Goal: Task Accomplishment & Management: Manage account settings

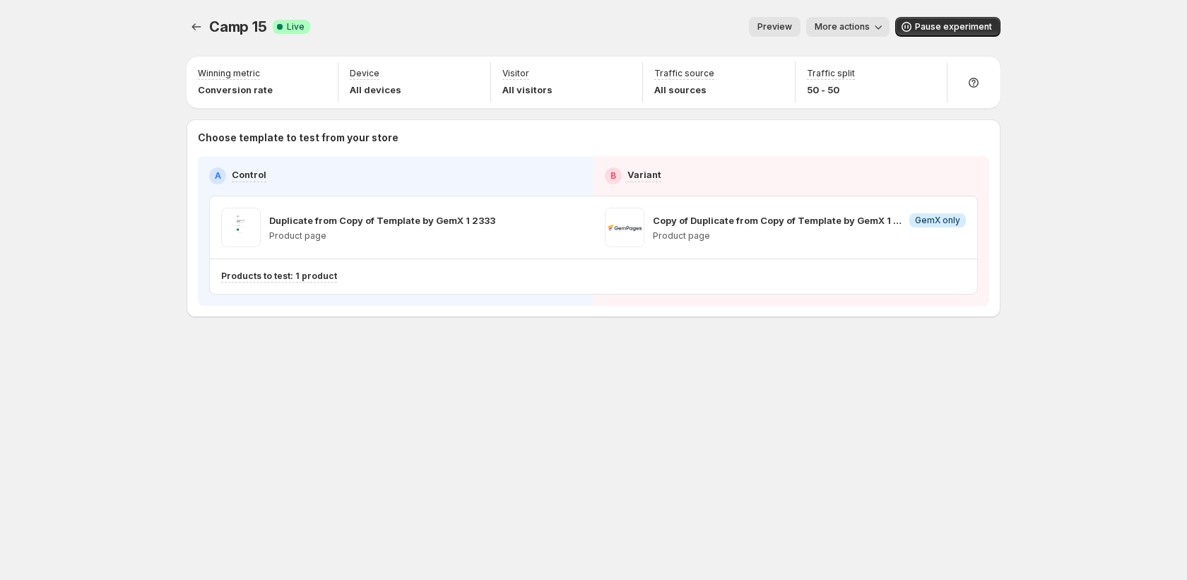
click at [196, 37] on div "Camp 15. This page is ready Camp 15 Success Complete Live Preview More actions …" at bounding box center [593, 27] width 814 height 54
click at [187, 28] on button "Experiments" at bounding box center [196, 27] width 20 height 20
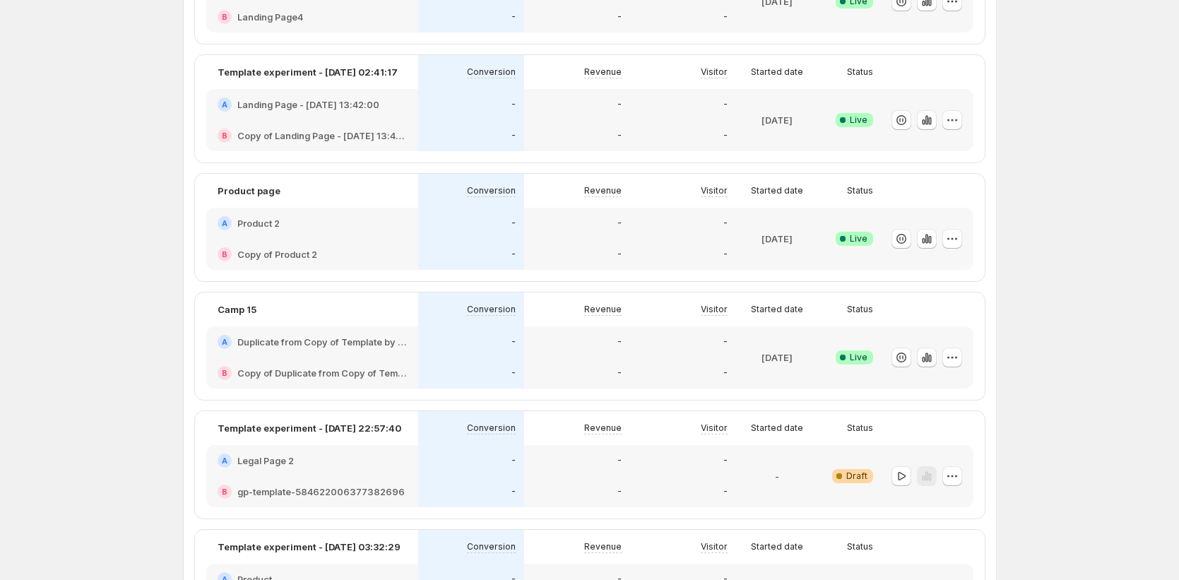
scroll to position [1084, 0]
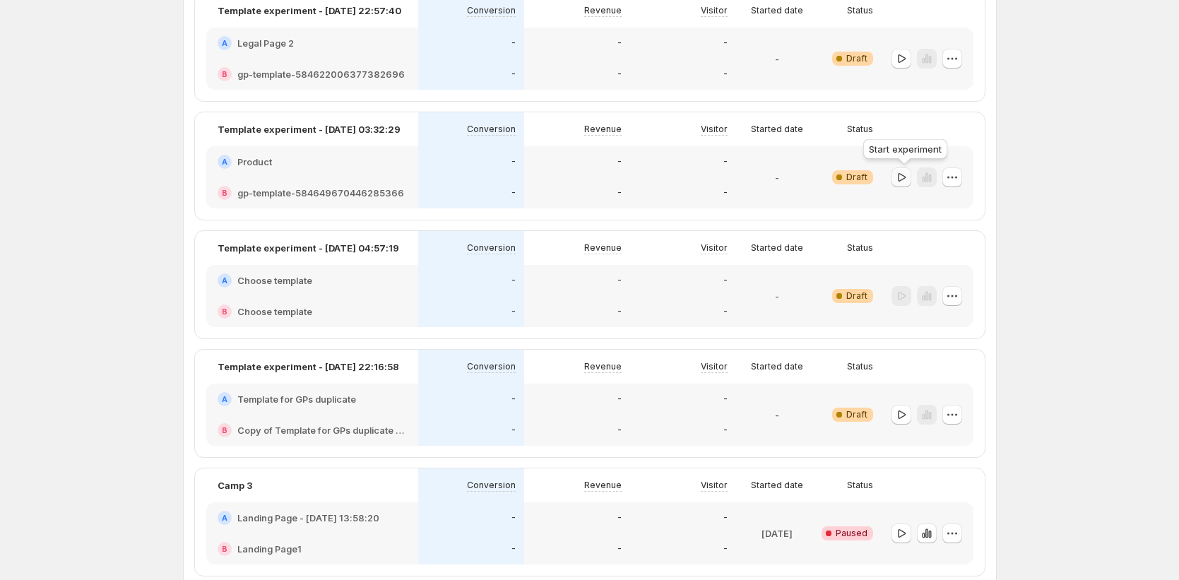
click at [902, 174] on icon "button" at bounding box center [902, 176] width 8 height 8
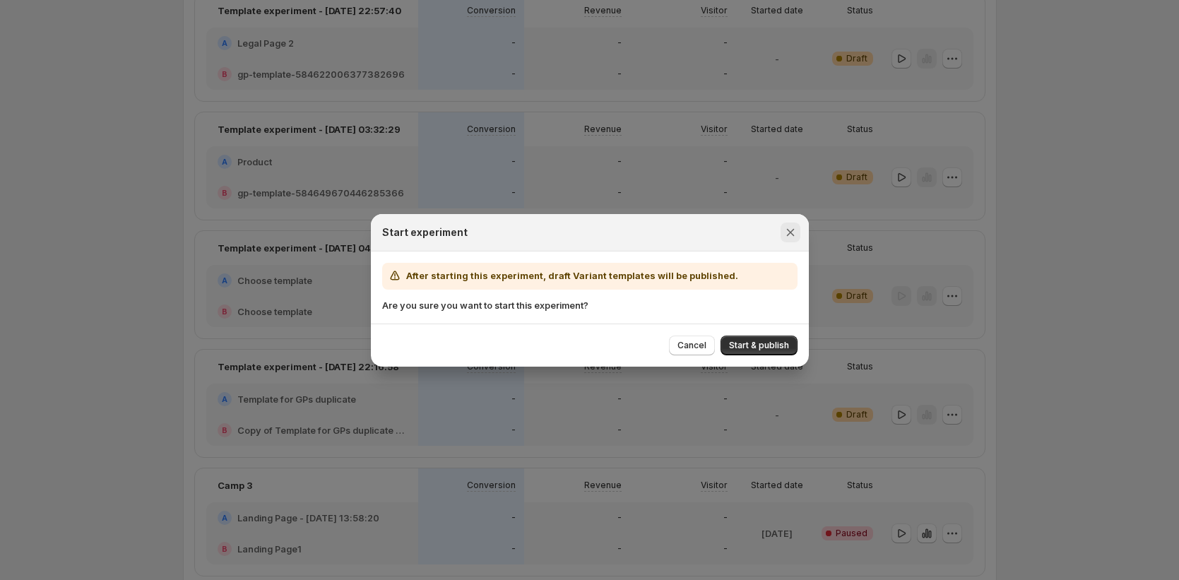
click at [788, 225] on icon "Close" at bounding box center [790, 232] width 14 height 14
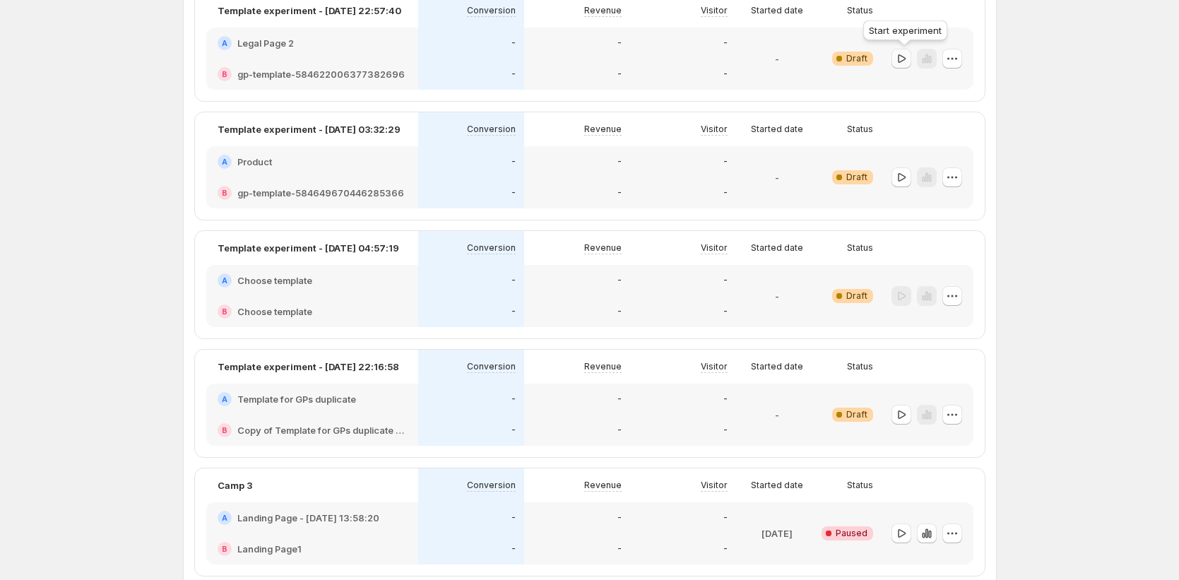
click at [901, 57] on icon "button" at bounding box center [901, 59] width 14 height 14
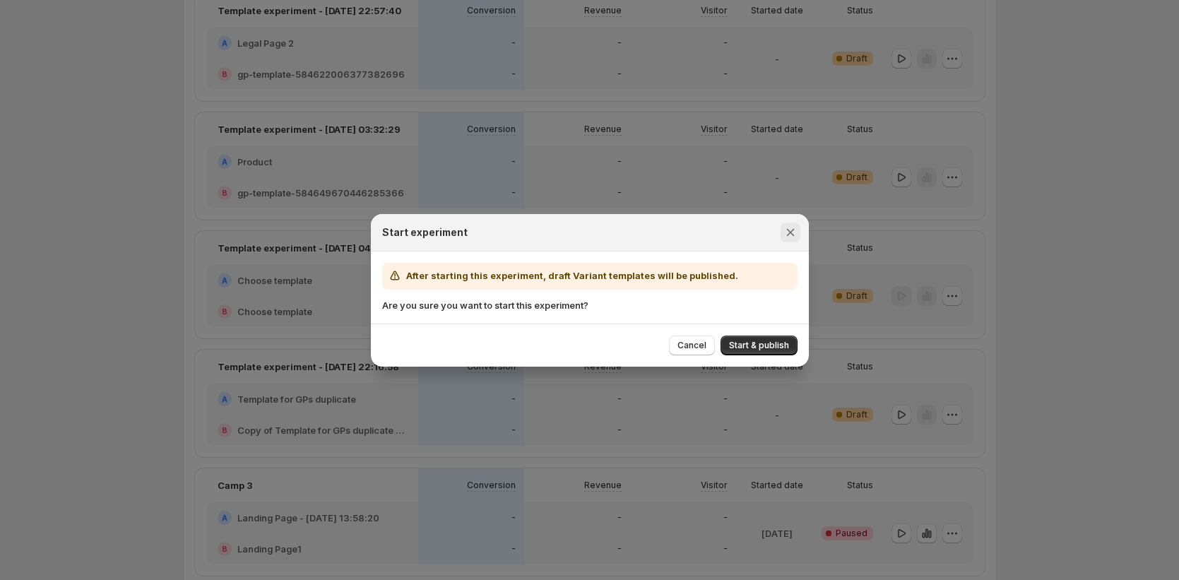
click at [788, 226] on icon "Close" at bounding box center [790, 232] width 14 height 14
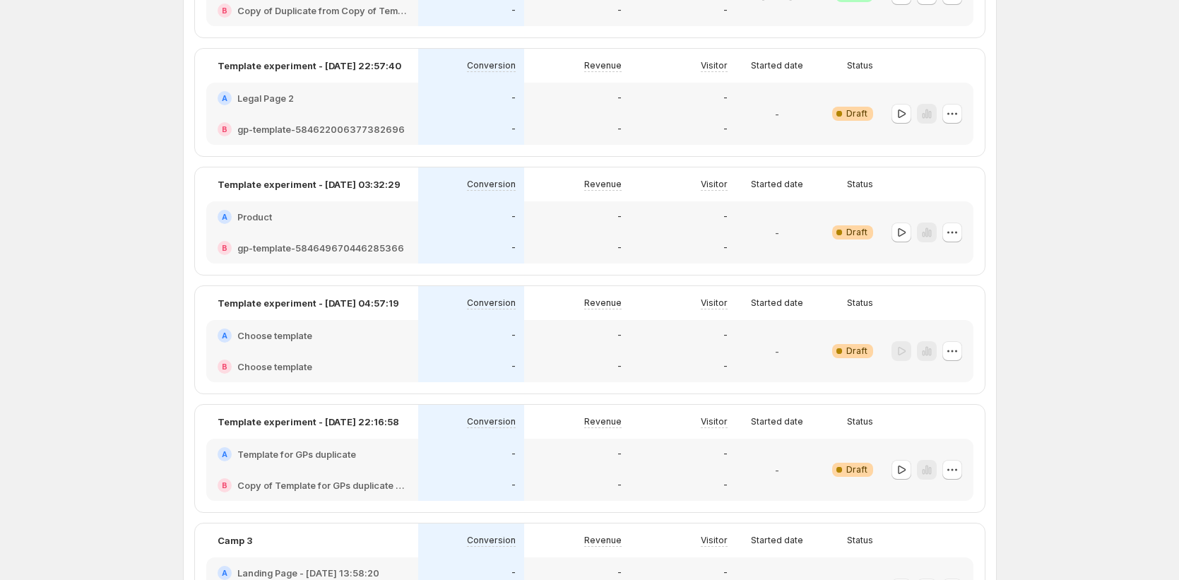
scroll to position [1027, 0]
click at [634, 123] on div "-" at bounding box center [683, 130] width 106 height 31
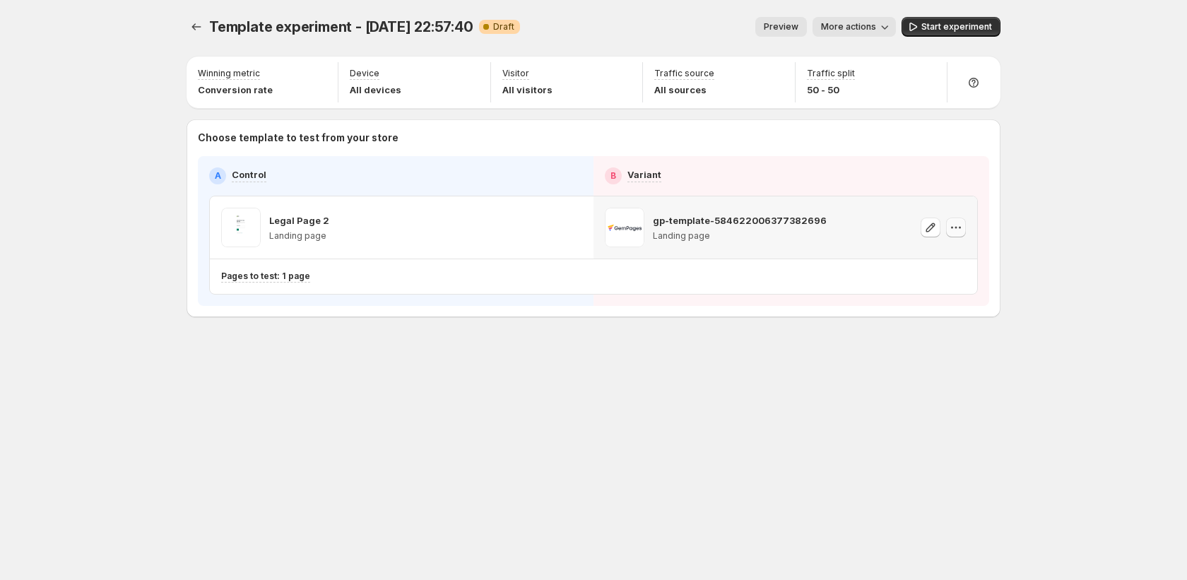
click at [954, 228] on icon "button" at bounding box center [956, 227] width 14 height 14
click at [923, 321] on span "Remove template" at bounding box center [958, 317] width 76 height 11
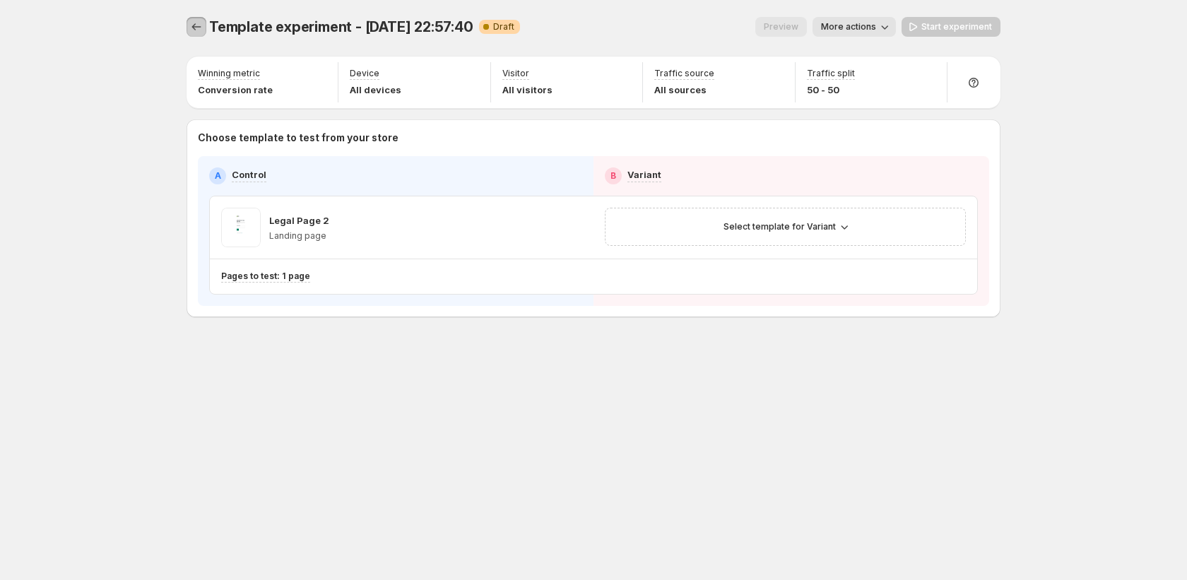
click at [193, 28] on icon "Experiments" at bounding box center [196, 27] width 14 height 14
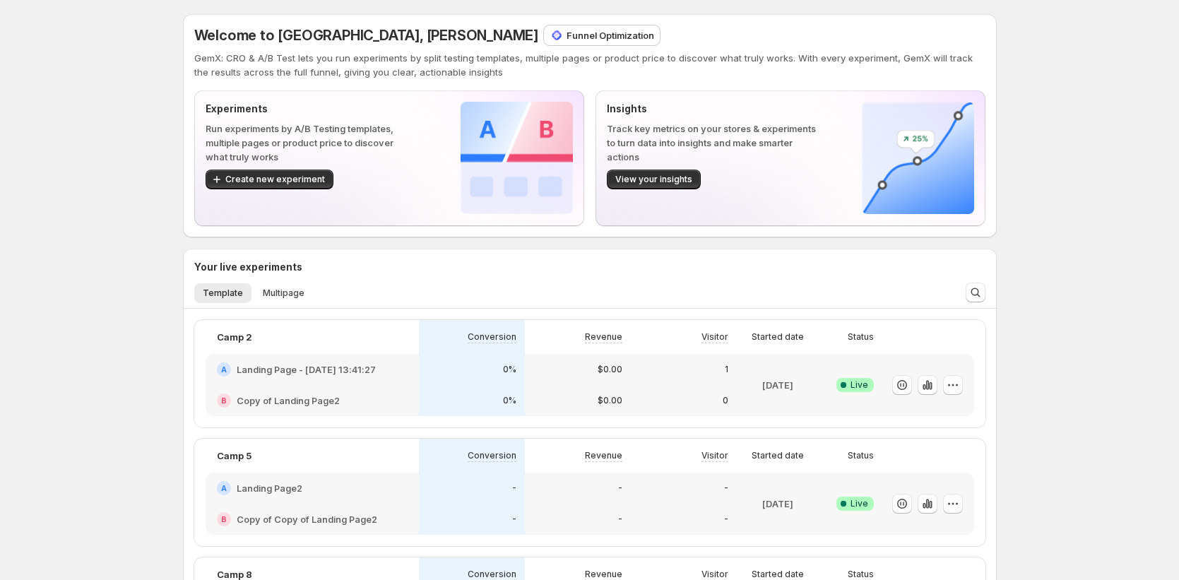
click at [567, 37] on p "Funnel Optimization" at bounding box center [611, 35] width 88 height 14
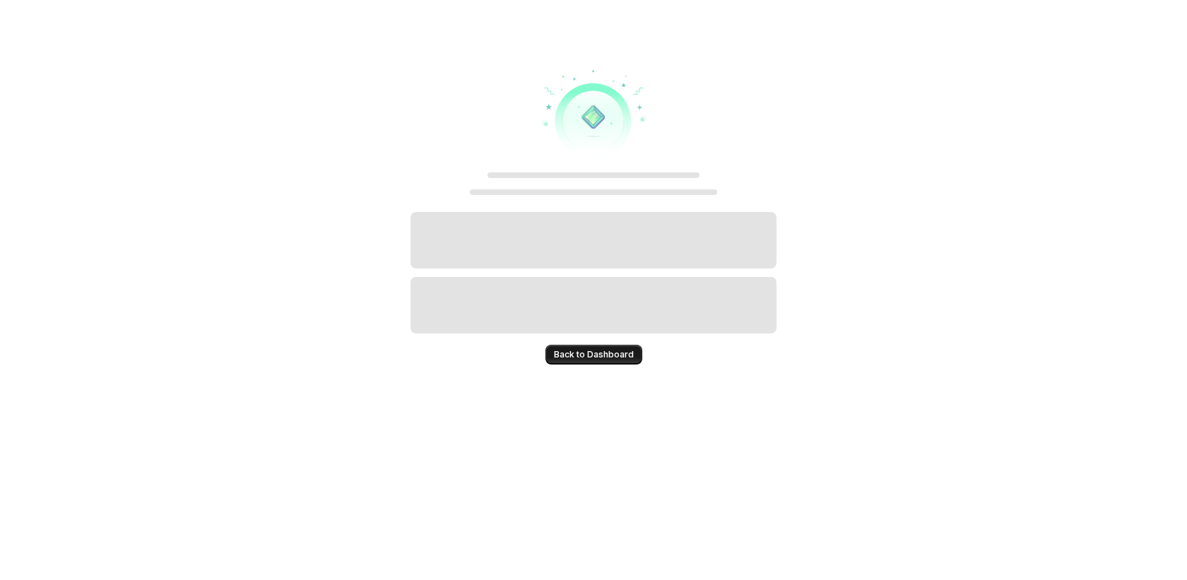
click at [610, 355] on span "Back to Dashboard" at bounding box center [594, 354] width 80 height 11
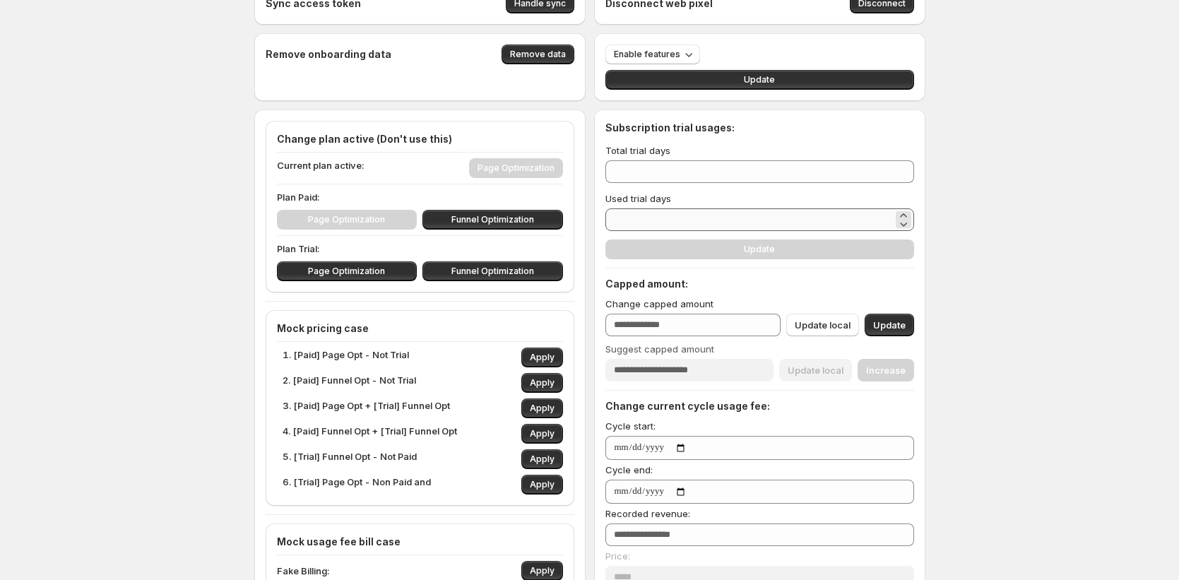
scroll to position [32, 0]
click at [547, 405] on span "Apply" at bounding box center [542, 407] width 25 height 11
type input "**"
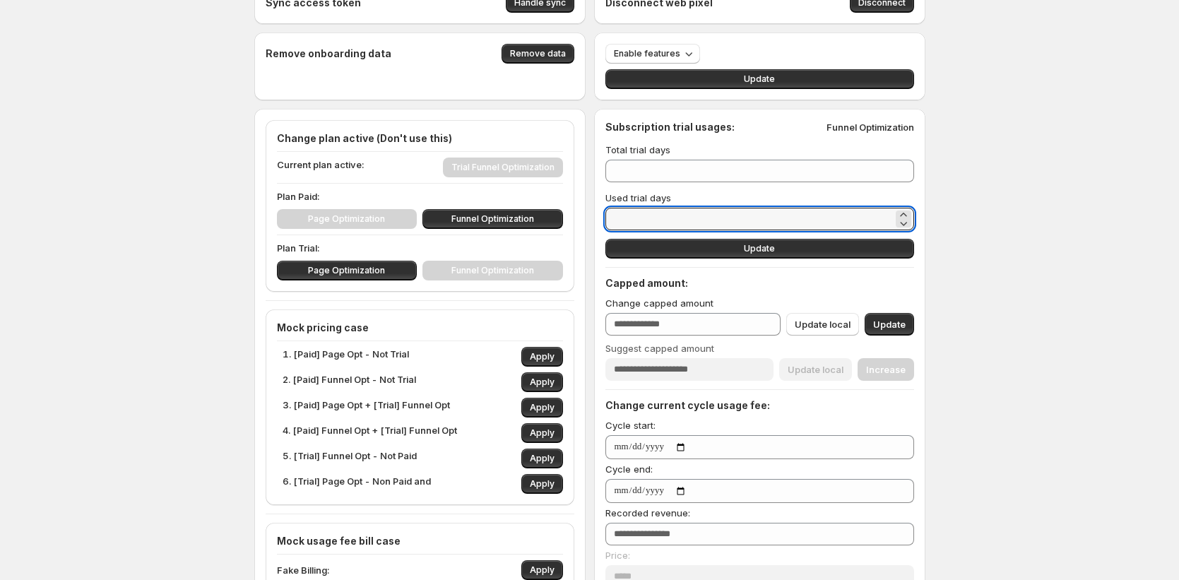
drag, startPoint x: 643, startPoint y: 217, endPoint x: 601, endPoint y: 214, distance: 41.8
click at [601, 214] on div "Subscription trial usages: Funnel Optimization Total trial days ** Used trial d…" at bounding box center [759, 577] width 331 height 937
type input "*"
type input "**"
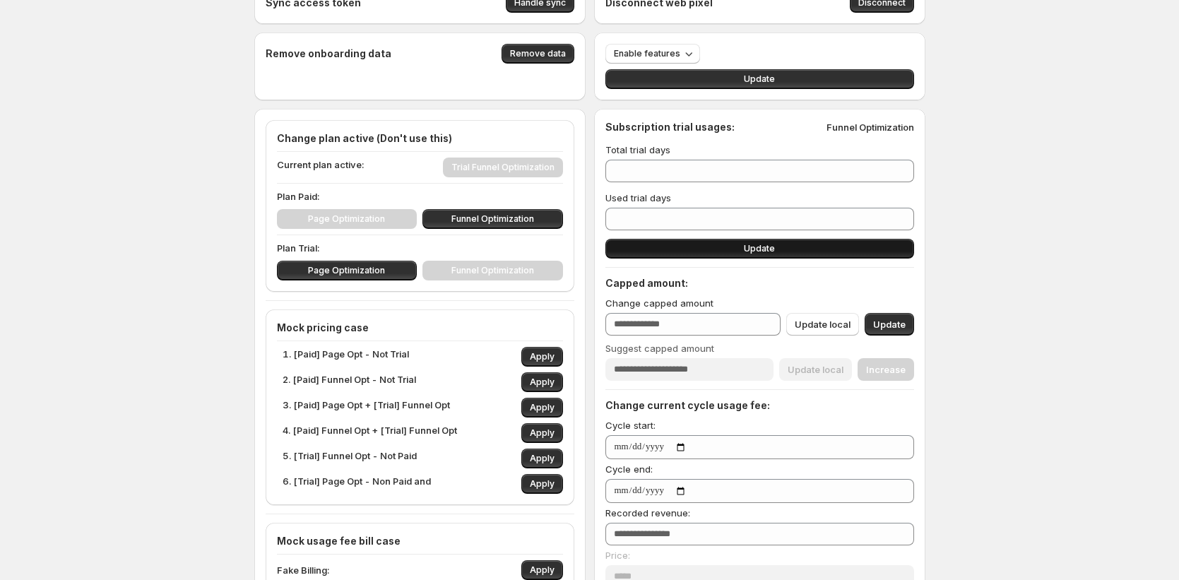
click at [618, 247] on button "Update" at bounding box center [759, 249] width 309 height 20
click at [672, 245] on button "Update" at bounding box center [759, 249] width 309 height 20
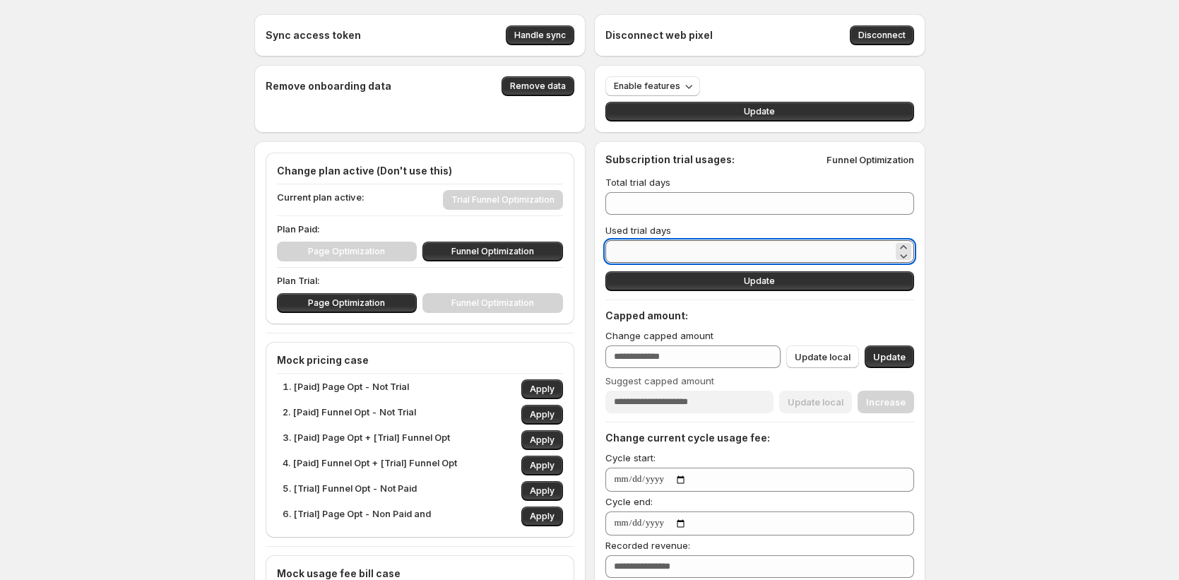
click at [670, 254] on input "**" at bounding box center [749, 251] width 288 height 23
type input "*"
type input "**"
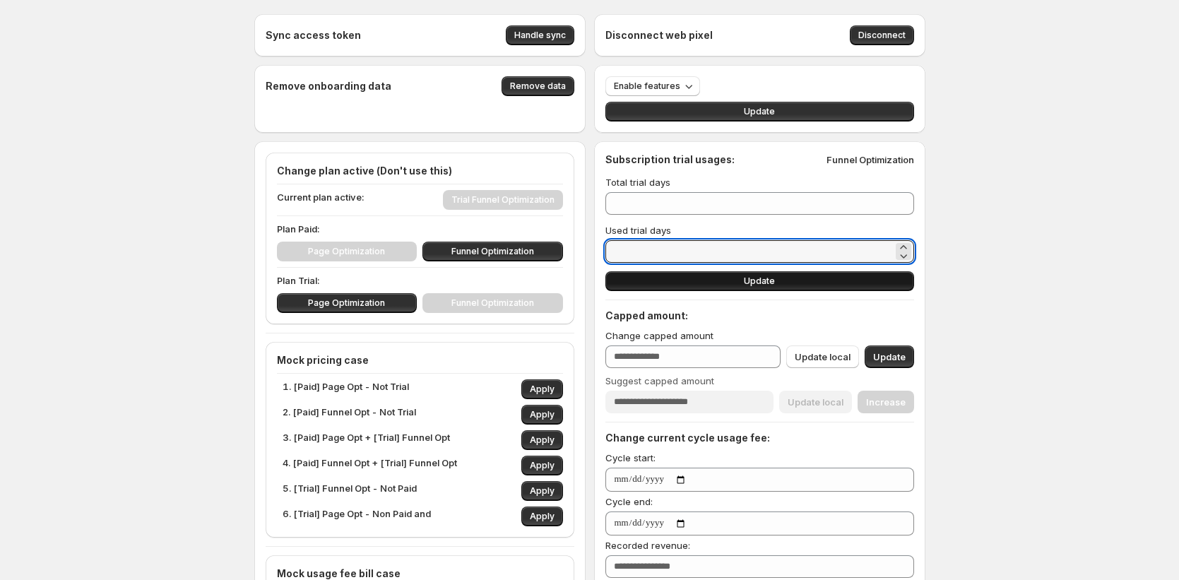
type input "**"
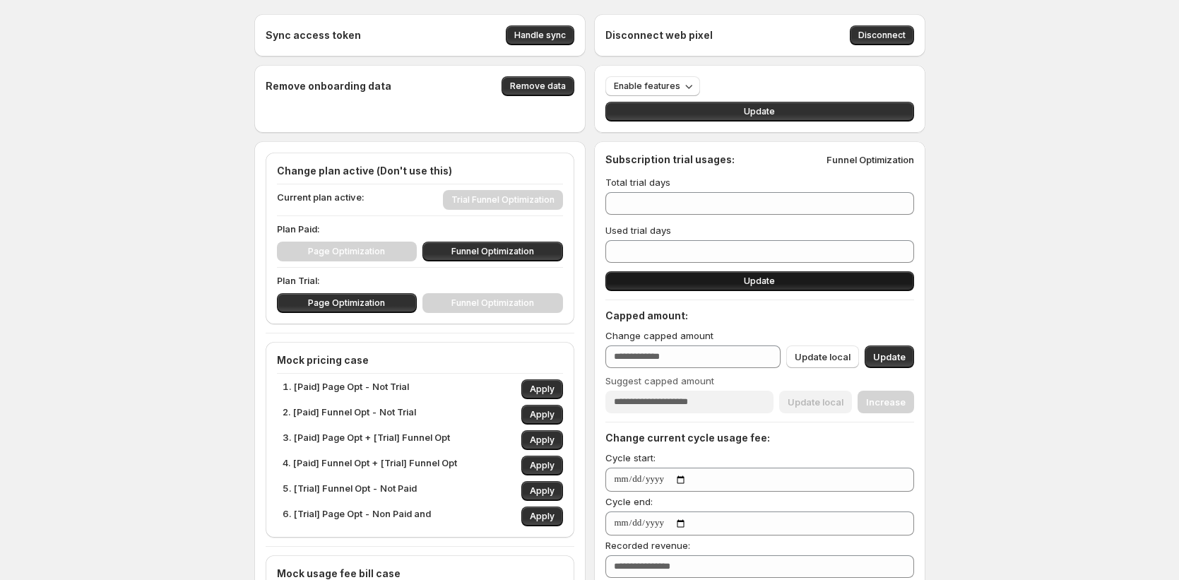
click at [680, 283] on button "Update" at bounding box center [759, 281] width 309 height 20
click at [862, 280] on button "Update" at bounding box center [759, 281] width 309 height 20
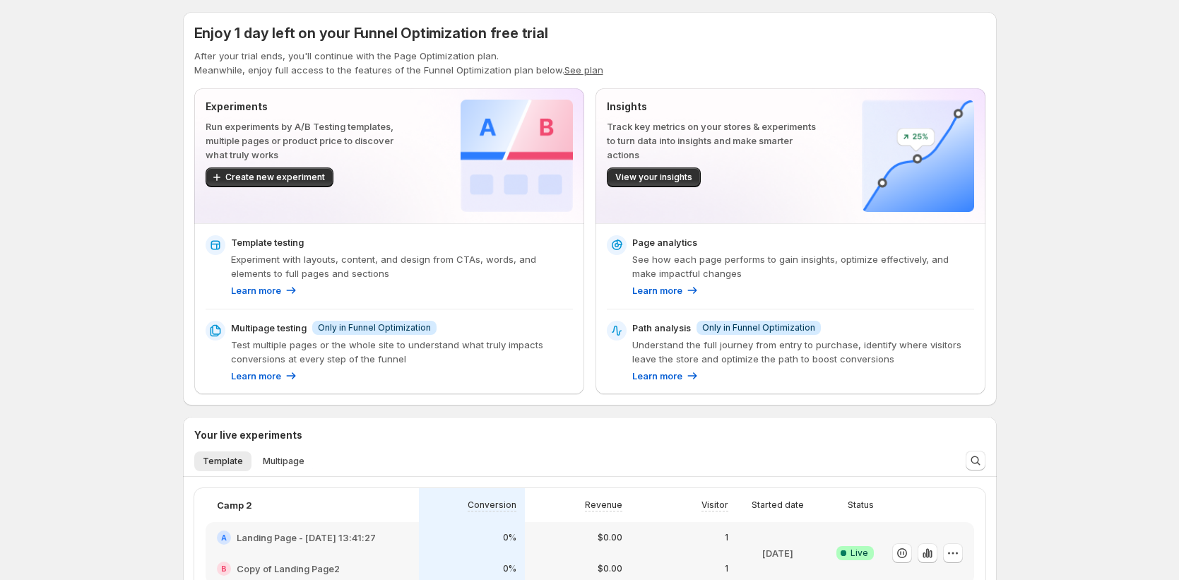
scroll to position [3, 0]
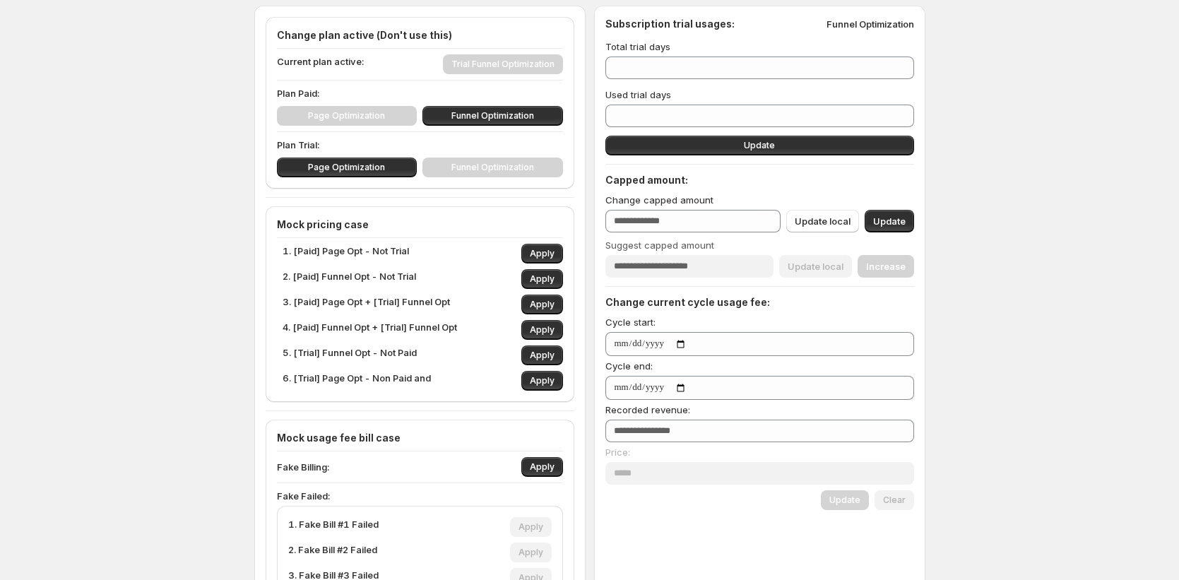
scroll to position [133, 0]
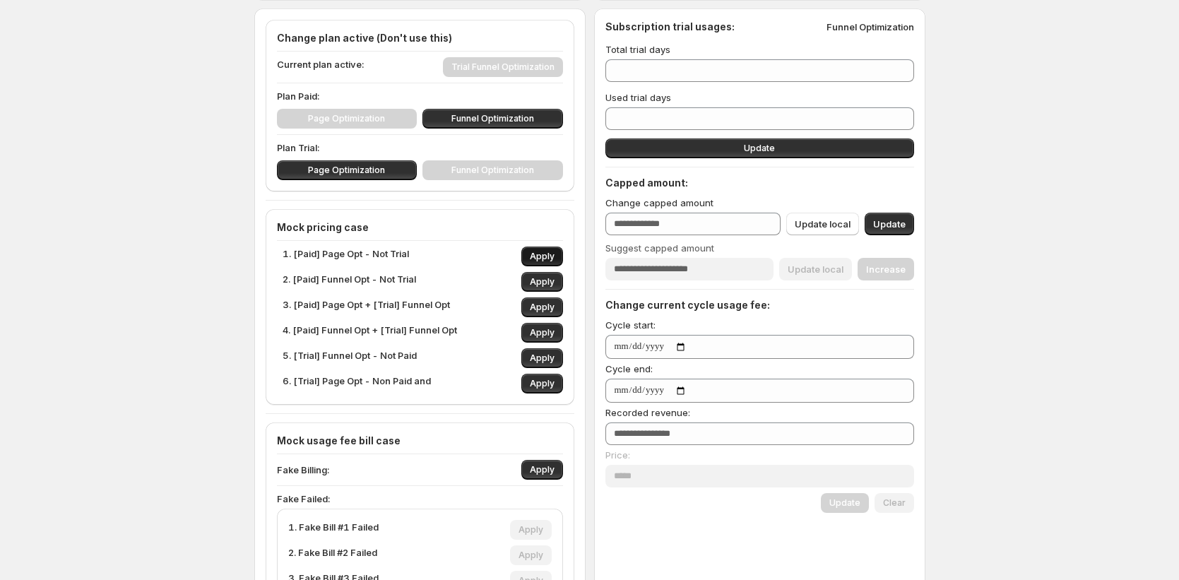
click at [545, 258] on span "Apply" at bounding box center [542, 256] width 25 height 11
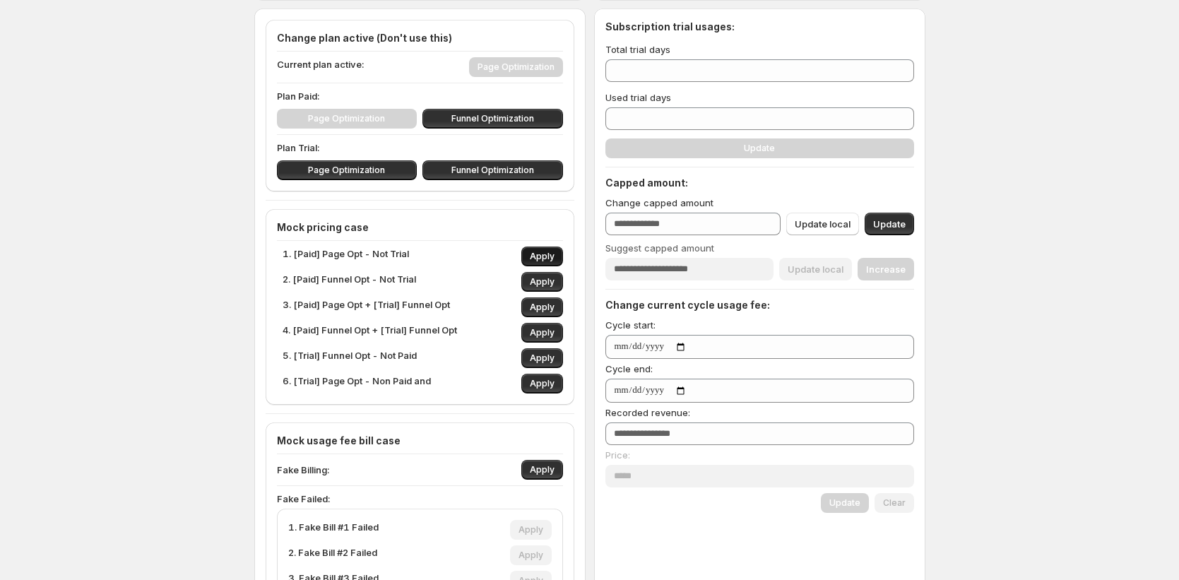
click at [545, 258] on span "Apply" at bounding box center [542, 256] width 25 height 11
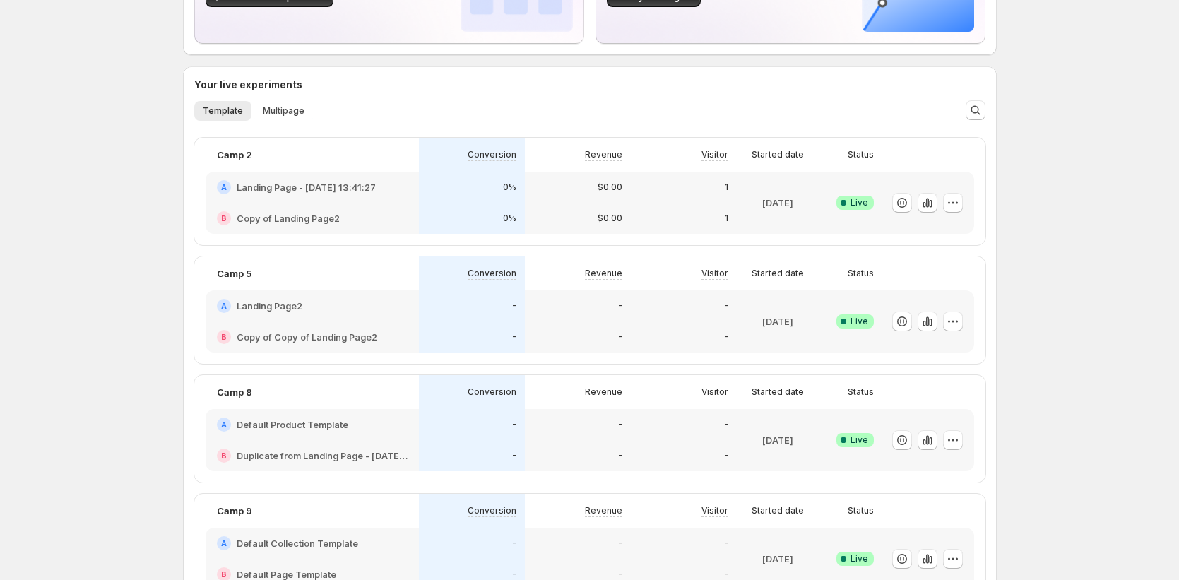
scroll to position [185, 0]
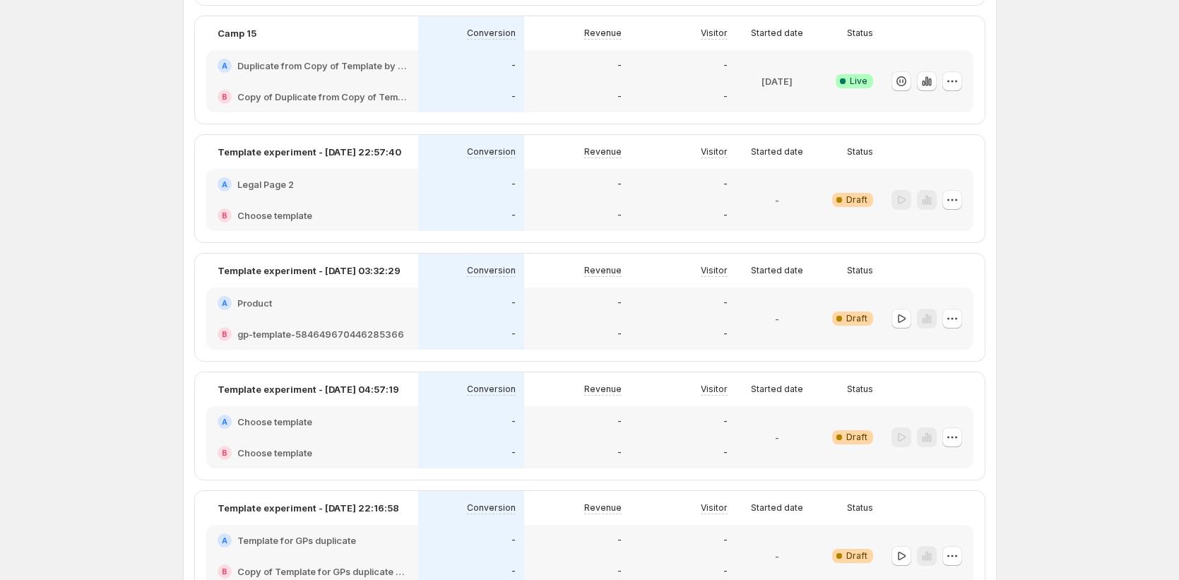
scroll to position [995, 0]
click at [909, 199] on div at bounding box center [901, 201] width 20 height 20
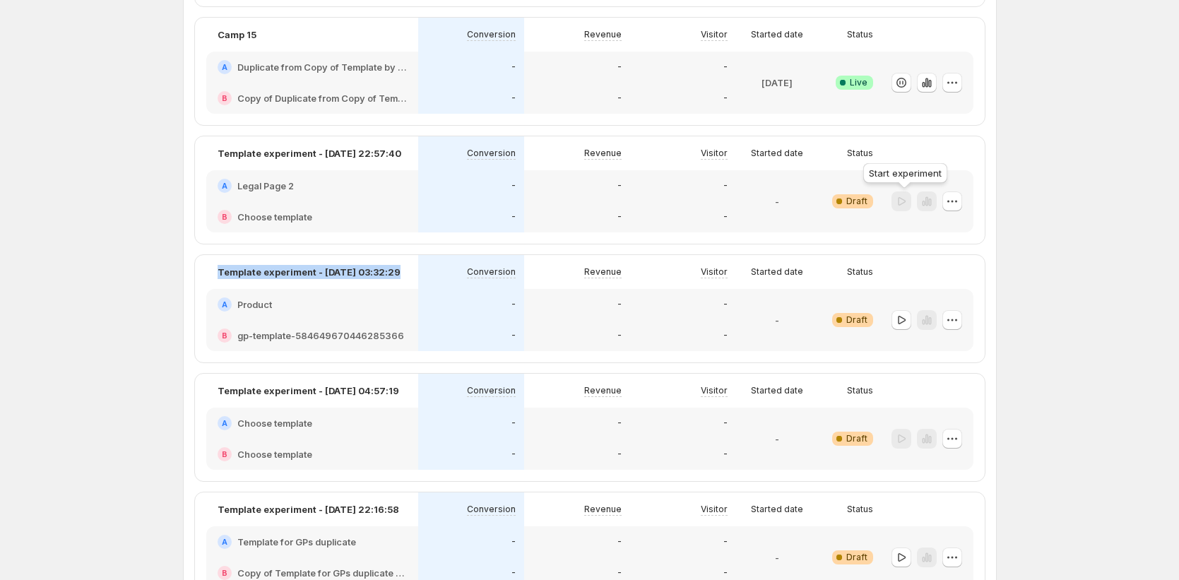
click at [906, 199] on div at bounding box center [901, 201] width 20 height 20
click at [1019, 230] on div "Experiments. This page is ready Experiments Create new experiment Your Funnel O…" at bounding box center [589, 336] width 1179 height 2663
click at [902, 199] on div at bounding box center [901, 201] width 20 height 20
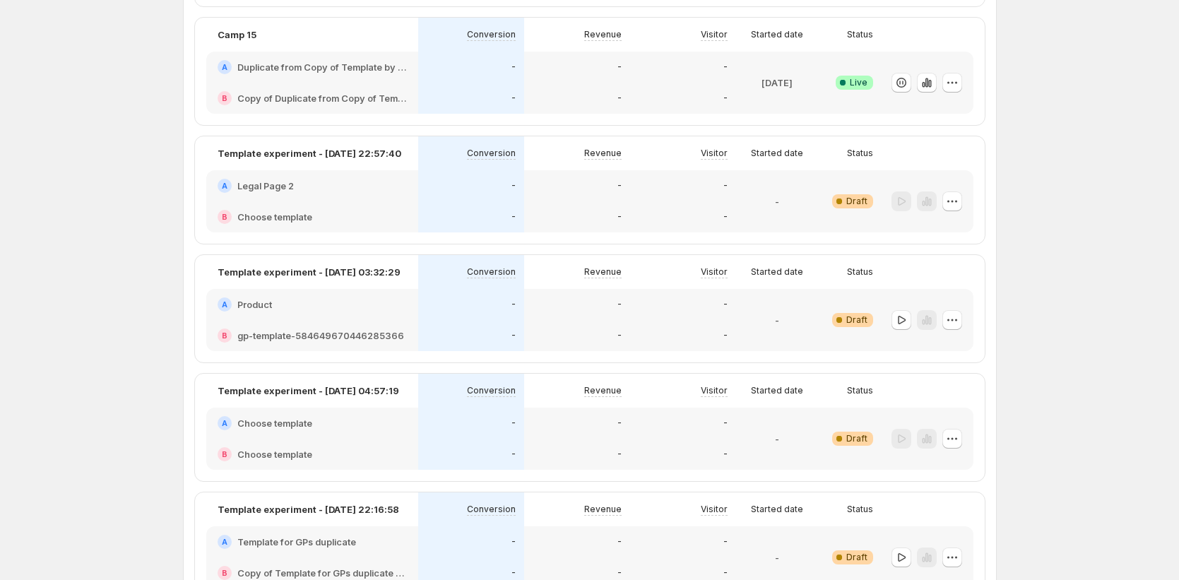
click at [1143, 291] on div "Experiments. This page is ready Experiments Create new experiment Your Funnel O…" at bounding box center [589, 336] width 1179 height 2663
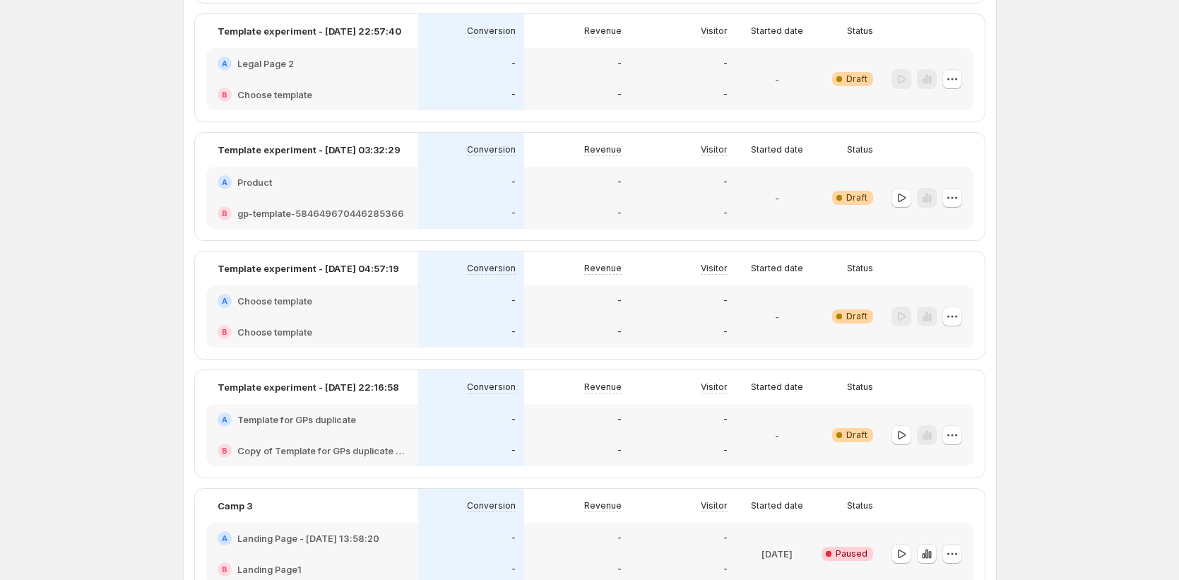
scroll to position [1269, 0]
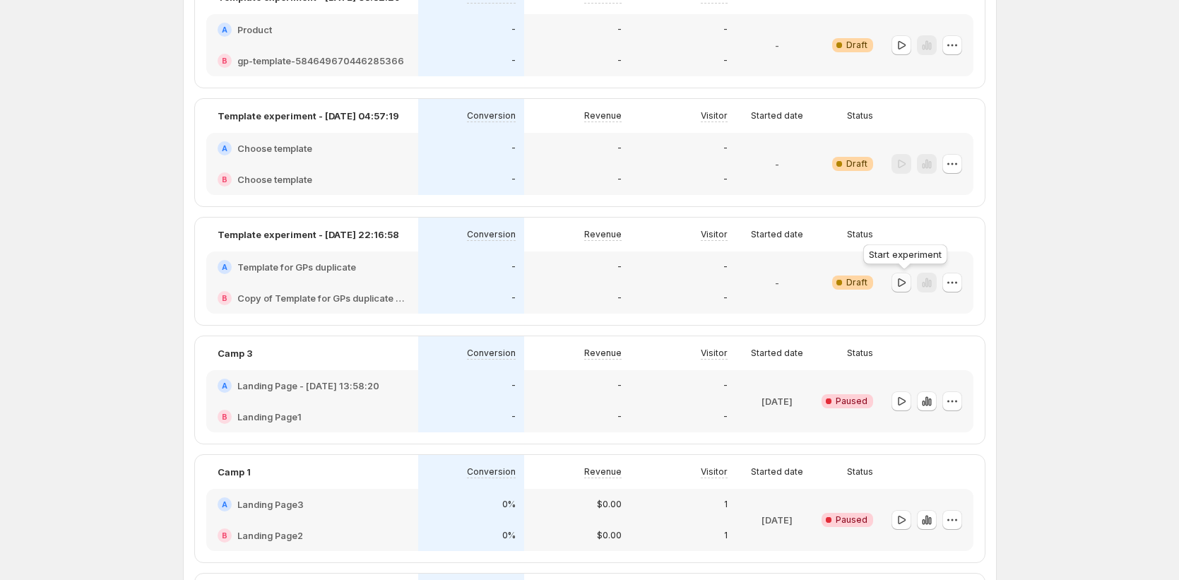
click at [901, 288] on icon "button" at bounding box center [901, 282] width 14 height 14
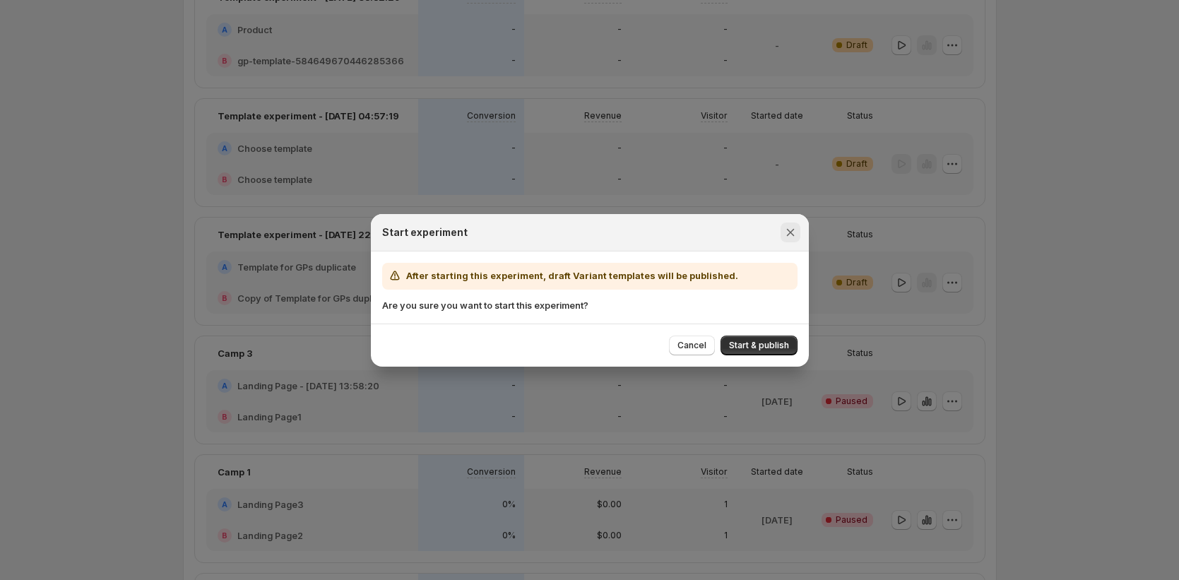
click at [783, 230] on icon "Close" at bounding box center [790, 232] width 14 height 14
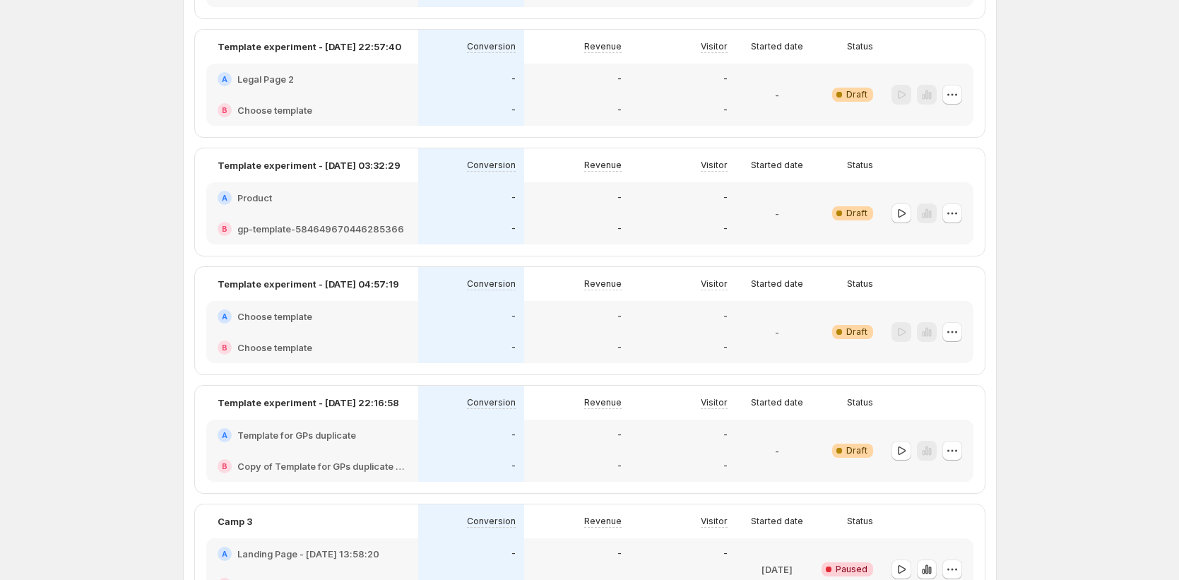
scroll to position [1101, 0]
click at [906, 214] on icon "button" at bounding box center [901, 214] width 14 height 14
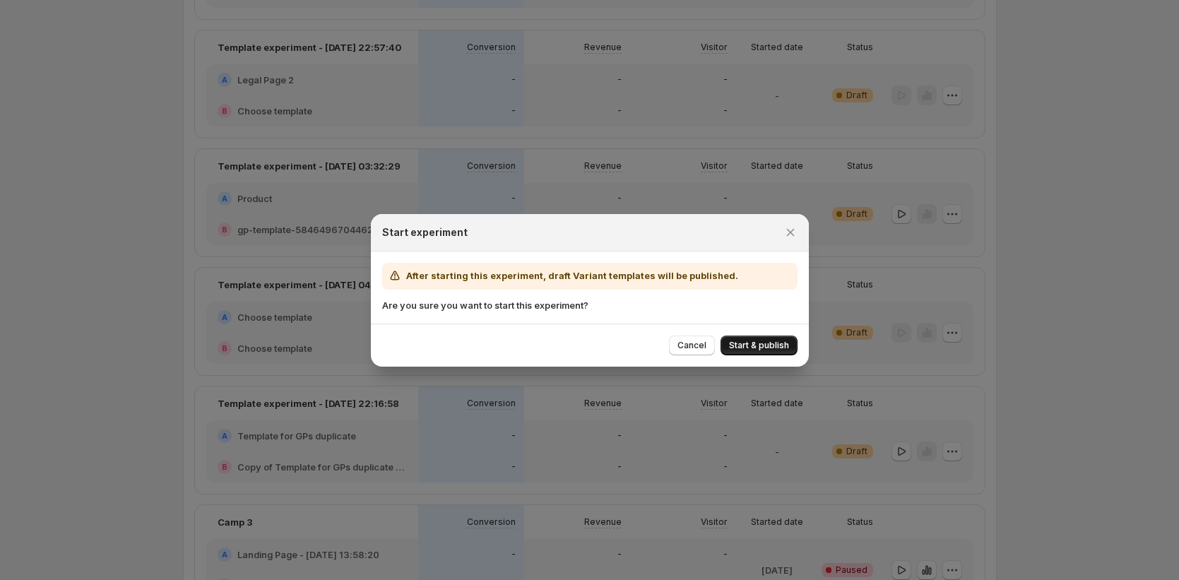
click at [768, 348] on span "Start & publish" at bounding box center [759, 345] width 60 height 11
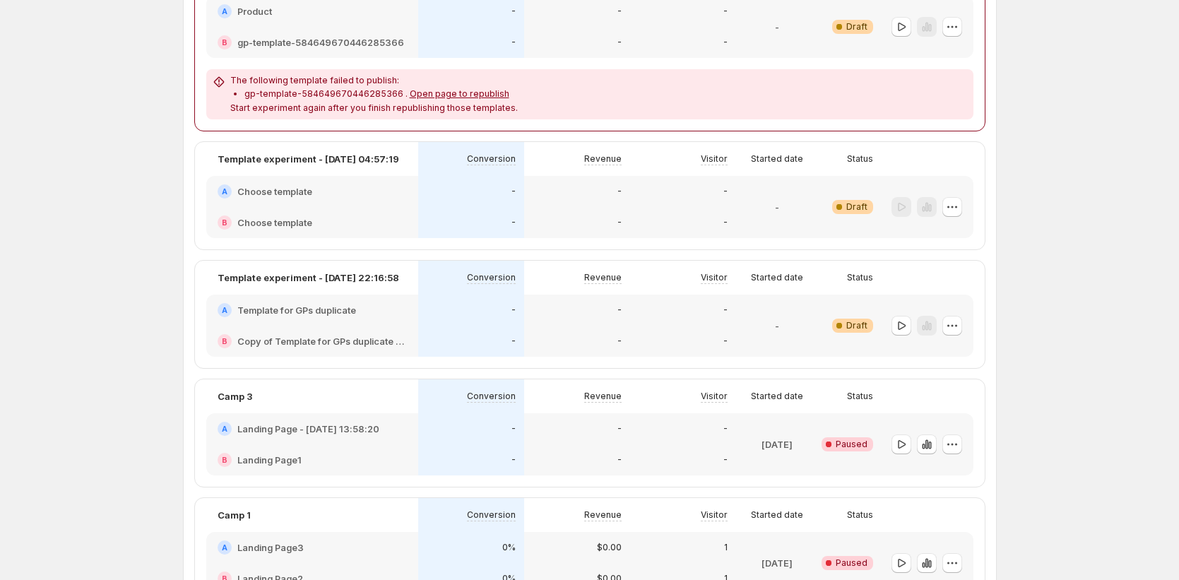
scroll to position [1288, 0]
click at [908, 440] on icon "button" at bounding box center [901, 444] width 14 height 14
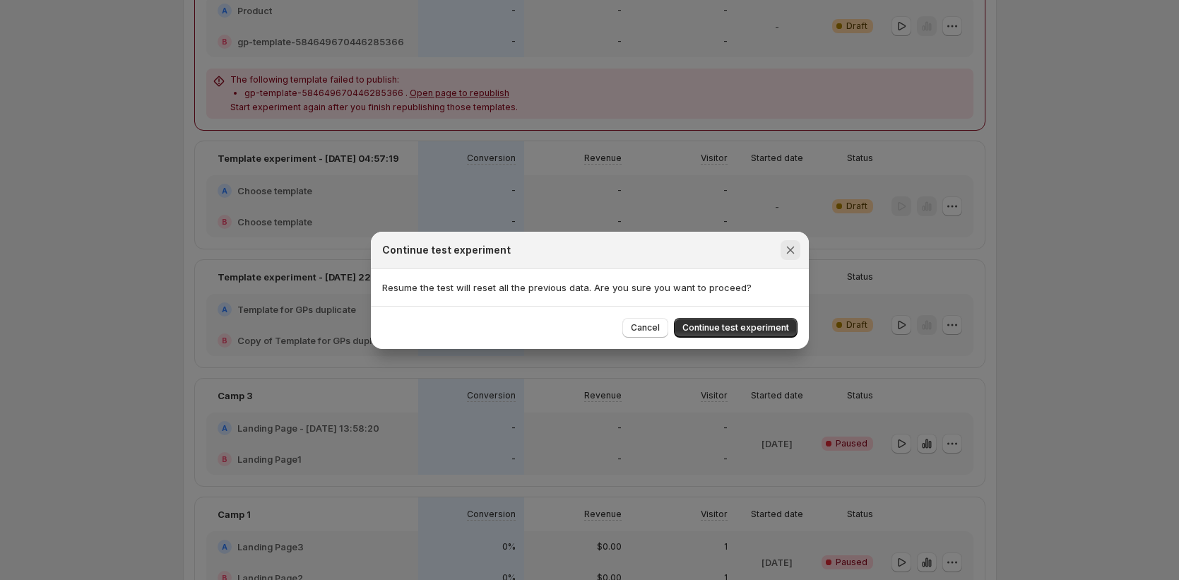
click at [783, 250] on icon "Close" at bounding box center [790, 250] width 14 height 14
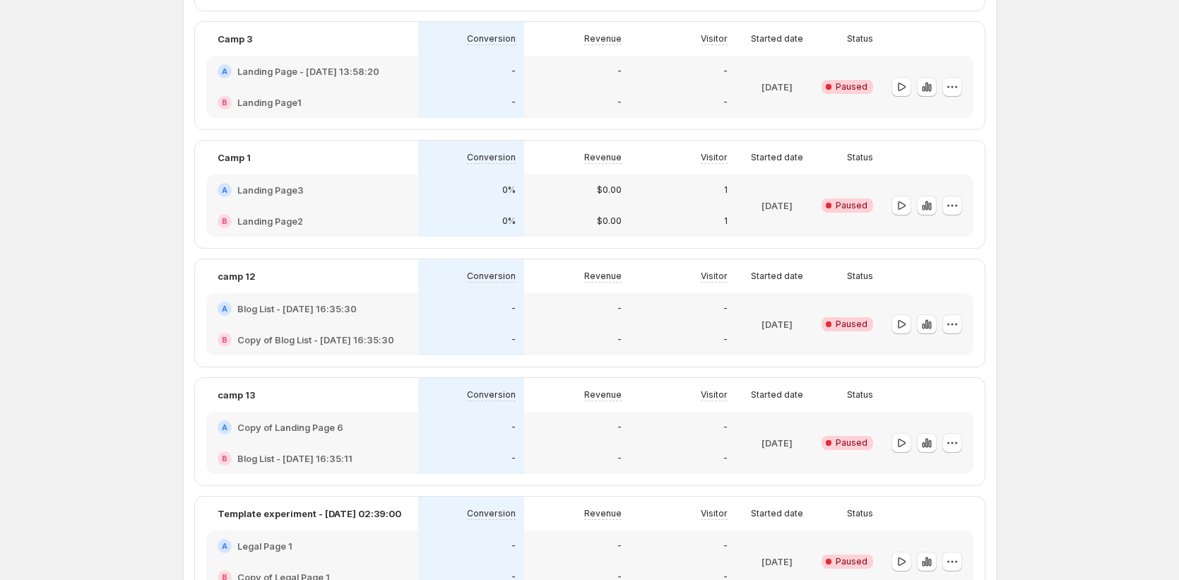
scroll to position [1642, 0]
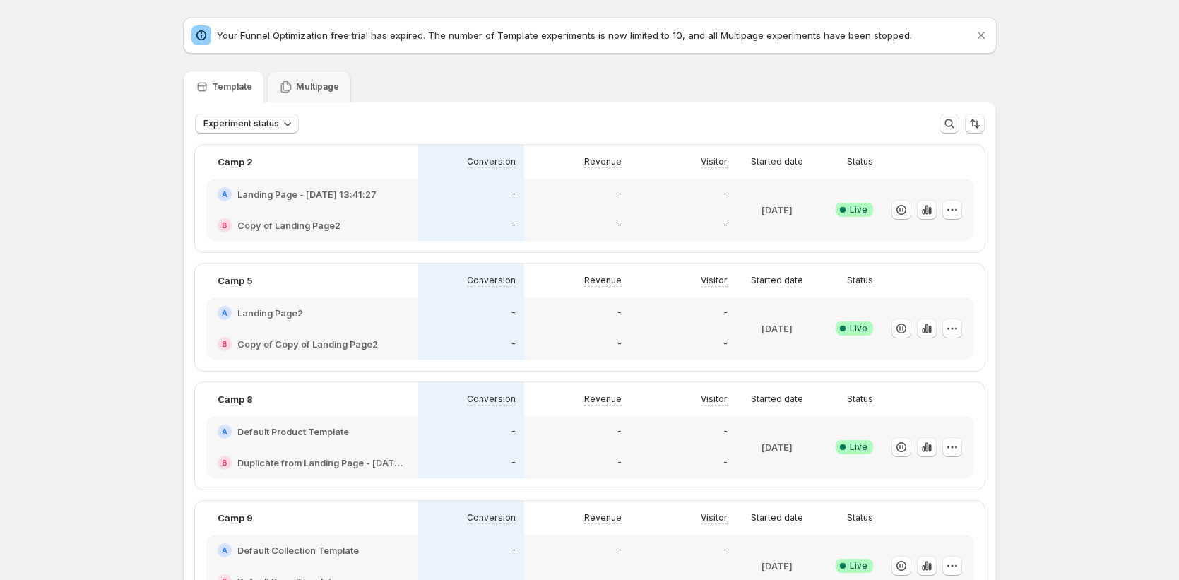
scroll to position [42, 0]
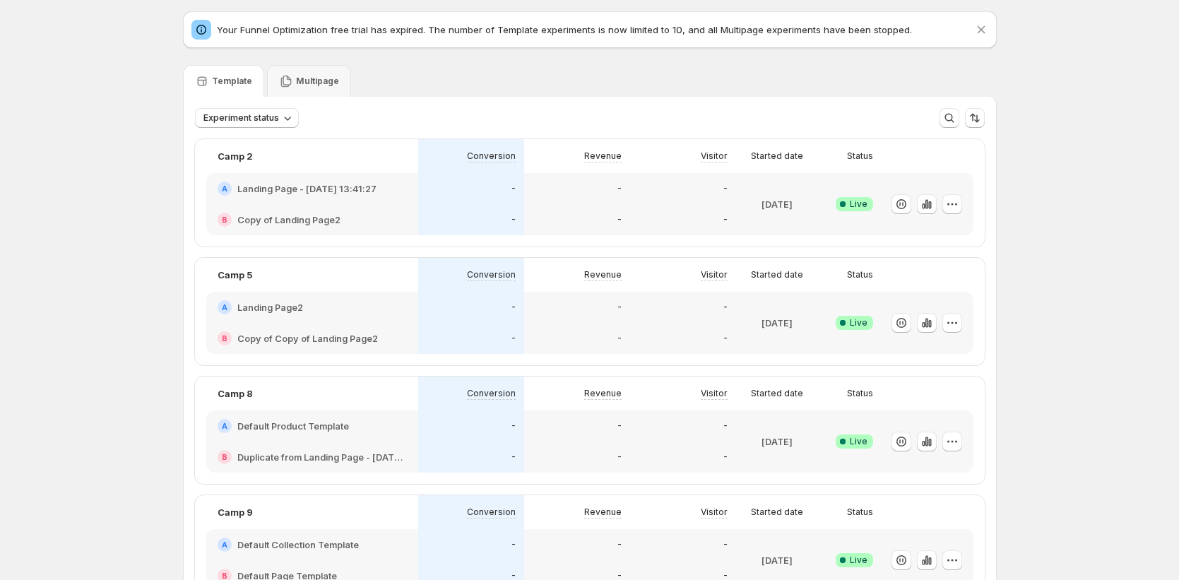
click at [315, 28] on p "Your Funnel Optimization free trial has expired. The number of Template experim…" at bounding box center [595, 30] width 757 height 14
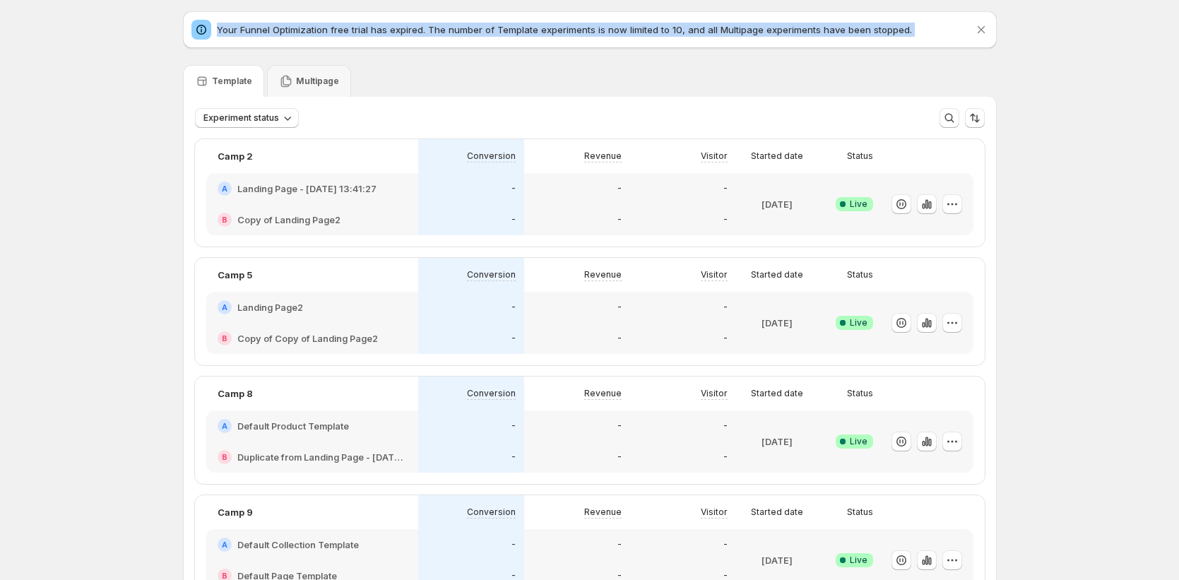
click at [315, 28] on p "Your Funnel Optimization free trial has expired. The number of Template experim…" at bounding box center [595, 30] width 757 height 14
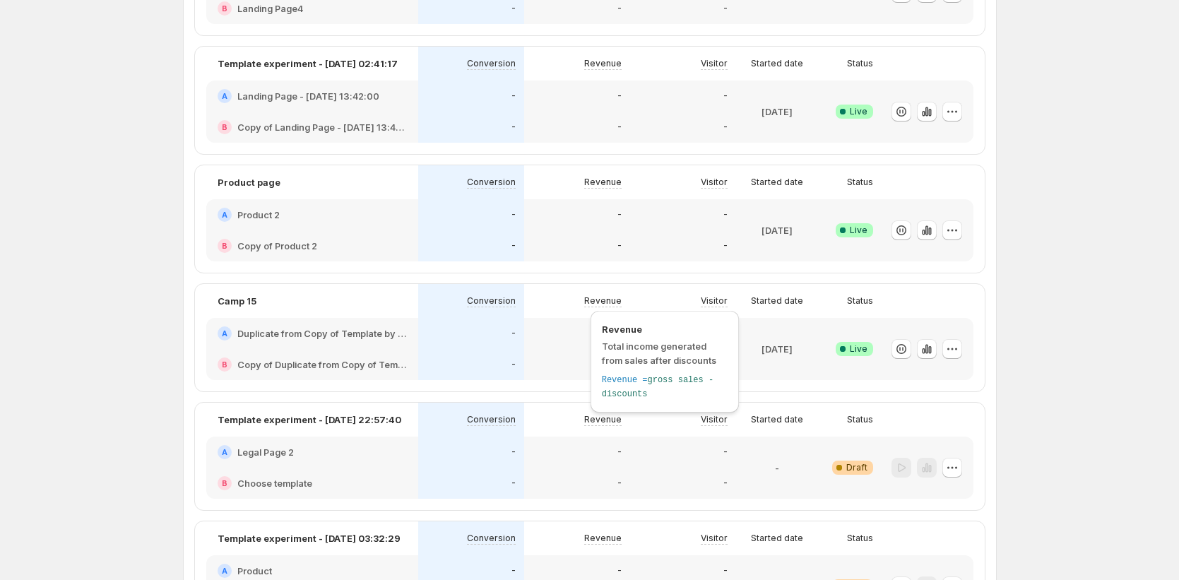
scroll to position [729, 0]
click at [924, 347] on icon "button" at bounding box center [927, 348] width 14 height 14
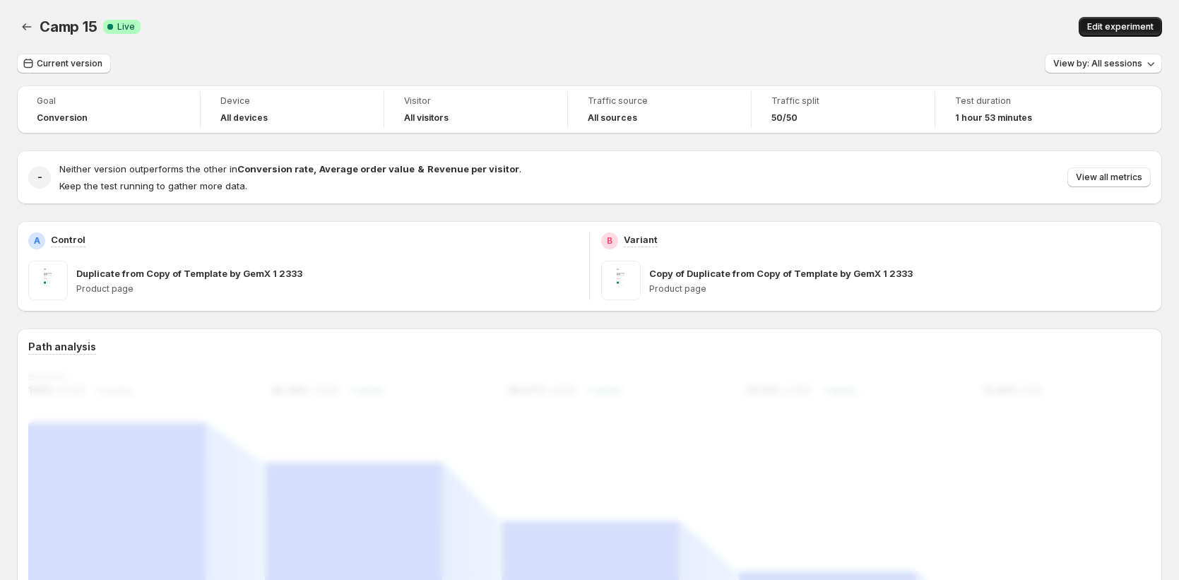
click at [1108, 31] on span "Edit experiment" at bounding box center [1120, 26] width 66 height 11
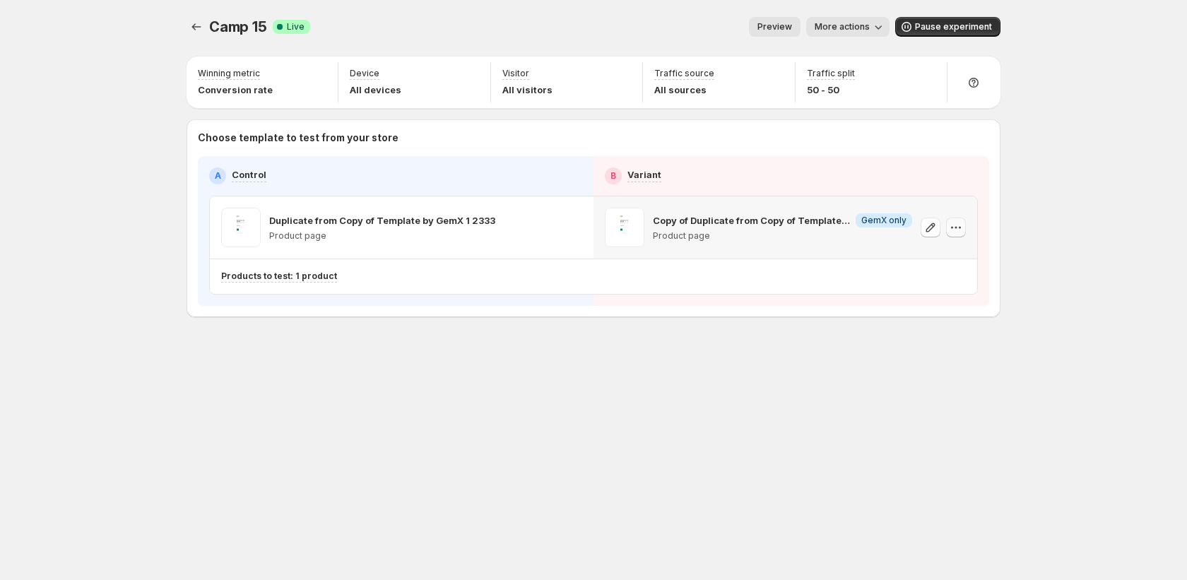
click at [954, 226] on icon "button" at bounding box center [956, 227] width 14 height 14
click at [1045, 196] on div "Camp 15. This page is ready Camp 15 Success Complete Live Preview More actions …" at bounding box center [593, 290] width 1187 height 580
click at [923, 30] on span "Pause experiment" at bounding box center [953, 26] width 77 height 11
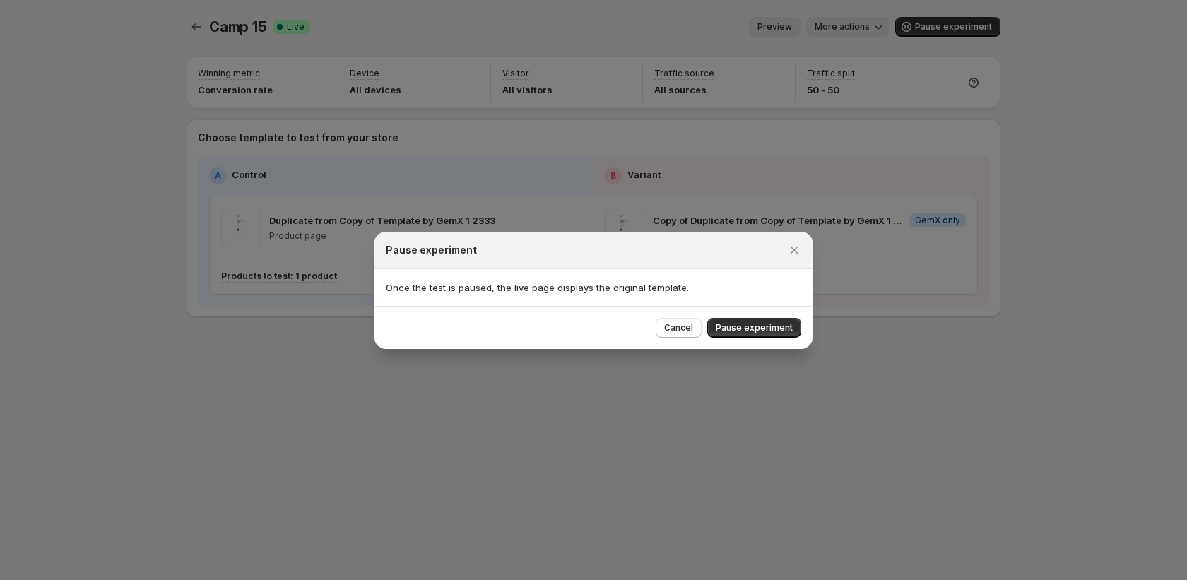
click at [781, 324] on span "Pause experiment" at bounding box center [754, 327] width 77 height 11
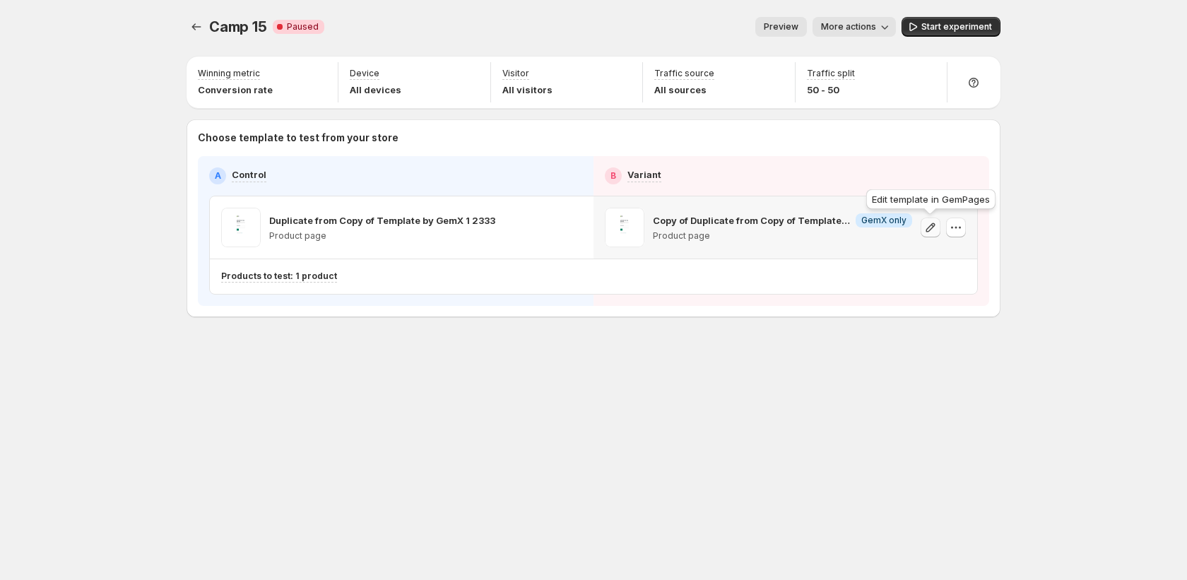
click at [926, 226] on icon "button" at bounding box center [930, 227] width 14 height 14
click at [959, 228] on icon "button" at bounding box center [956, 227] width 14 height 14
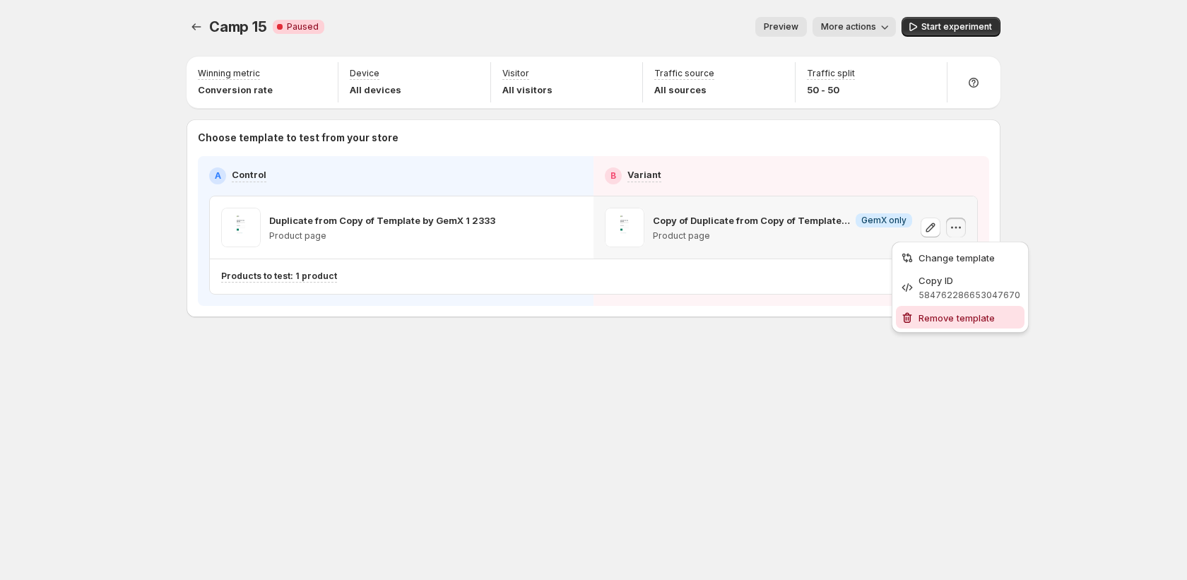
click at [937, 312] on span "Remove template" at bounding box center [956, 317] width 76 height 11
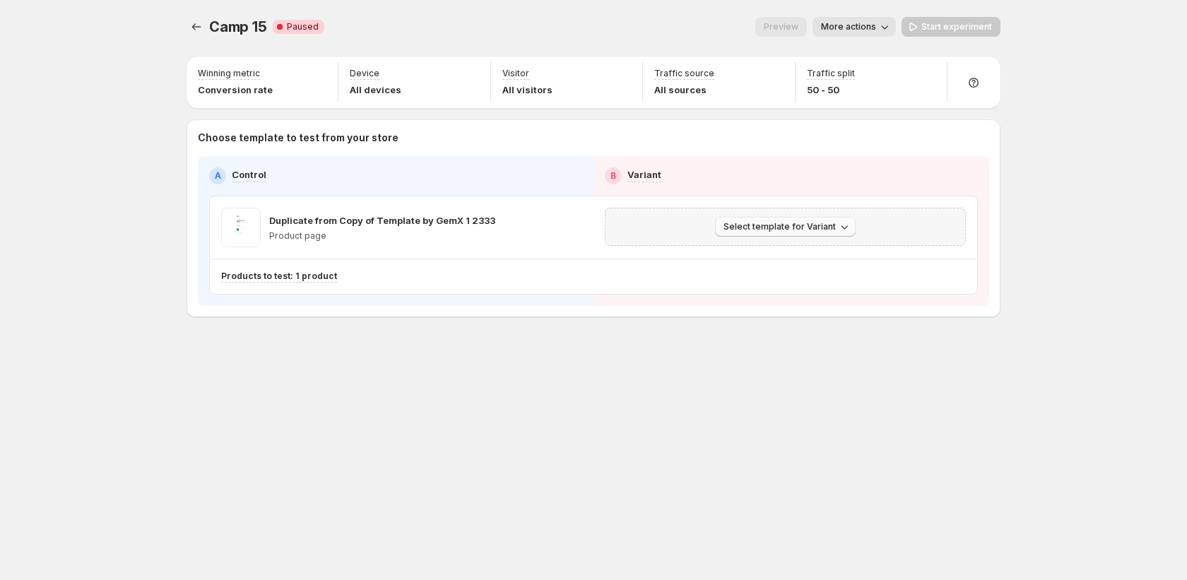
click at [846, 228] on icon "button" at bounding box center [844, 227] width 14 height 14
click at [813, 283] on span "Create Variant based on Control" at bounding box center [788, 280] width 144 height 11
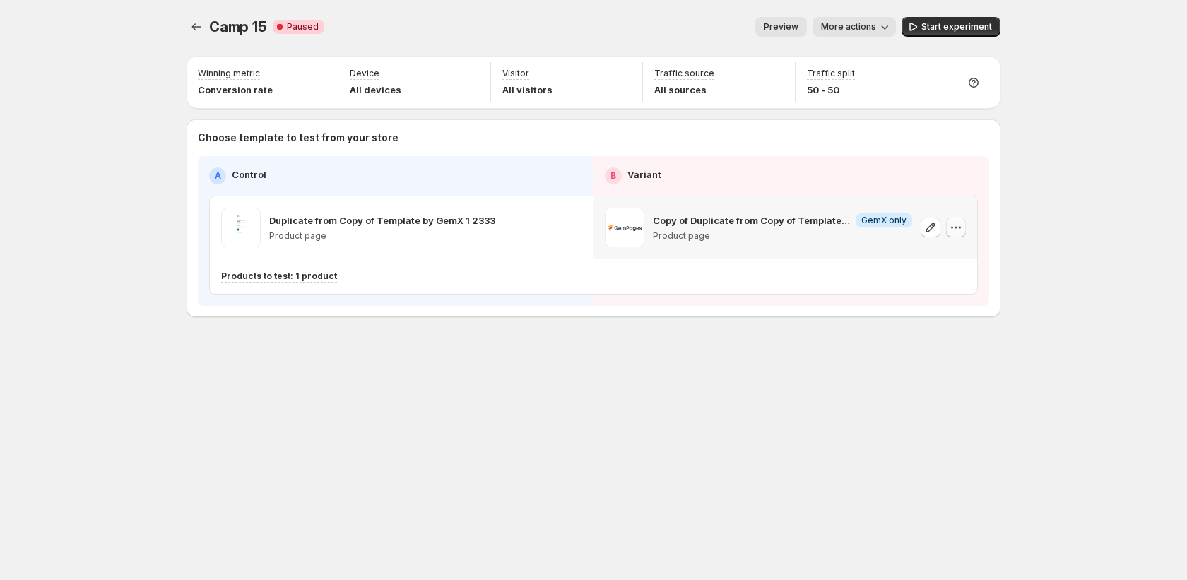
click at [956, 232] on icon "button" at bounding box center [956, 227] width 14 height 14
click at [960, 227] on icon "button" at bounding box center [960, 228] width 2 height 2
click at [919, 314] on span "Remove template" at bounding box center [956, 317] width 76 height 11
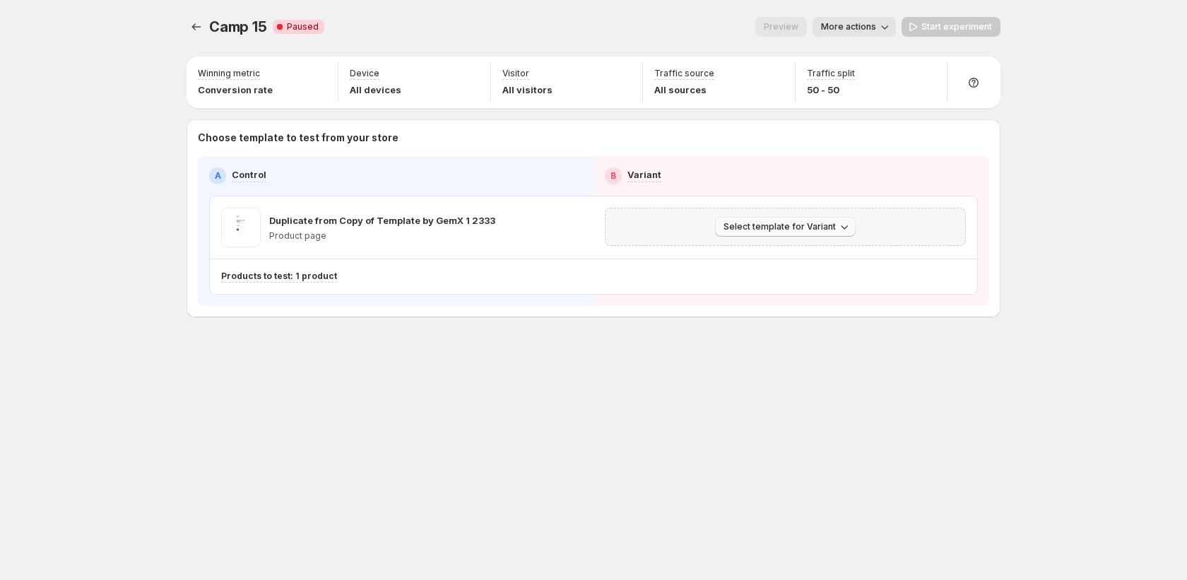
click at [759, 225] on span "Select template for Variant" at bounding box center [779, 226] width 112 height 11
click at [766, 276] on span "Create Variant based on Control" at bounding box center [788, 280] width 144 height 11
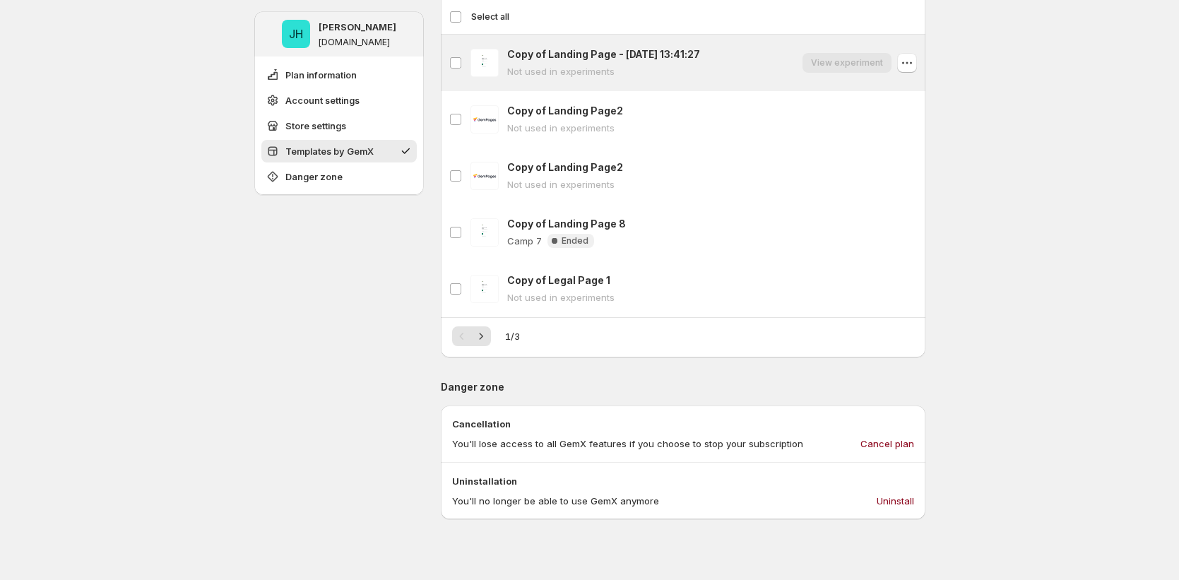
scroll to position [795, 0]
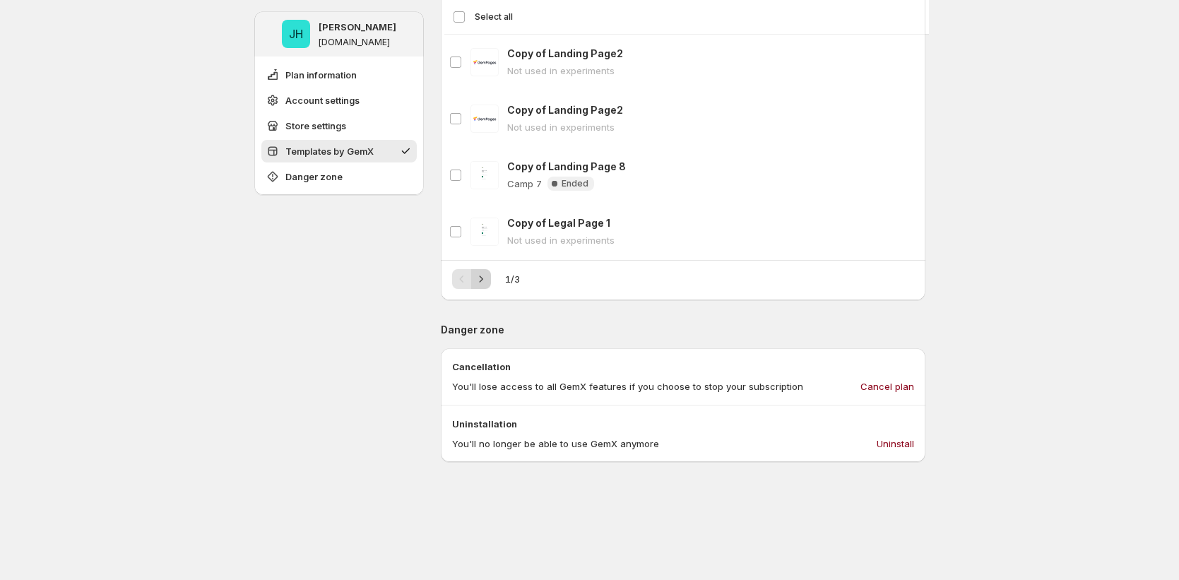
click at [485, 283] on icon "Next" at bounding box center [481, 279] width 14 height 14
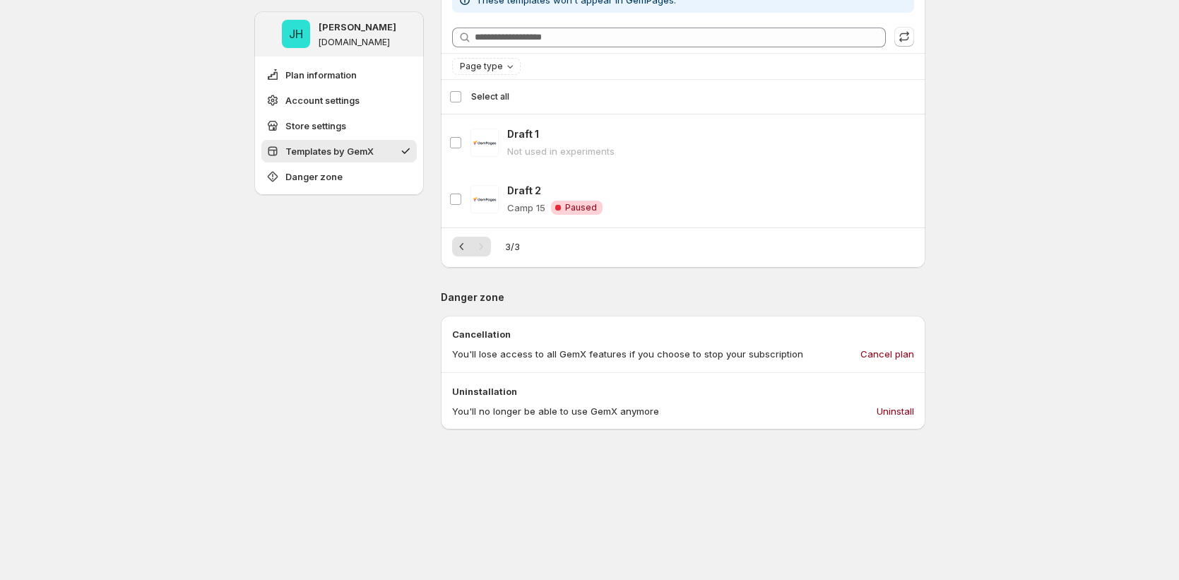
scroll to position [603, 0]
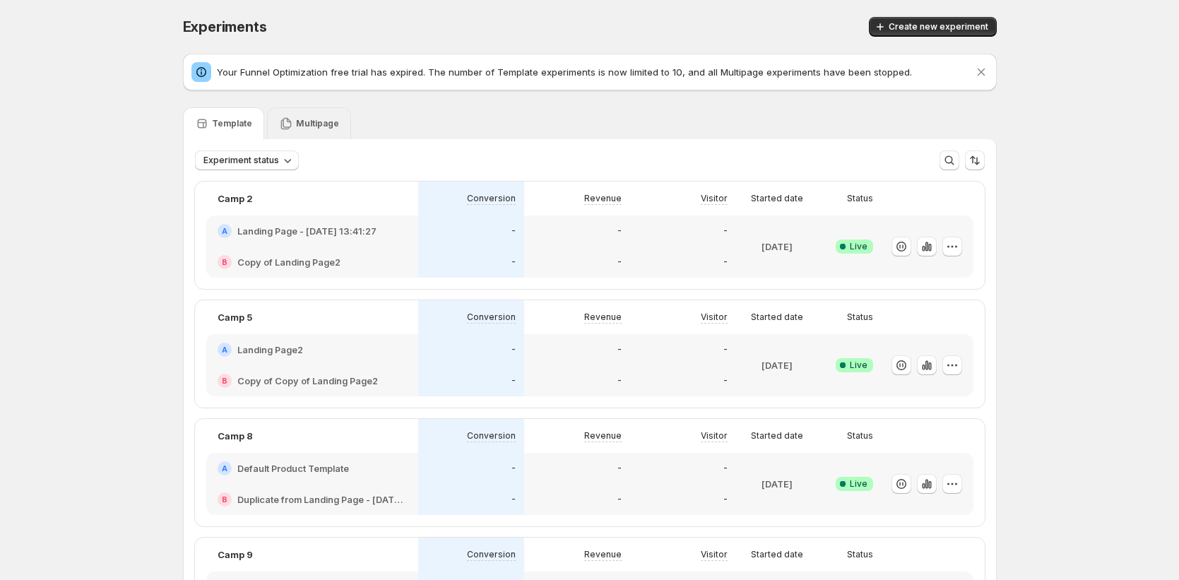
click at [287, 136] on div "Multipage" at bounding box center [309, 123] width 84 height 32
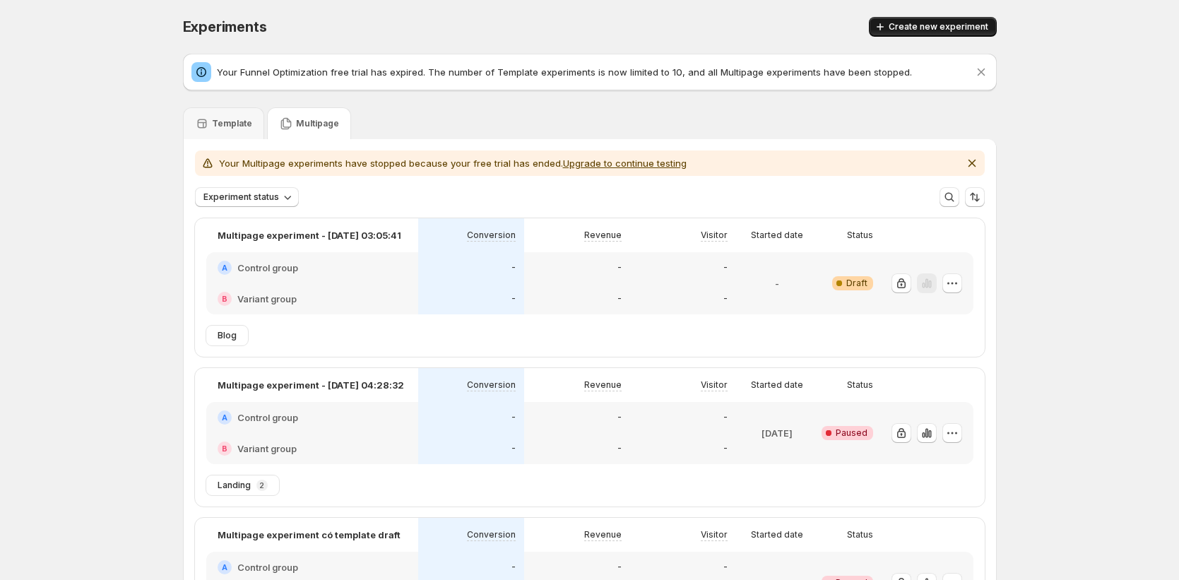
click at [913, 23] on span "Create new experiment" at bounding box center [939, 26] width 100 height 11
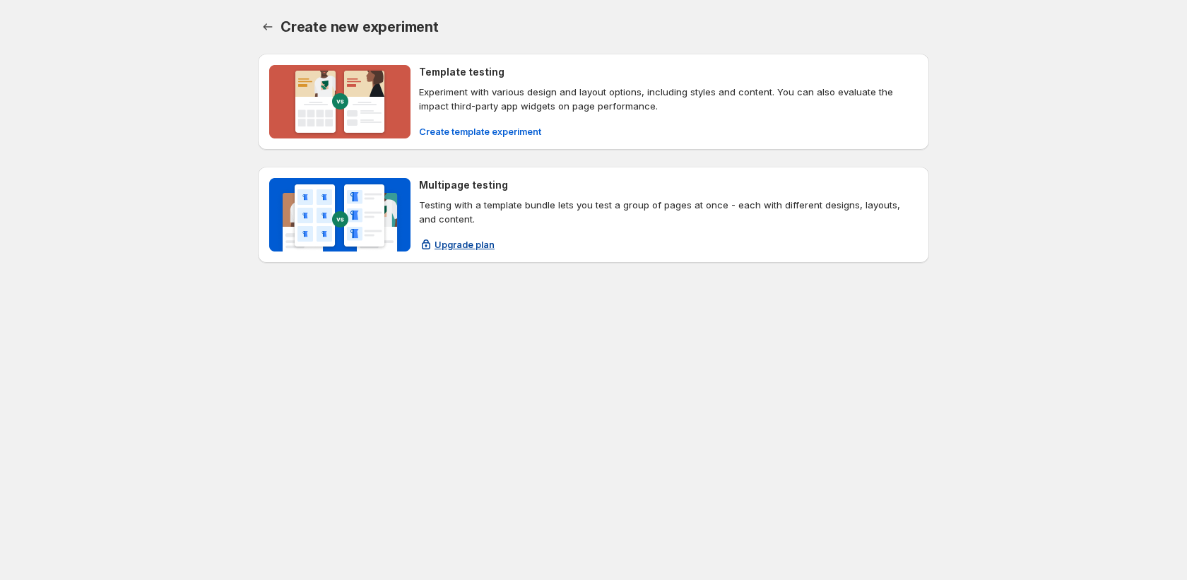
click at [456, 251] on button "Upgrade plan" at bounding box center [456, 244] width 93 height 23
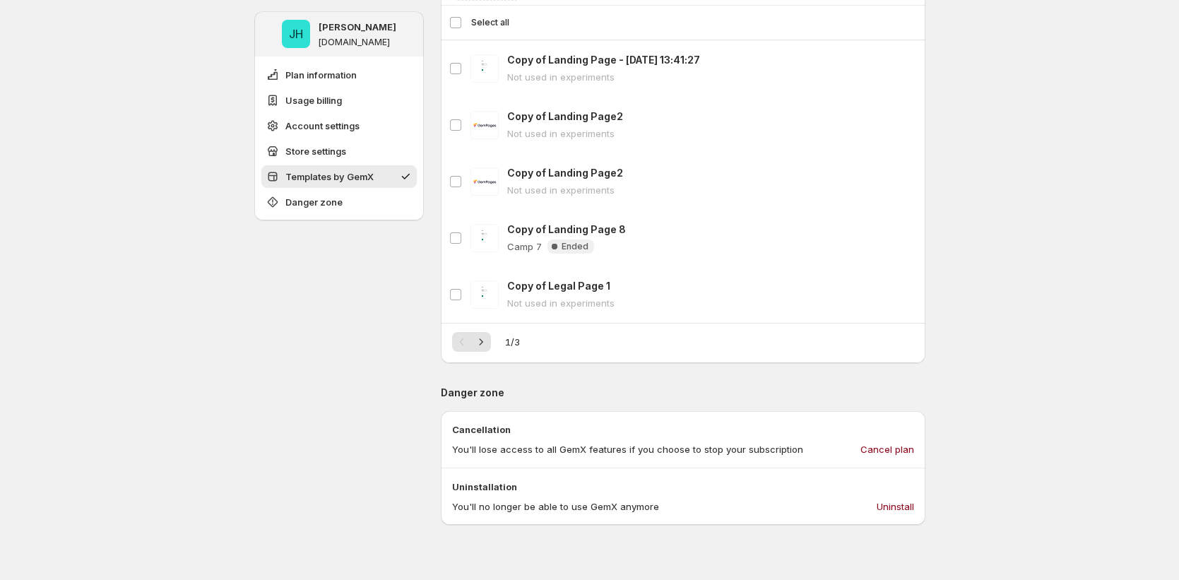
scroll to position [1319, 0]
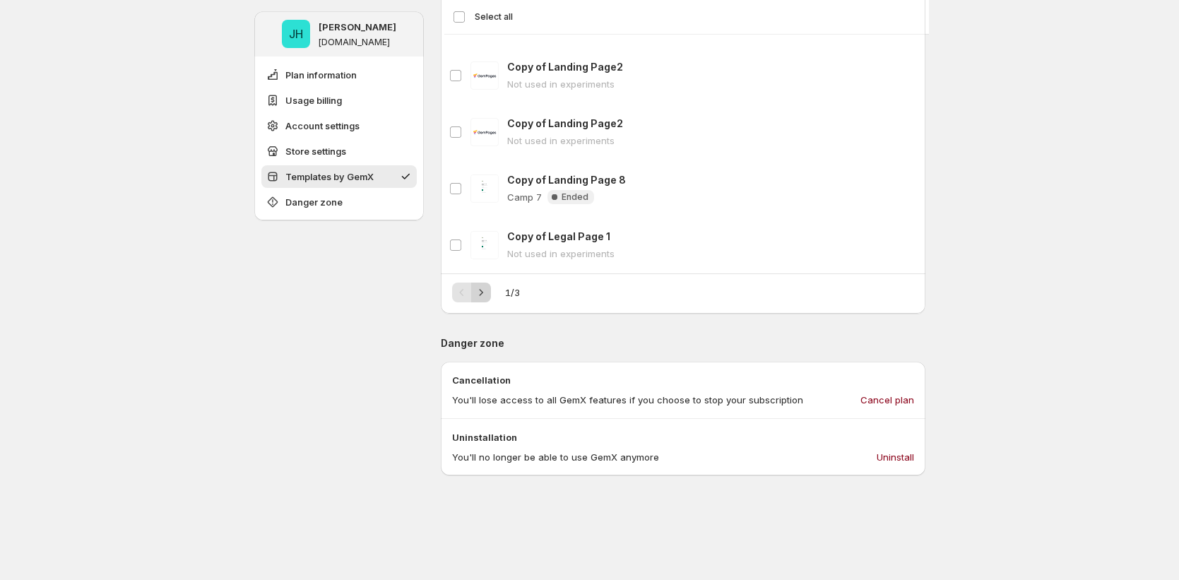
click at [487, 299] on icon "Next" at bounding box center [481, 292] width 14 height 14
click at [485, 299] on icon "Next" at bounding box center [481, 292] width 14 height 14
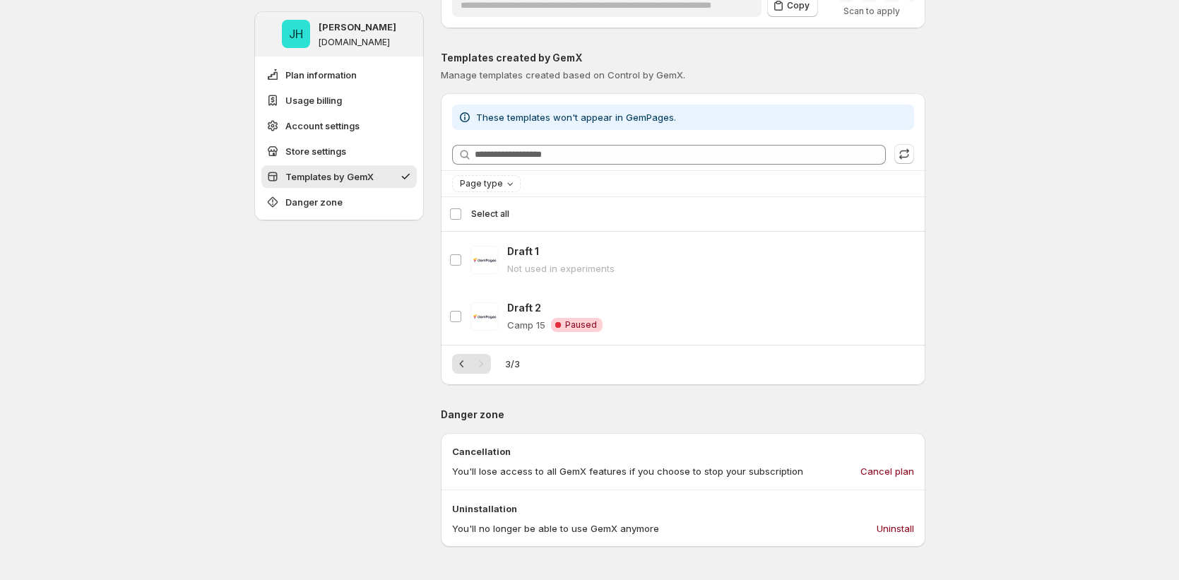
scroll to position [1075, 0]
click at [469, 368] on icon "Previous" at bounding box center [462, 367] width 14 height 14
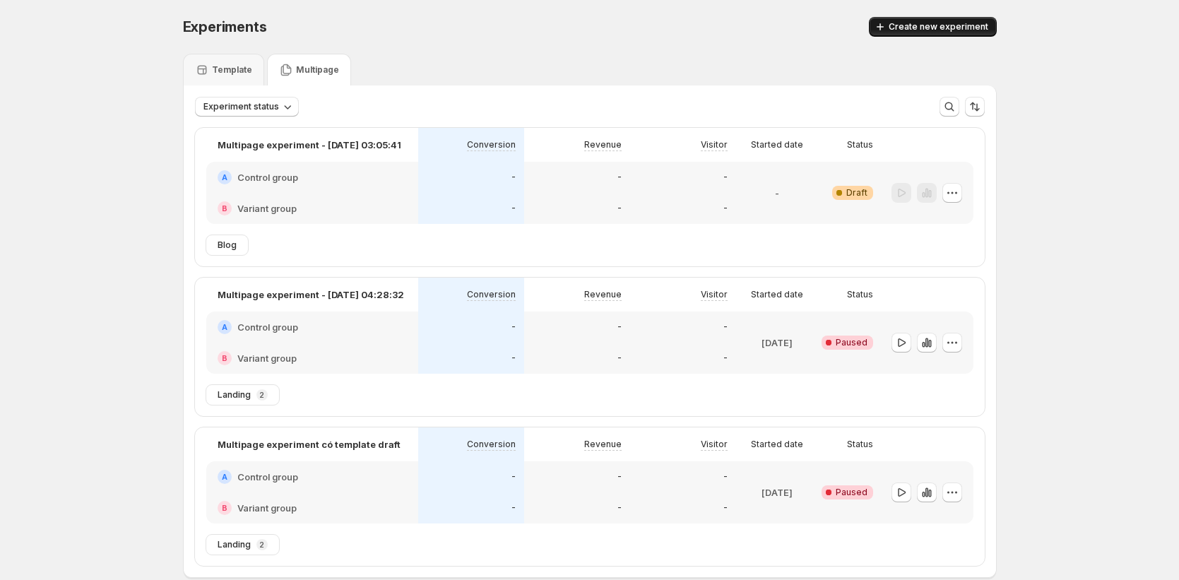
click at [941, 25] on span "Create new experiment" at bounding box center [939, 26] width 100 height 11
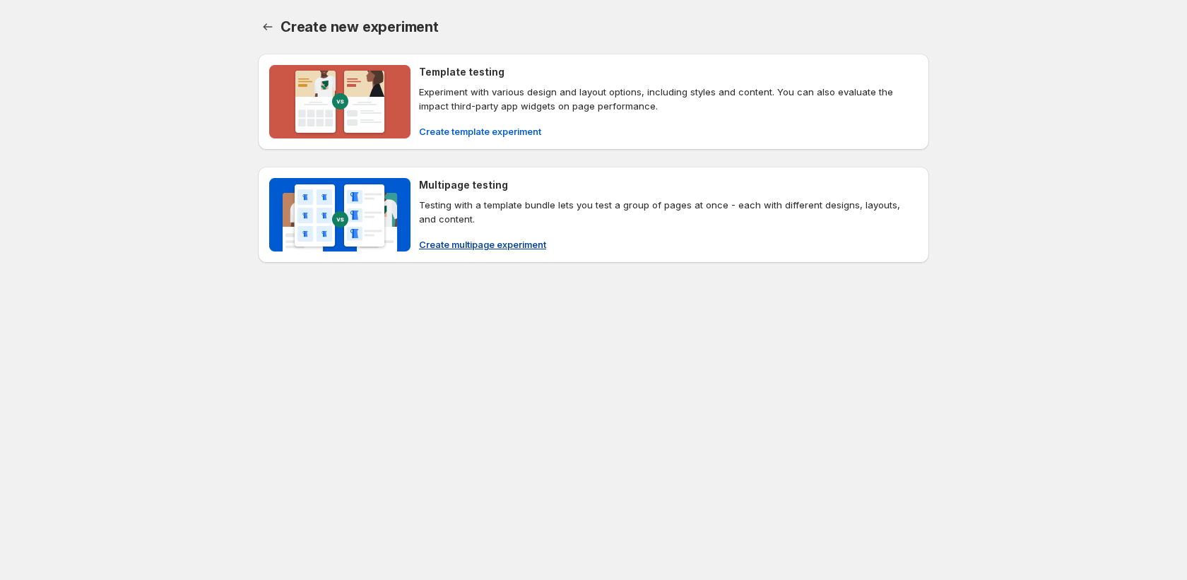
click at [504, 241] on span "Create multipage experiment" at bounding box center [482, 244] width 127 height 14
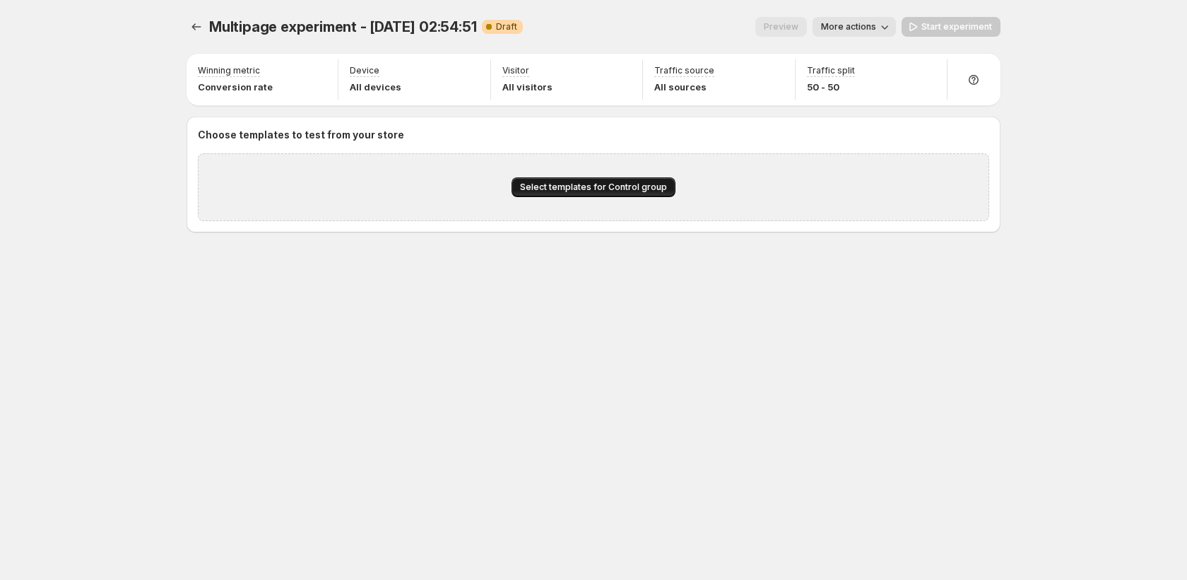
click at [605, 187] on span "Select templates for Control group" at bounding box center [593, 187] width 147 height 11
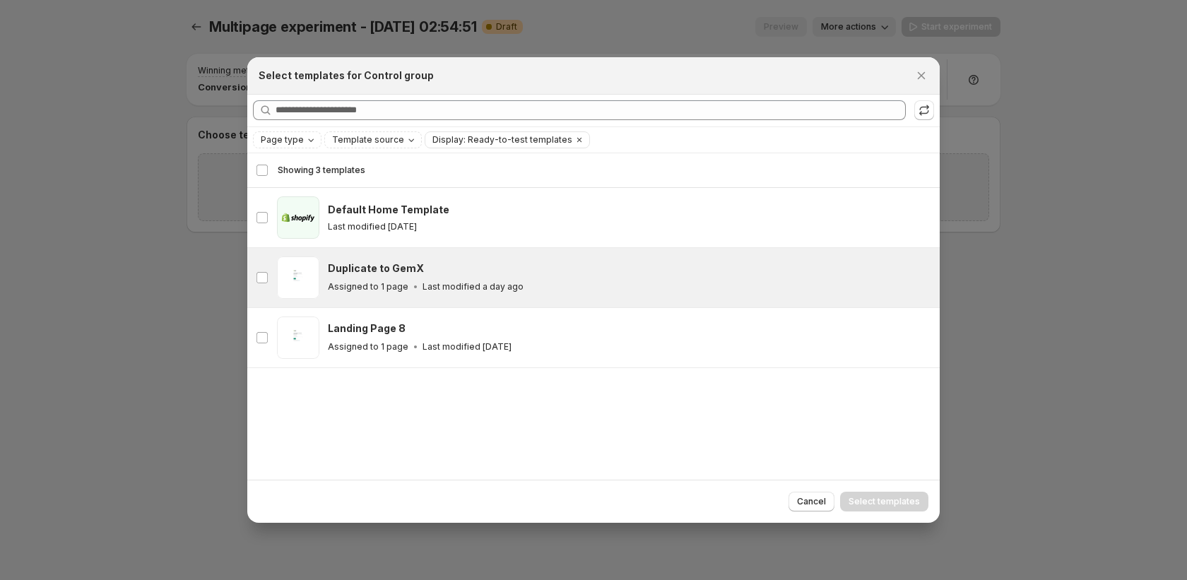
click at [663, 287] on div "Assigned to 1 page Last modified a day ago" at bounding box center [627, 287] width 599 height 14
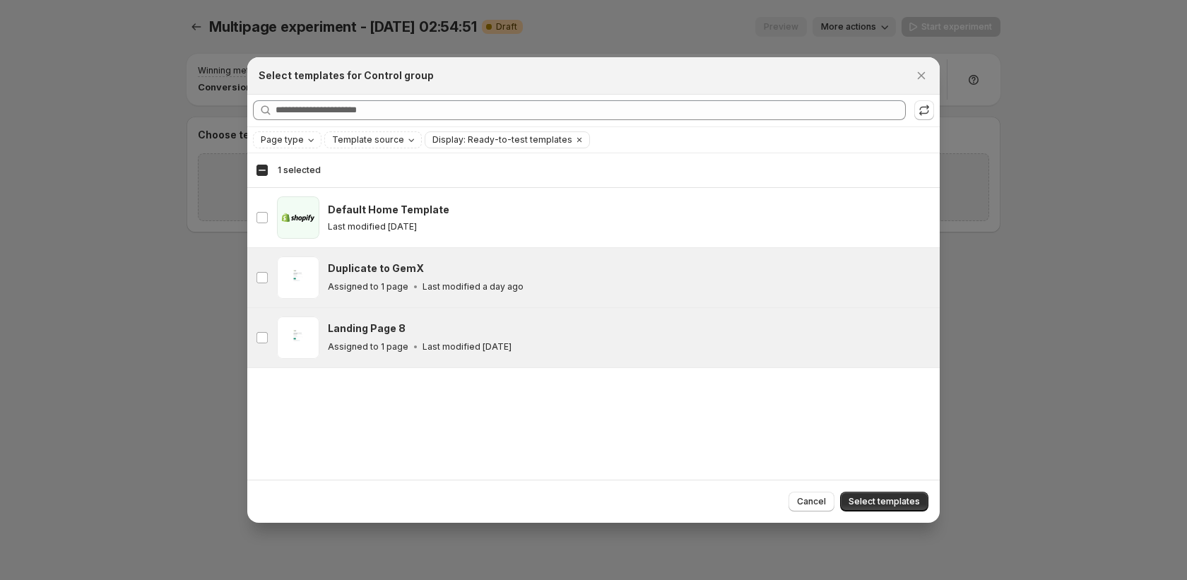
click at [658, 331] on div "Landing Page 8" at bounding box center [627, 328] width 599 height 14
click at [868, 504] on span "Select templates" at bounding box center [883, 501] width 71 height 11
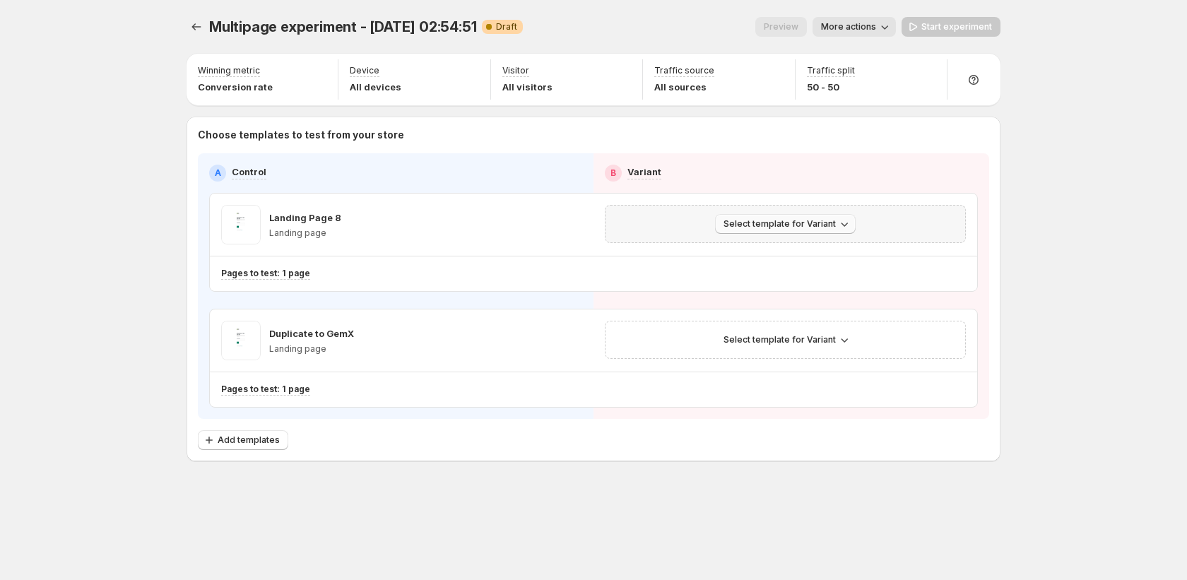
drag, startPoint x: 791, startPoint y: 221, endPoint x: 790, endPoint y: 232, distance: 11.4
click at [790, 221] on span "Select template for Variant" at bounding box center [779, 223] width 112 height 11
click at [793, 276] on span "Create Variant based on Control" at bounding box center [788, 277] width 144 height 11
click at [839, 342] on icon "button" at bounding box center [844, 340] width 14 height 14
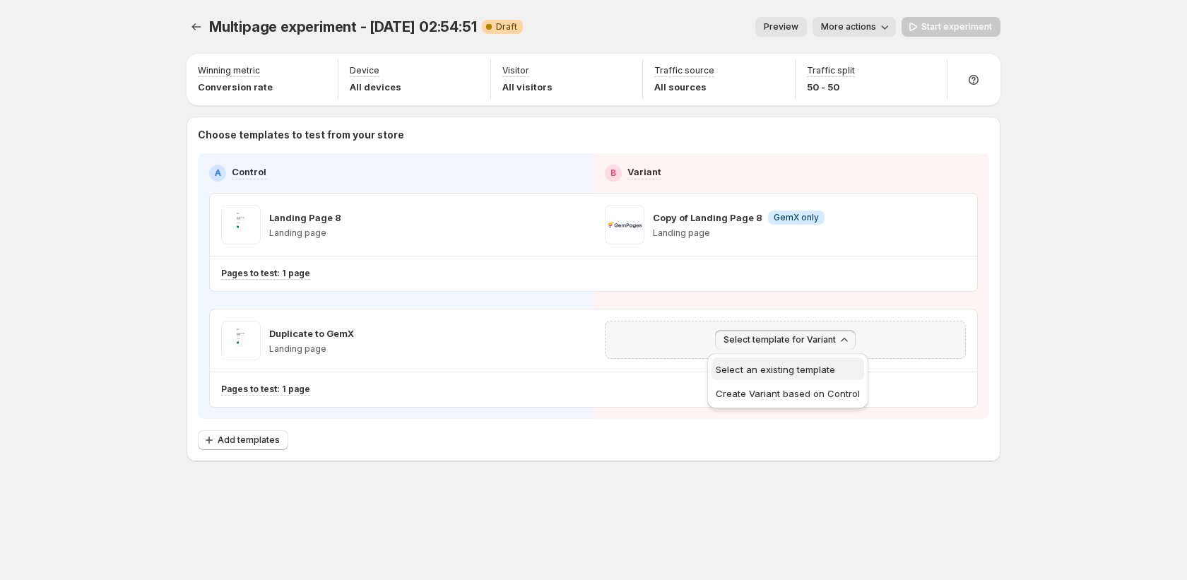
click at [791, 369] on span "Select an existing template" at bounding box center [775, 369] width 119 height 11
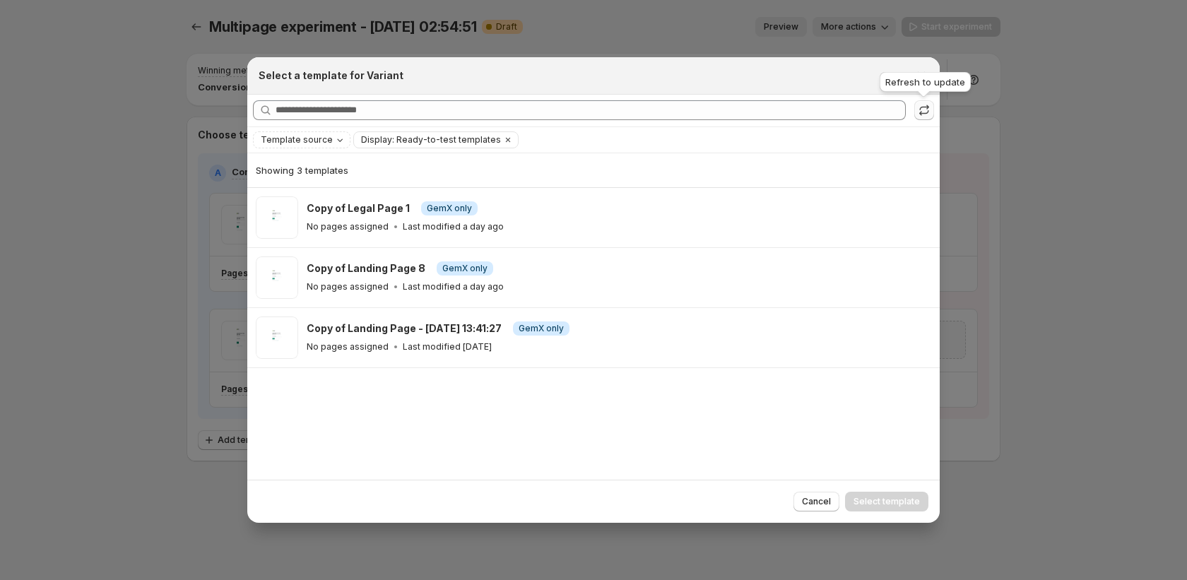
click at [925, 115] on icon ":rbh:" at bounding box center [924, 110] width 14 height 14
click at [915, 78] on div "Refresh to update" at bounding box center [925, 84] width 97 height 31
click at [922, 73] on icon "Close" at bounding box center [921, 76] width 14 height 14
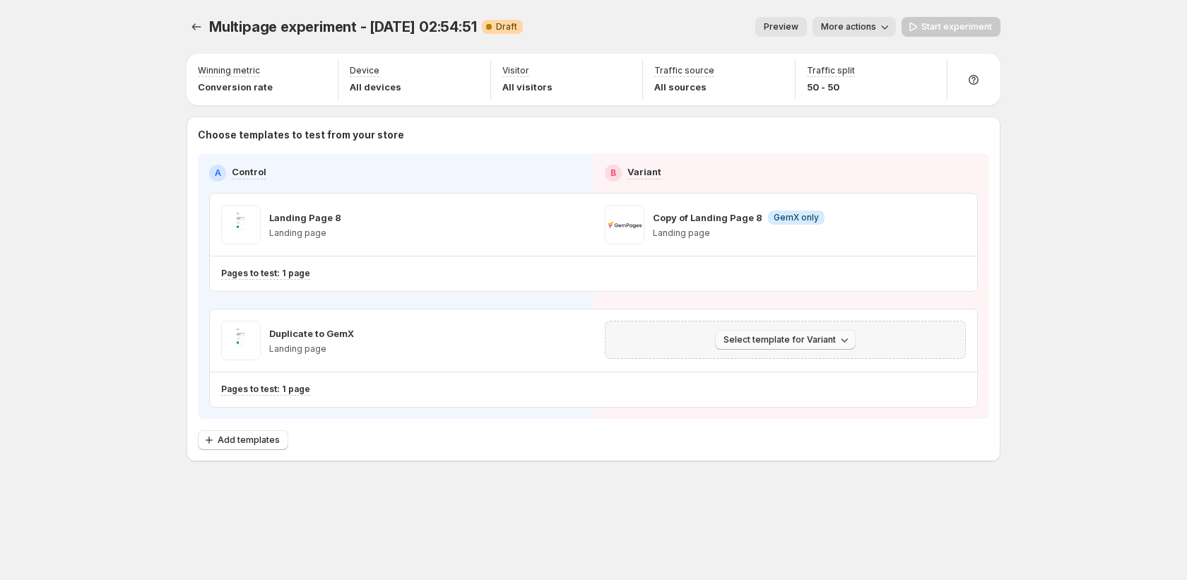
click at [752, 343] on span "Select template for Variant" at bounding box center [779, 339] width 112 height 11
click at [750, 383] on button "Create Variant based on Control" at bounding box center [787, 392] width 153 height 23
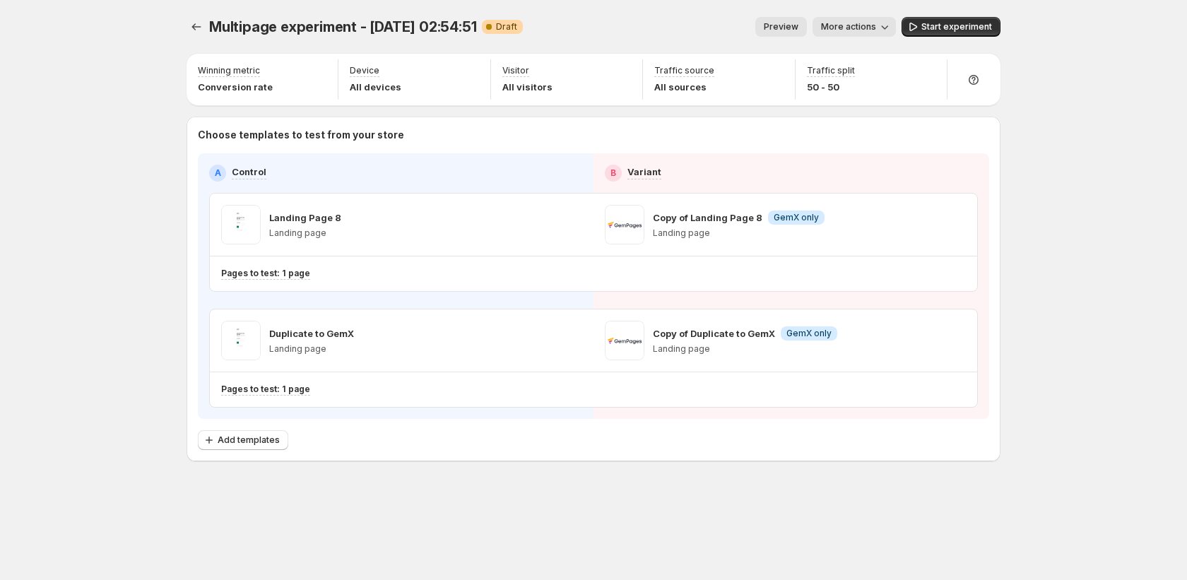
click at [873, 29] on span "More actions" at bounding box center [848, 26] width 55 height 11
click at [858, 84] on span "Rename" at bounding box center [862, 80] width 36 height 11
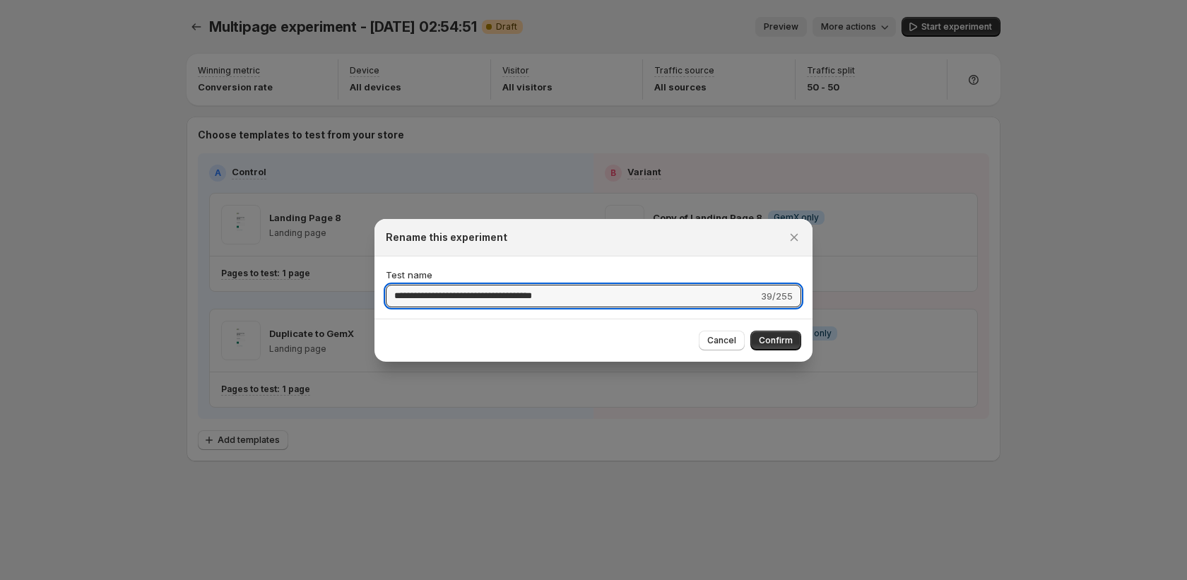
drag, startPoint x: 586, startPoint y: 294, endPoint x: 360, endPoint y: 302, distance: 226.9
click at [360, 579] on div "**********" at bounding box center [593, 580] width 1187 height 0
type input "**********"
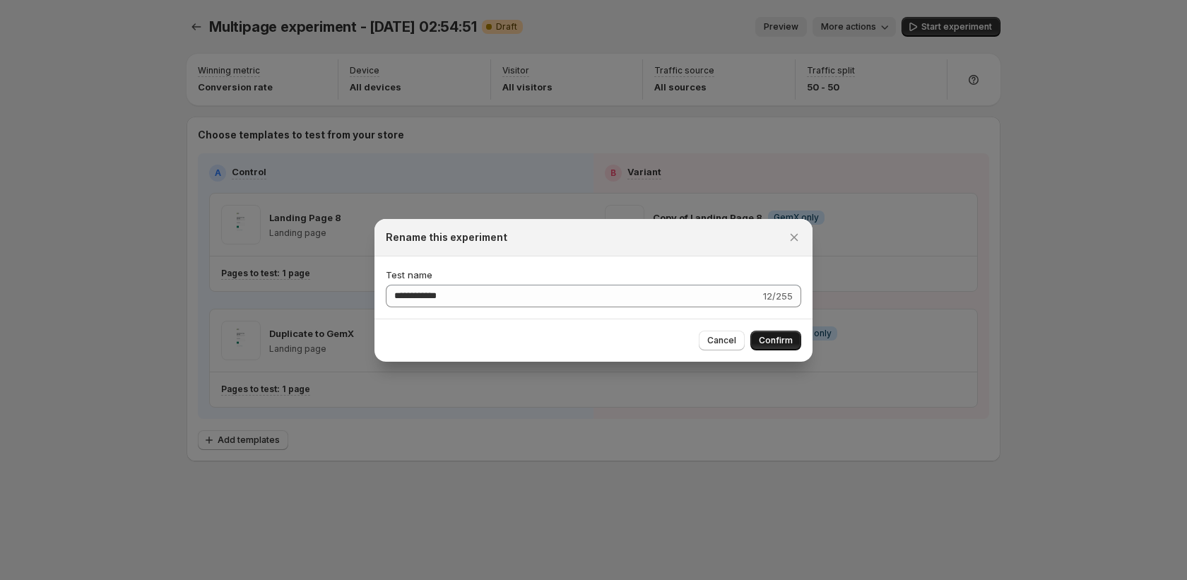
click at [795, 338] on button "Confirm" at bounding box center [775, 341] width 51 height 20
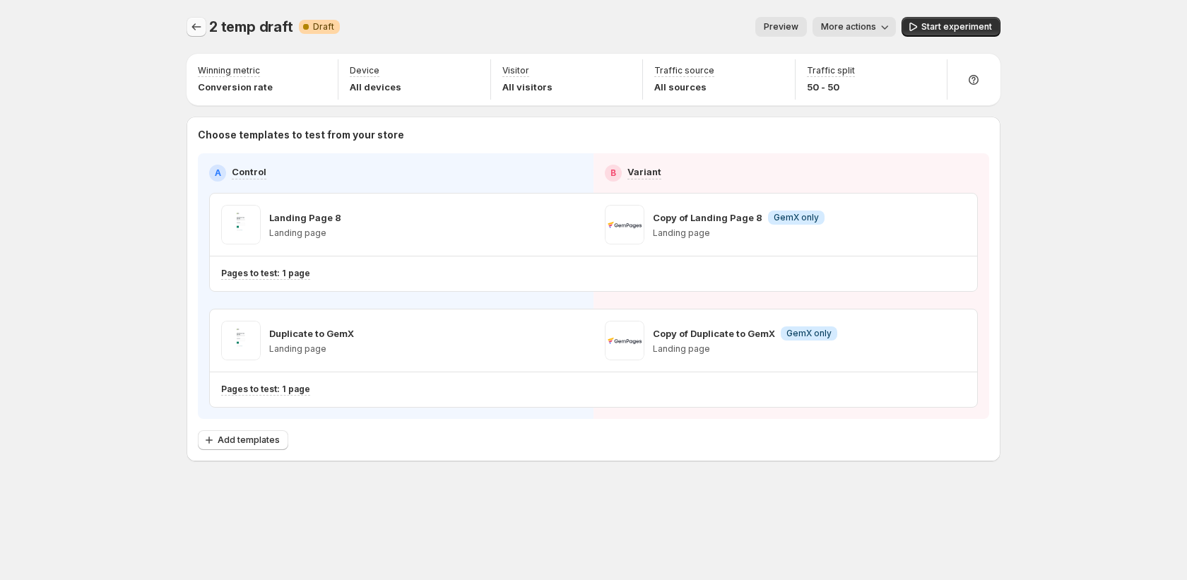
click at [186, 28] on button "Experiments" at bounding box center [196, 27] width 20 height 20
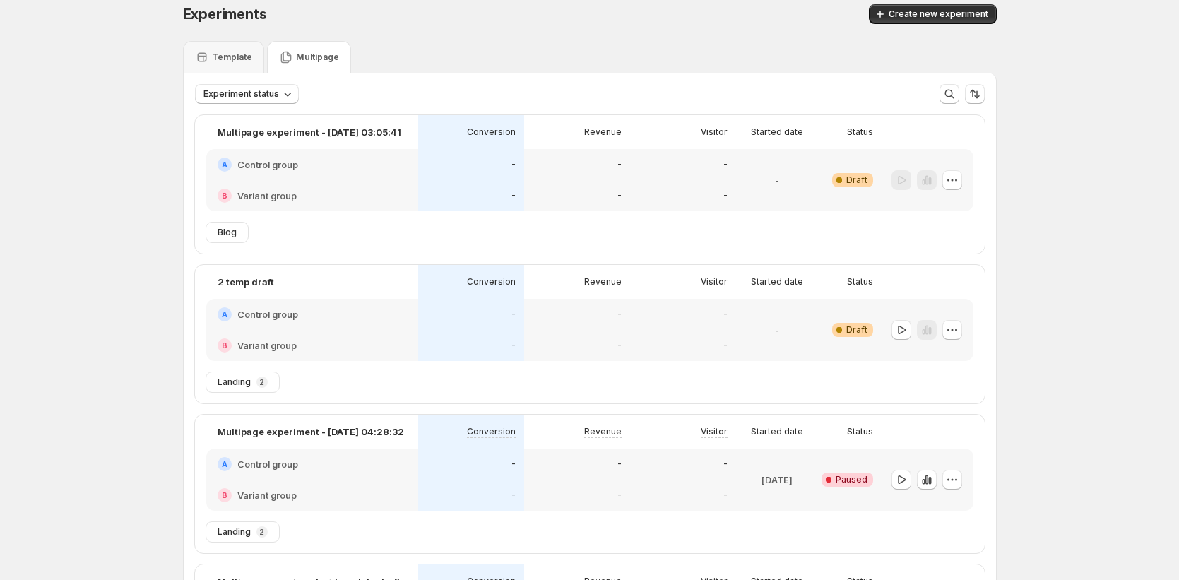
scroll to position [224, 0]
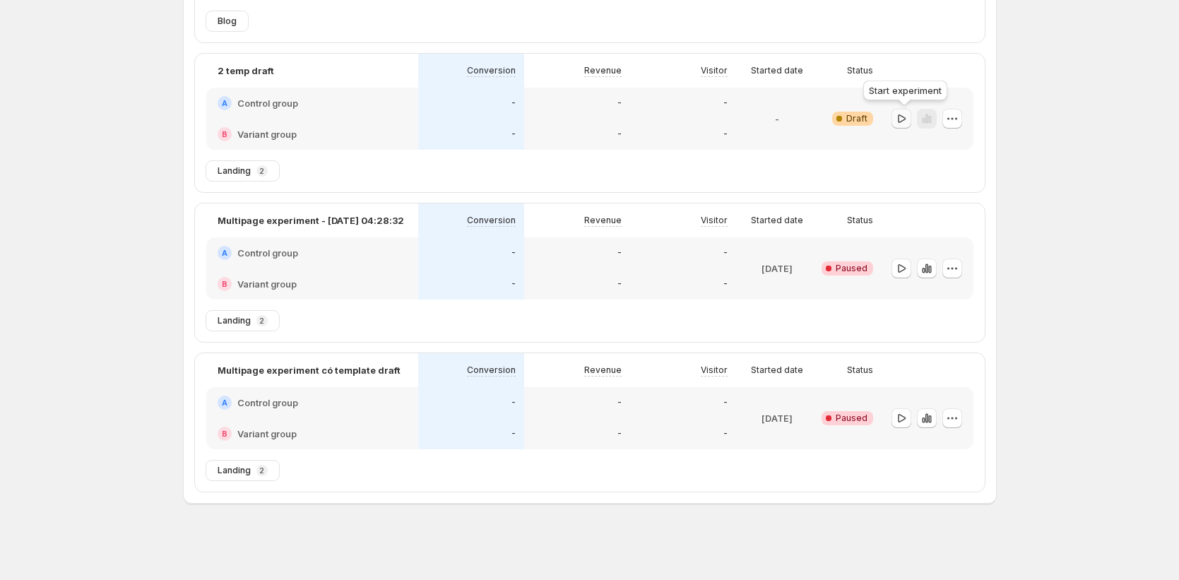
click at [906, 117] on icon "button" at bounding box center [901, 119] width 14 height 14
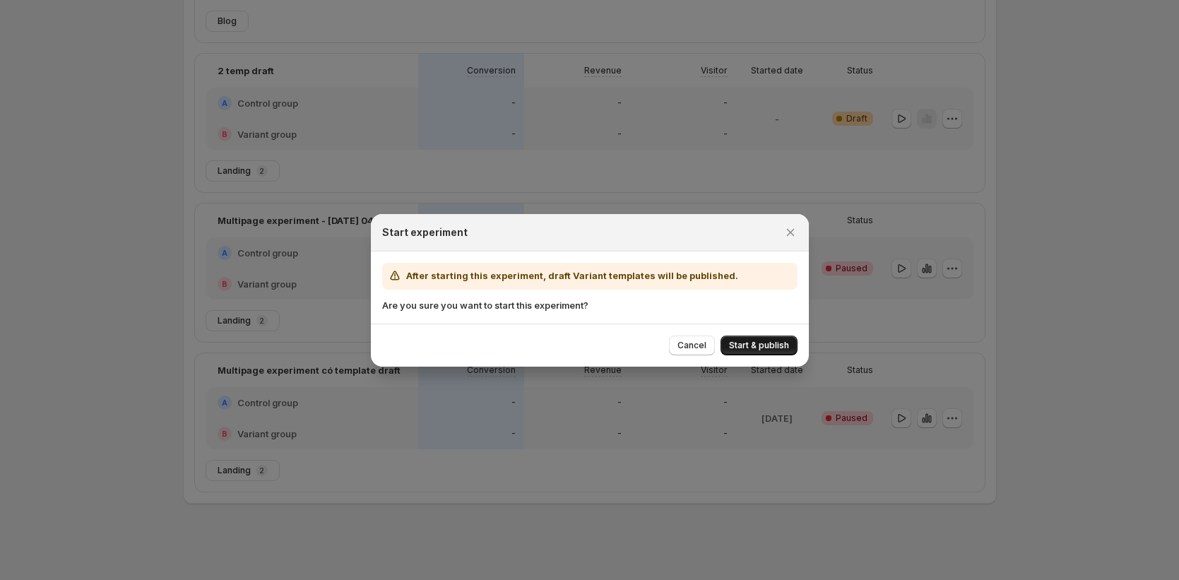
click at [758, 341] on span "Start & publish" at bounding box center [759, 345] width 60 height 11
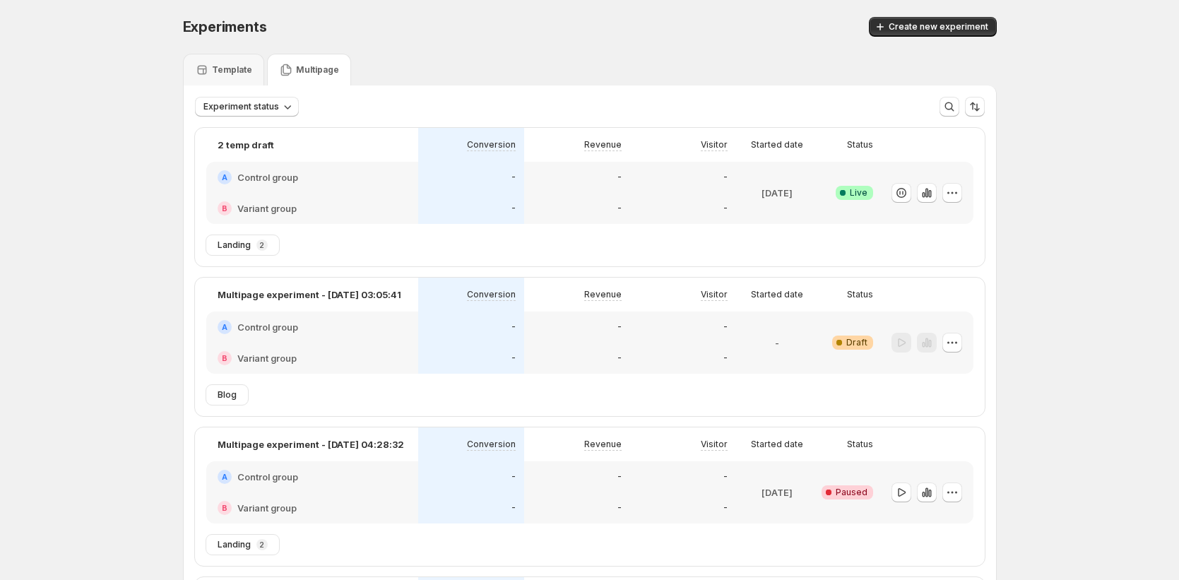
scroll to position [3, 0]
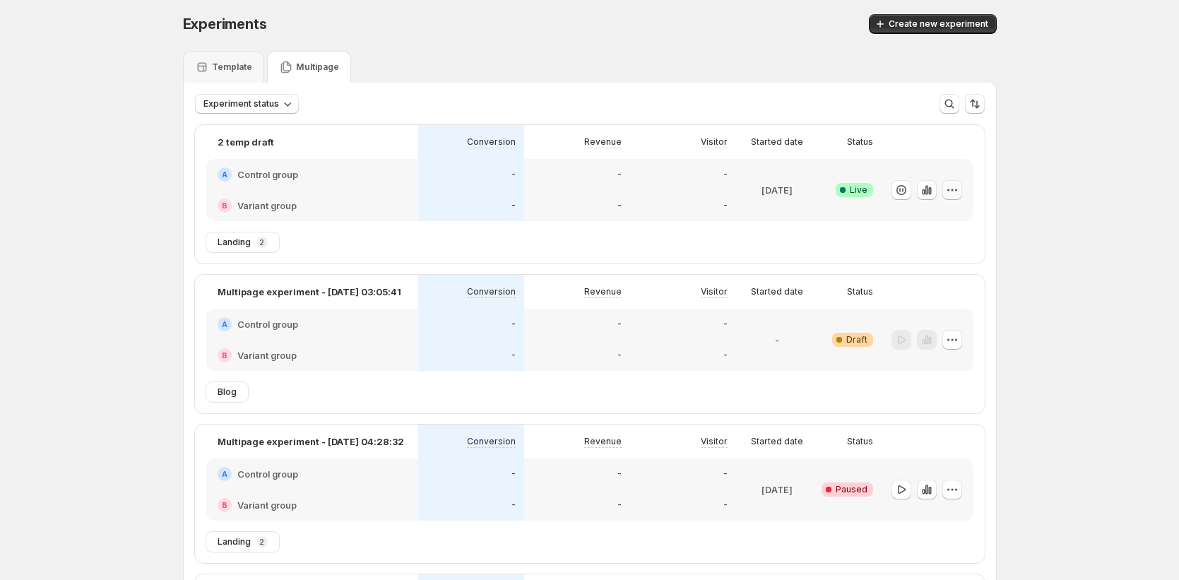
click at [949, 190] on icon "button" at bounding box center [948, 190] width 2 height 2
click at [928, 211] on button "Edit" at bounding box center [959, 219] width 174 height 23
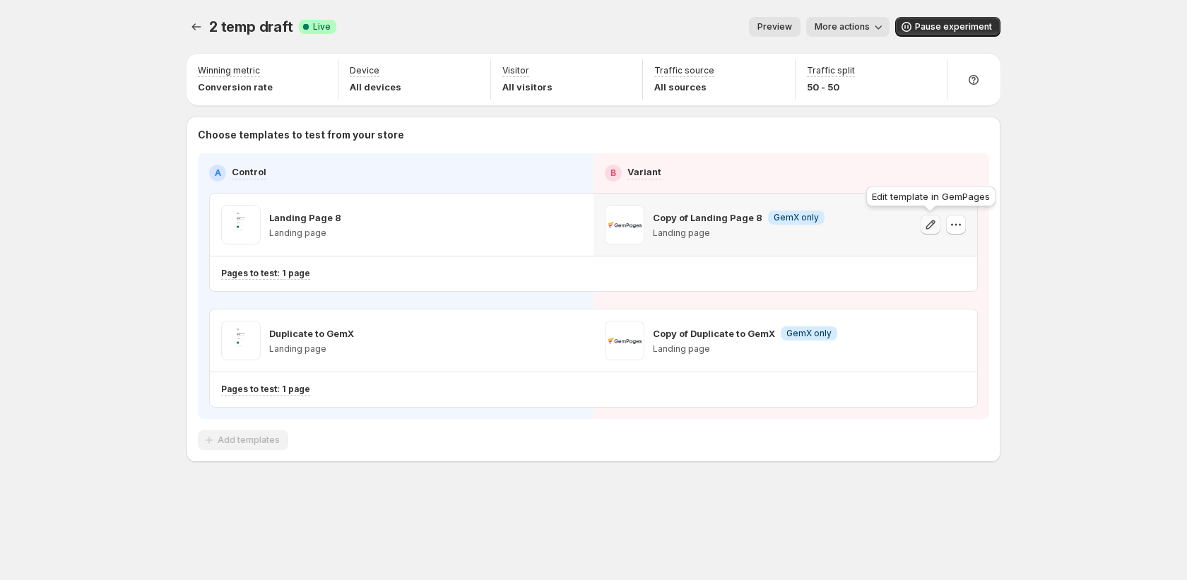
click at [928, 223] on icon "button" at bounding box center [930, 225] width 14 height 14
click at [928, 344] on icon "button" at bounding box center [930, 340] width 9 height 9
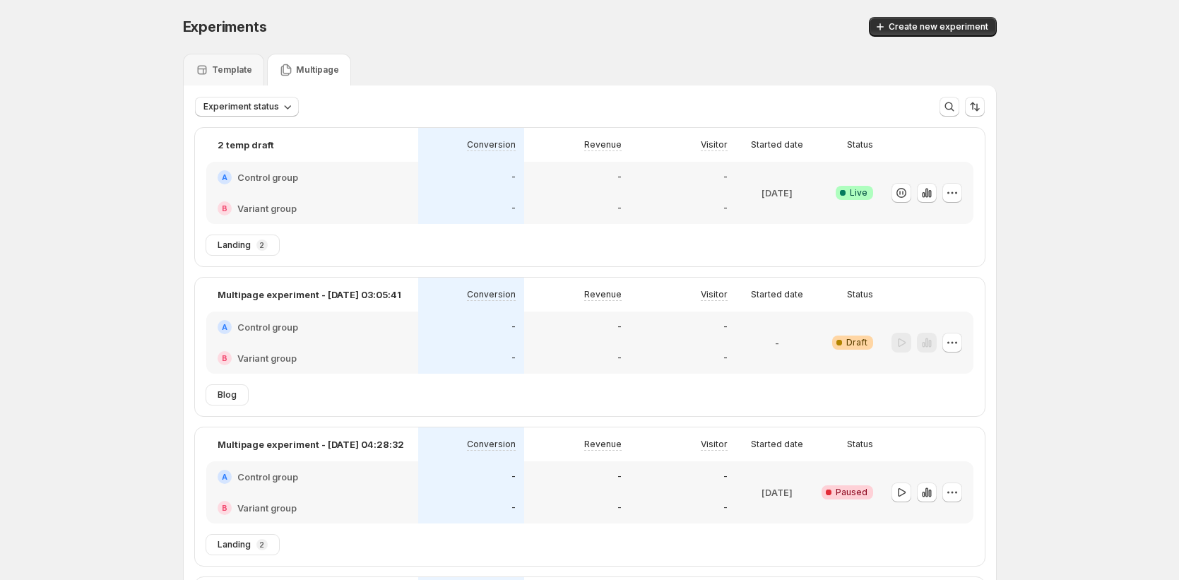
click at [225, 71] on p "Template" at bounding box center [232, 69] width 40 height 11
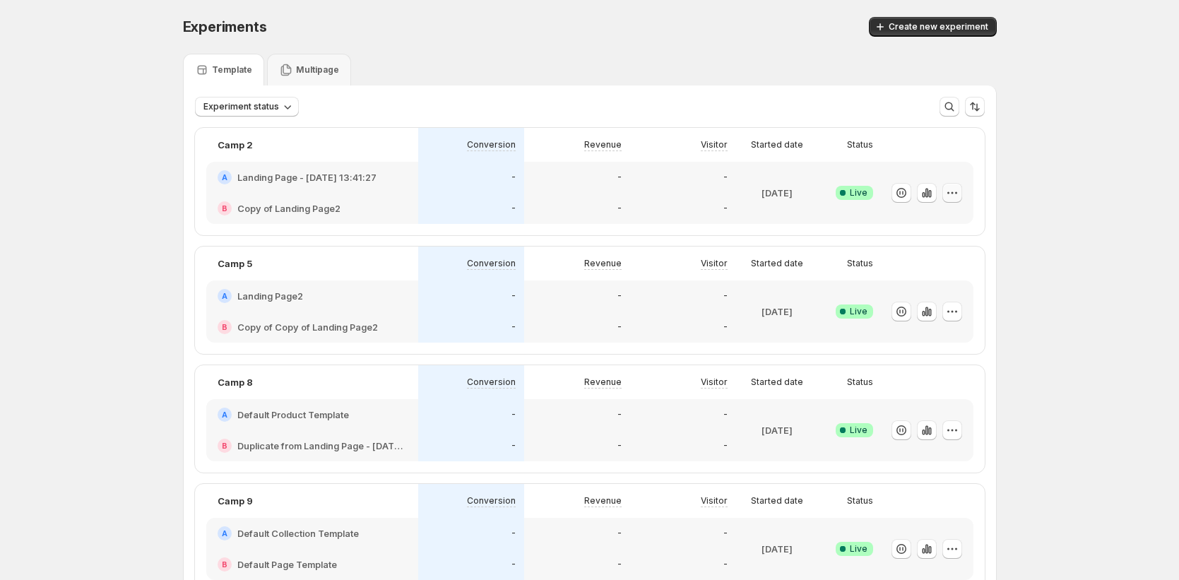
click at [956, 194] on icon "button" at bounding box center [952, 193] width 14 height 14
click at [939, 268] on span "End experiment" at bounding box center [929, 270] width 69 height 11
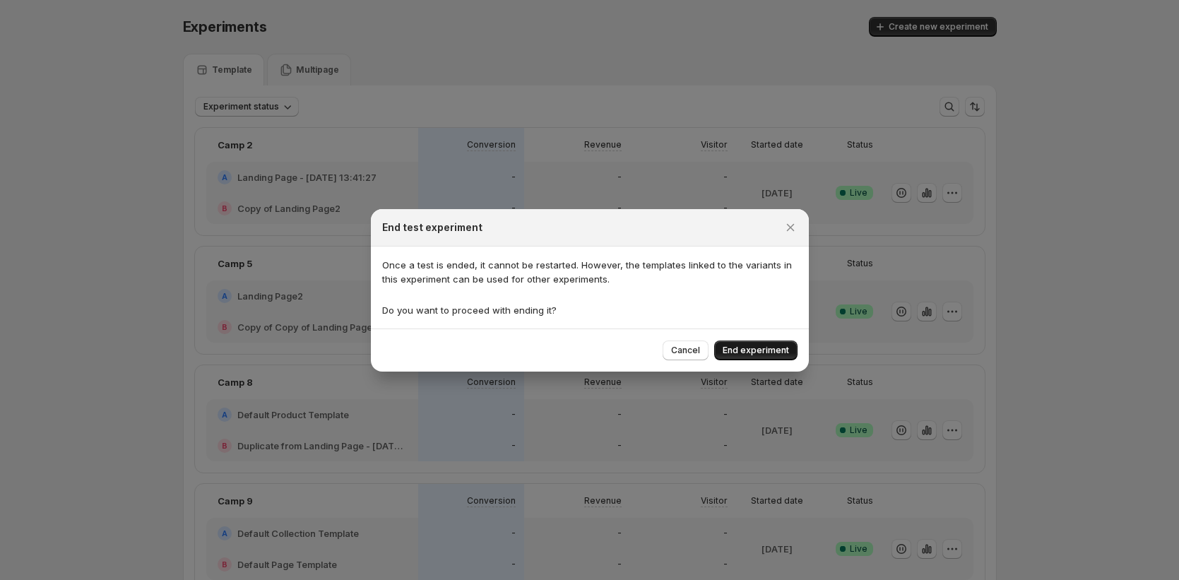
click at [778, 349] on span "End experiment" at bounding box center [756, 350] width 66 height 11
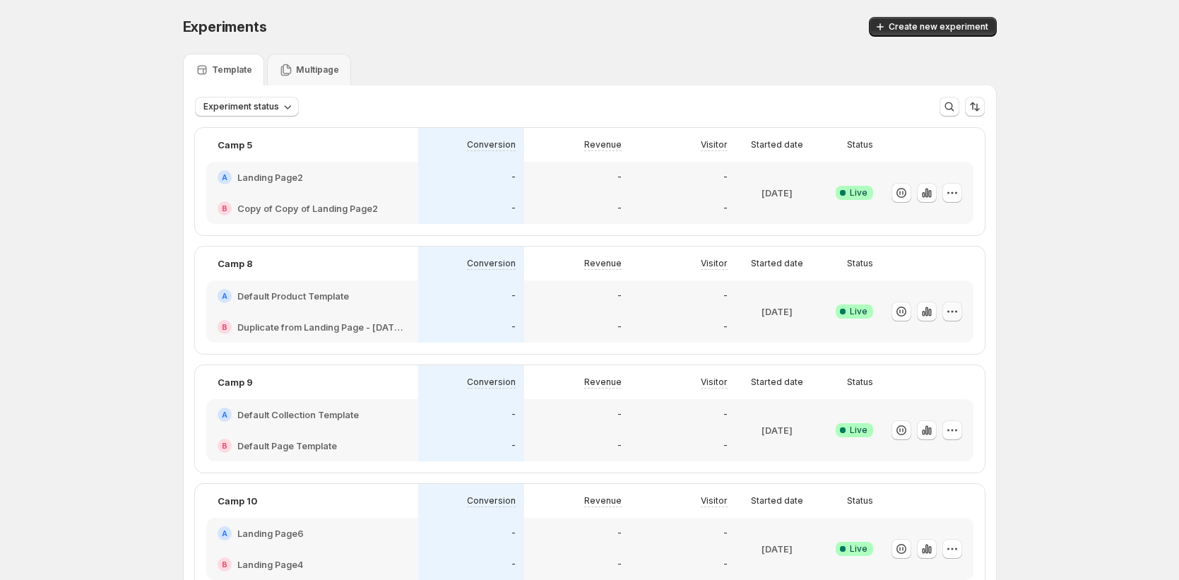
click at [959, 312] on icon "button" at bounding box center [952, 311] width 14 height 14
click at [916, 391] on span "End experiment" at bounding box center [929, 389] width 69 height 11
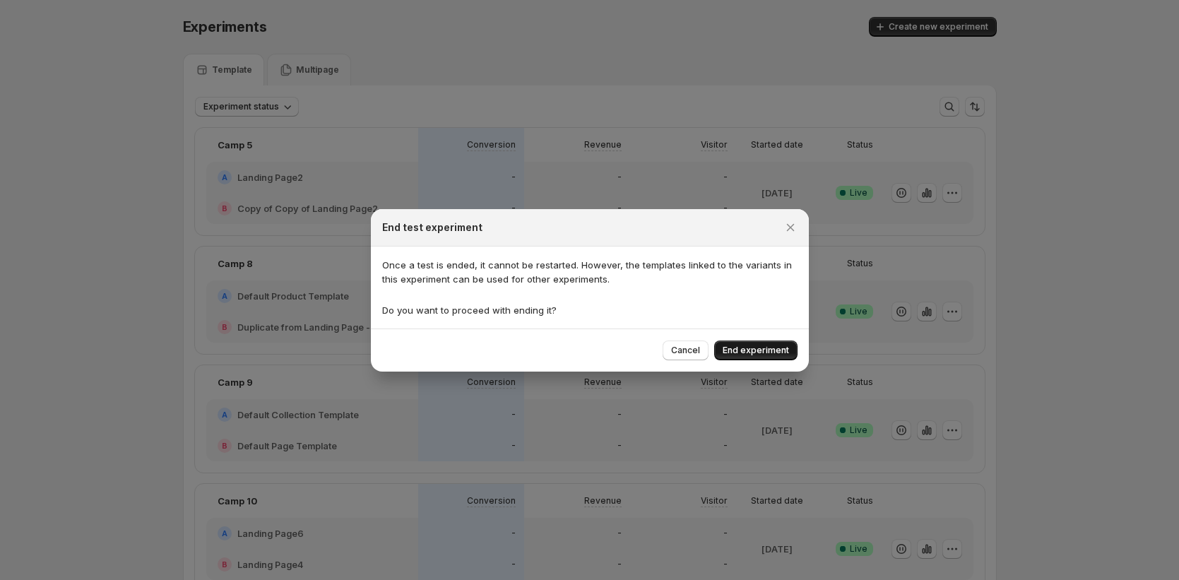
click at [787, 352] on span "End experiment" at bounding box center [756, 350] width 66 height 11
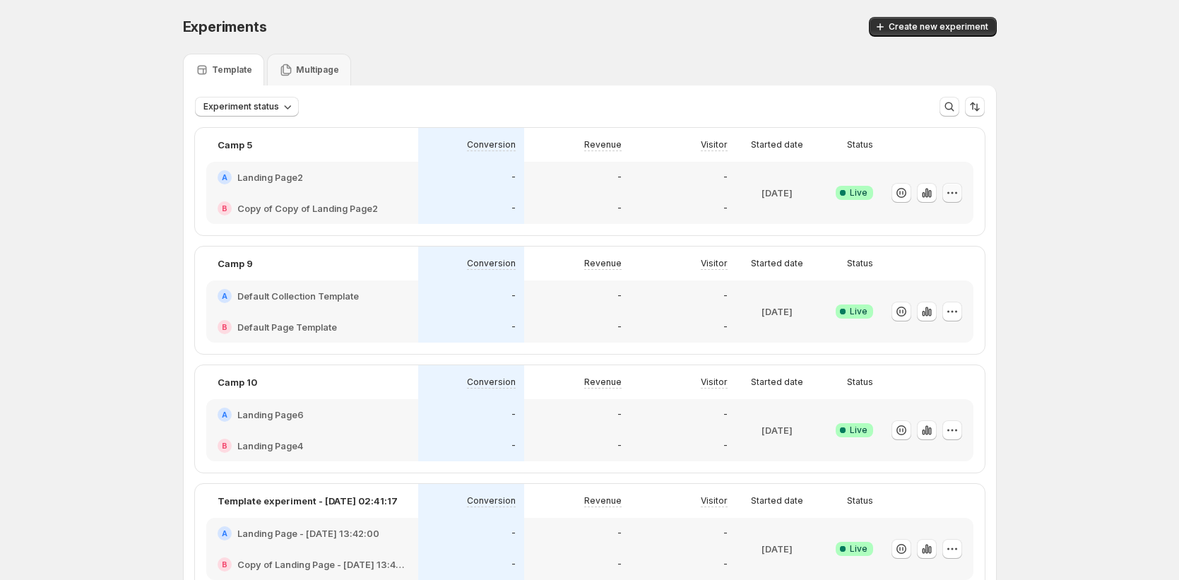
click at [959, 194] on icon "button" at bounding box center [952, 193] width 14 height 14
click at [922, 276] on span "End experiment" at bounding box center [969, 270] width 148 height 14
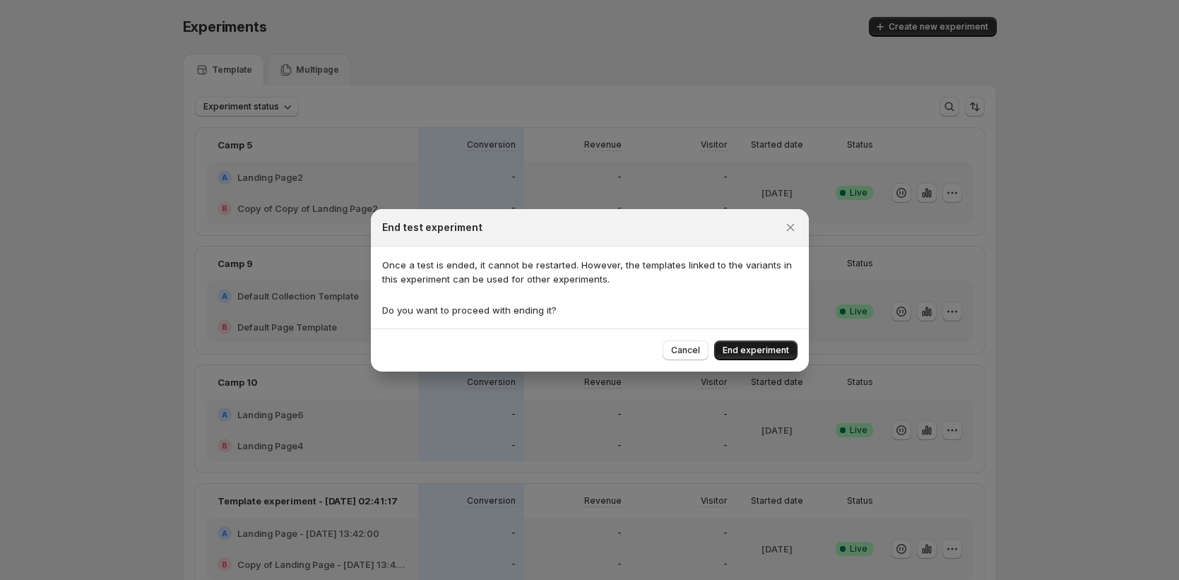
click at [767, 345] on span "End experiment" at bounding box center [756, 350] width 66 height 11
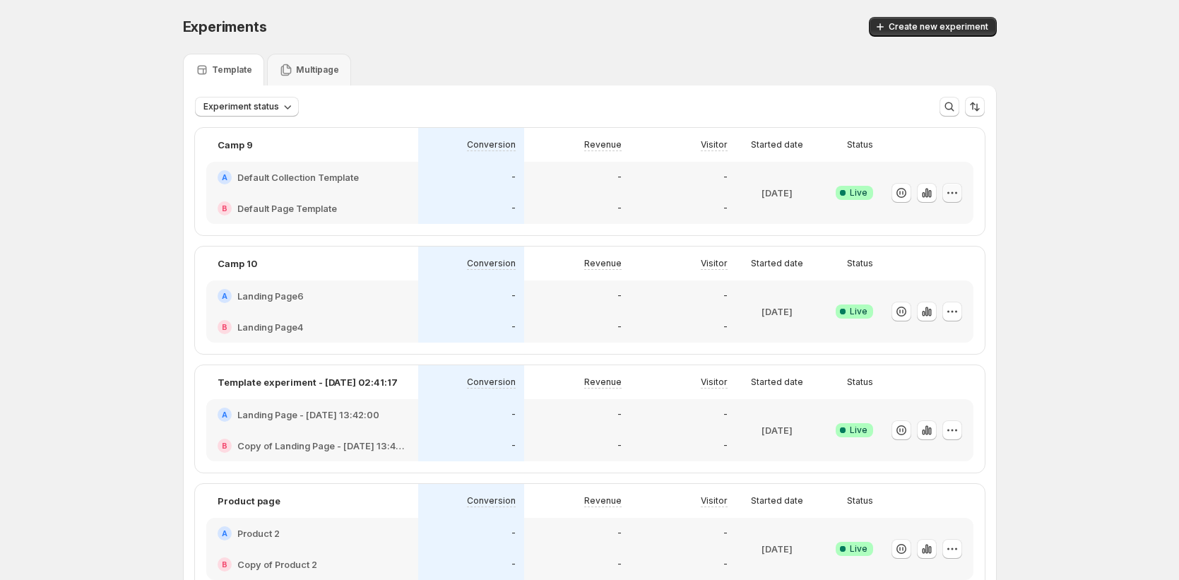
click at [957, 193] on icon "button" at bounding box center [952, 193] width 14 height 14
click at [911, 278] on button "End experiment" at bounding box center [959, 270] width 174 height 23
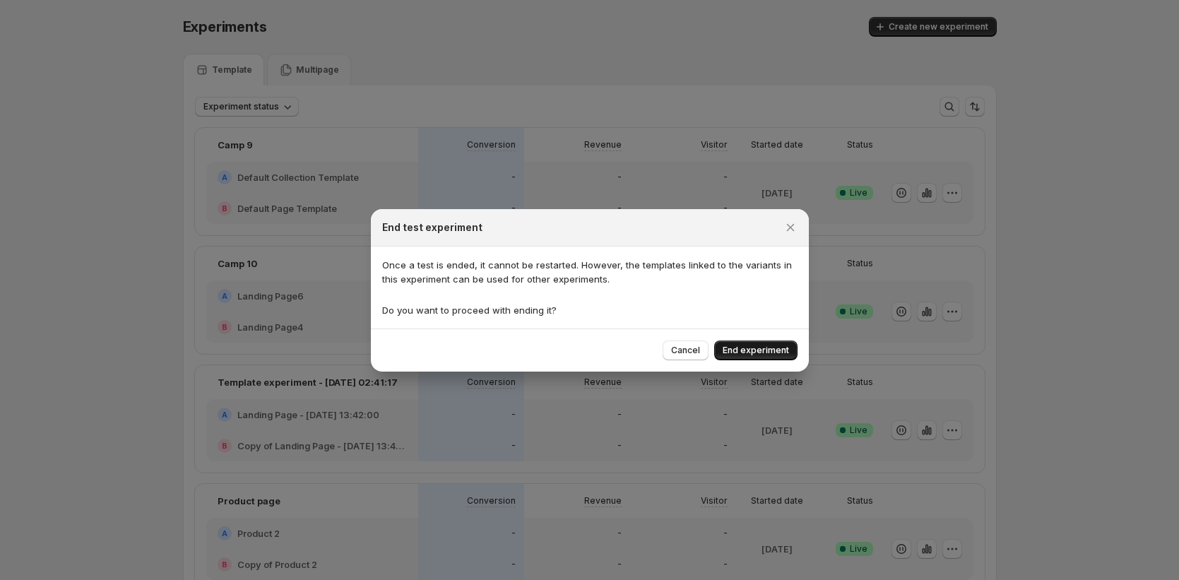
click at [766, 345] on span "End experiment" at bounding box center [756, 350] width 66 height 11
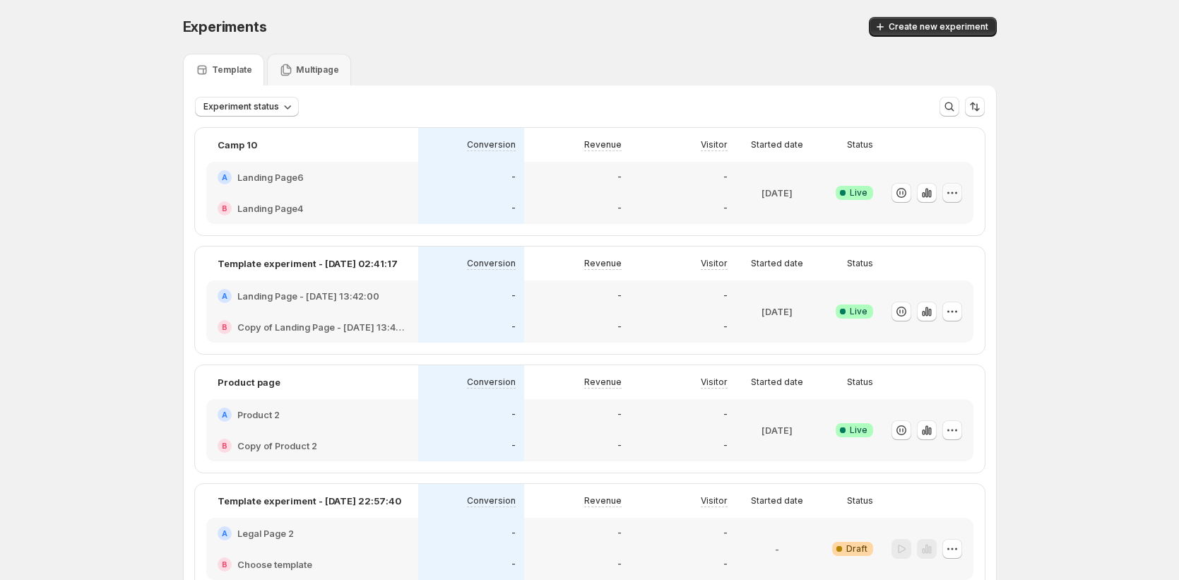
click at [955, 194] on icon "button" at bounding box center [952, 193] width 14 height 14
click at [911, 276] on span "End experiment" at bounding box center [969, 270] width 148 height 14
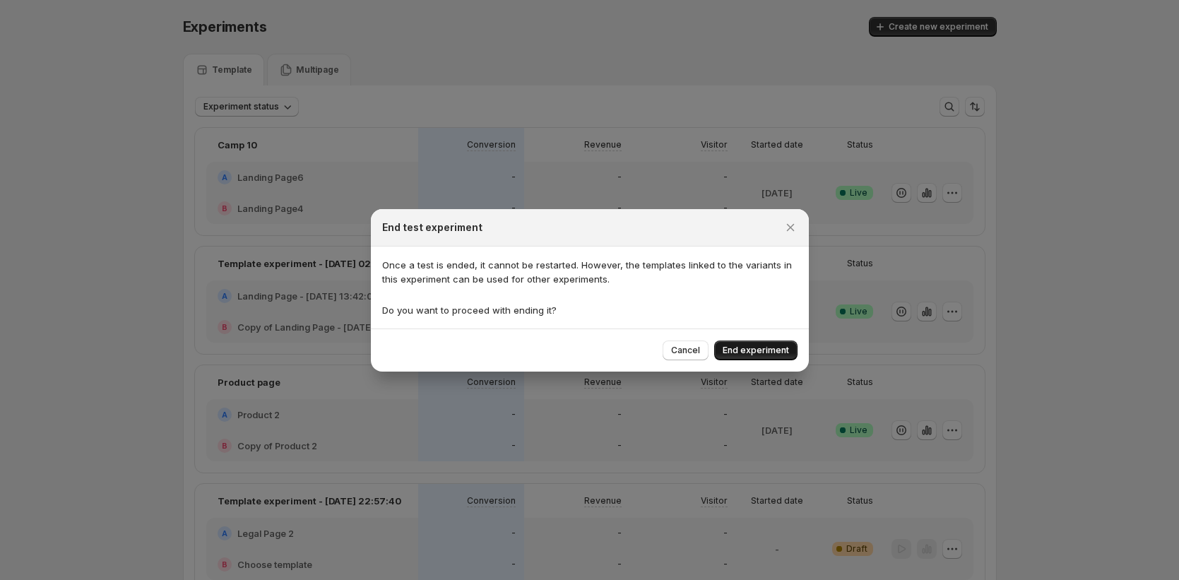
click at [769, 355] on span "End experiment" at bounding box center [756, 350] width 66 height 11
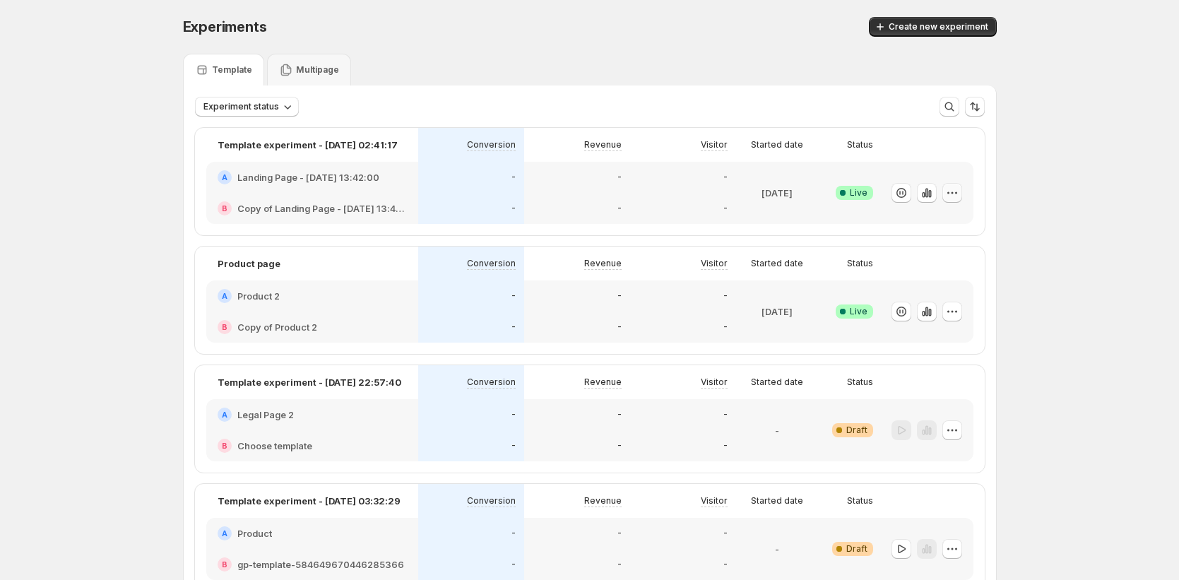
click at [959, 191] on icon "button" at bounding box center [952, 193] width 14 height 14
click at [904, 271] on span "End experiment" at bounding box center [929, 270] width 69 height 11
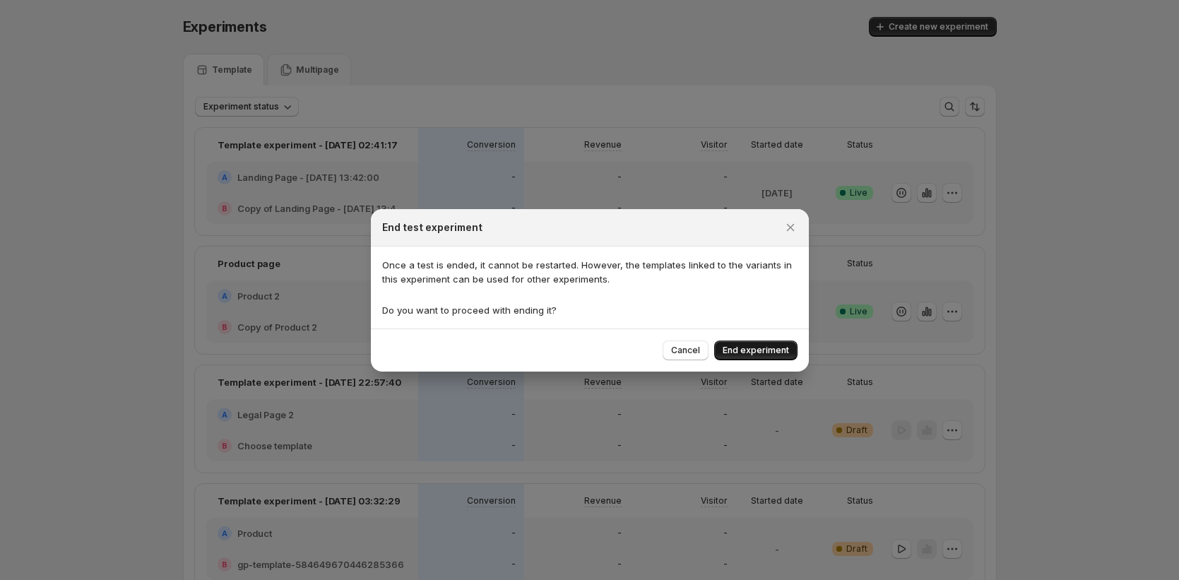
click at [773, 350] on span "End experiment" at bounding box center [756, 350] width 66 height 11
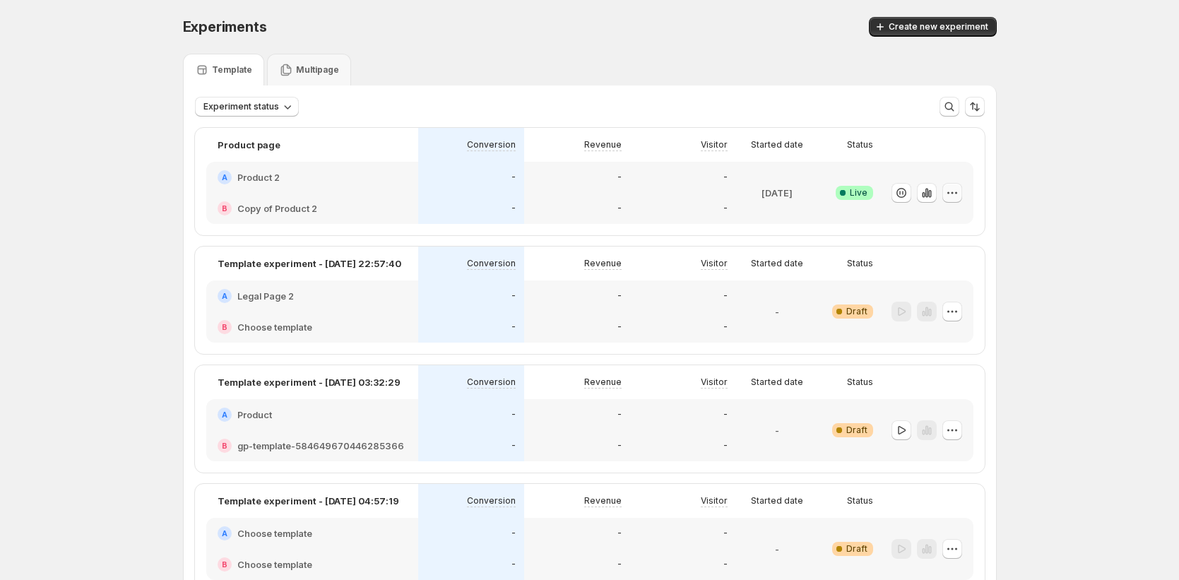
click at [959, 196] on icon "button" at bounding box center [952, 193] width 14 height 14
click at [918, 277] on span "End experiment" at bounding box center [969, 270] width 148 height 14
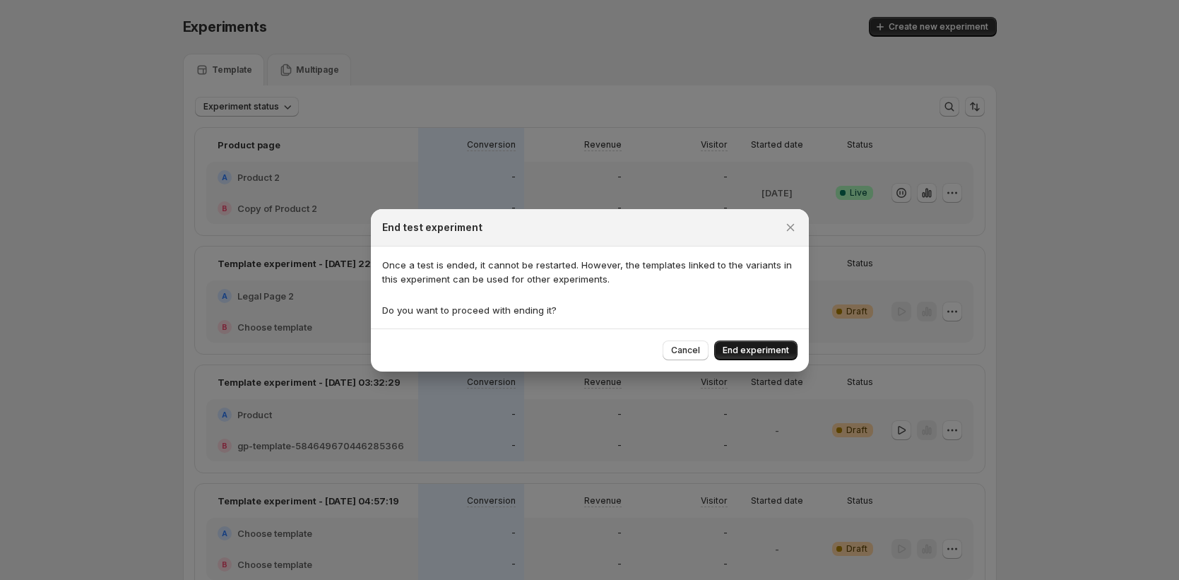
click at [769, 347] on span "End experiment" at bounding box center [756, 350] width 66 height 11
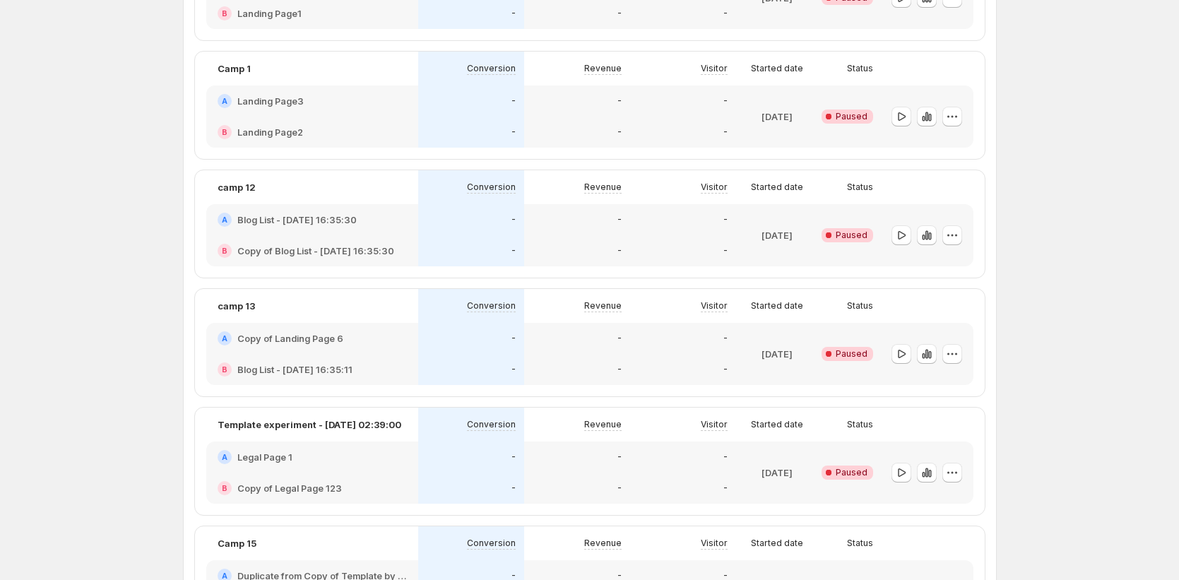
scroll to position [694, 0]
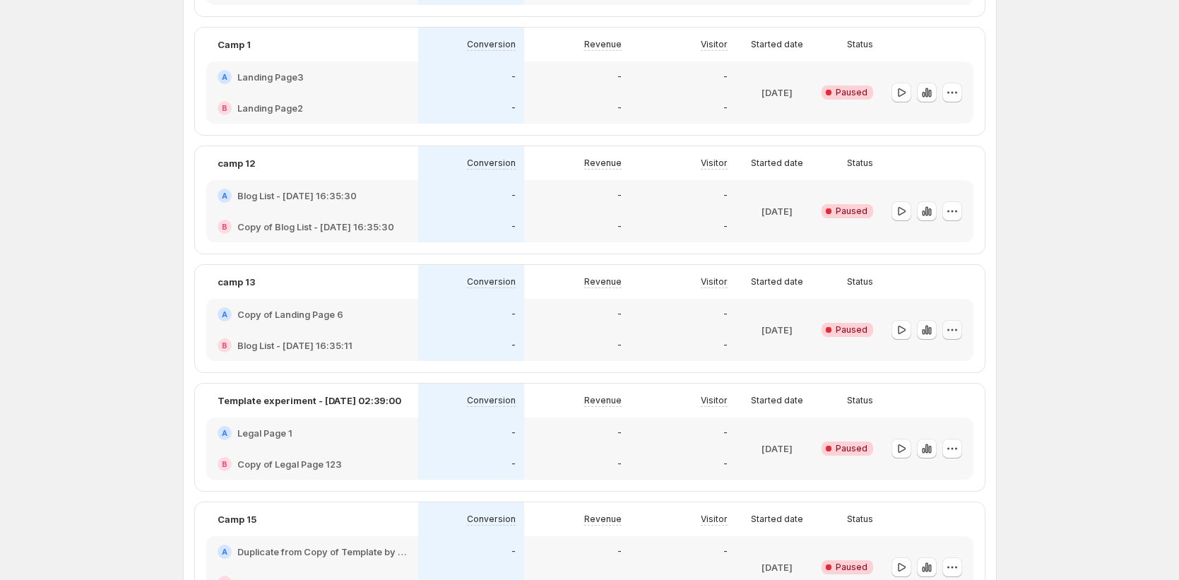
click at [957, 333] on icon "button" at bounding box center [952, 330] width 14 height 14
click at [953, 408] on span "End experiment" at bounding box center [965, 407] width 69 height 11
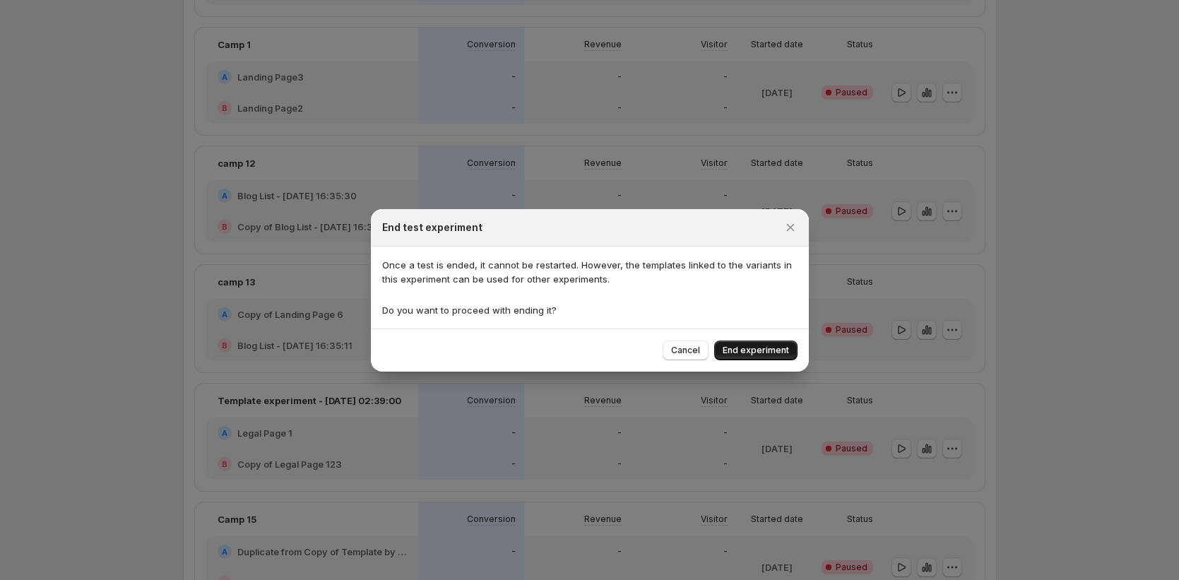
click at [763, 346] on span "End experiment" at bounding box center [756, 350] width 66 height 11
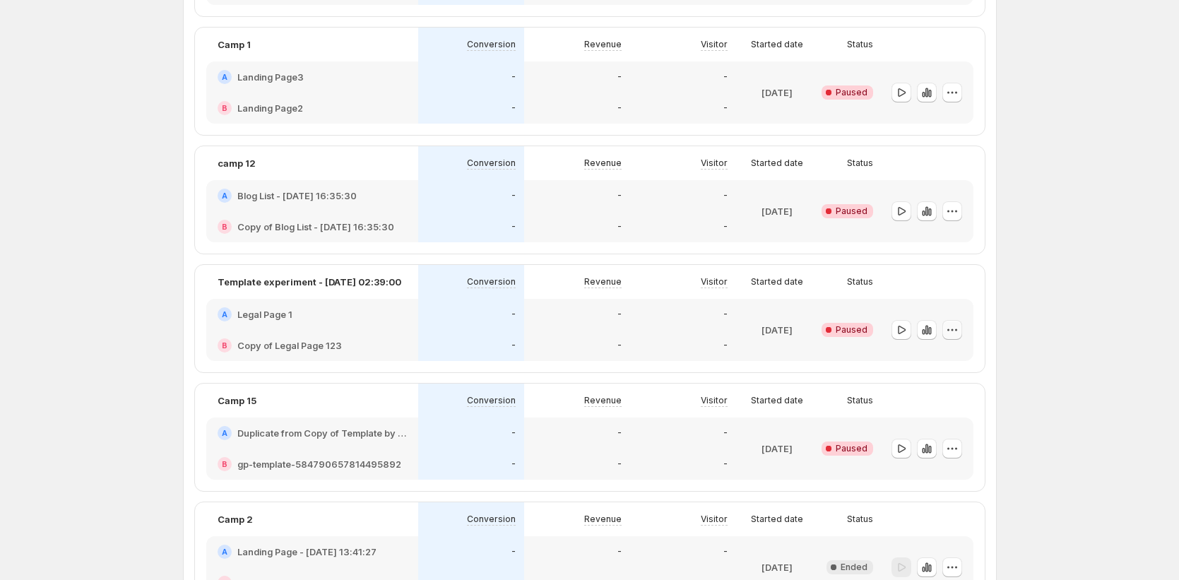
click at [952, 331] on icon "button" at bounding box center [952, 330] width 14 height 14
click at [937, 407] on span "End experiment" at bounding box center [965, 407] width 69 height 11
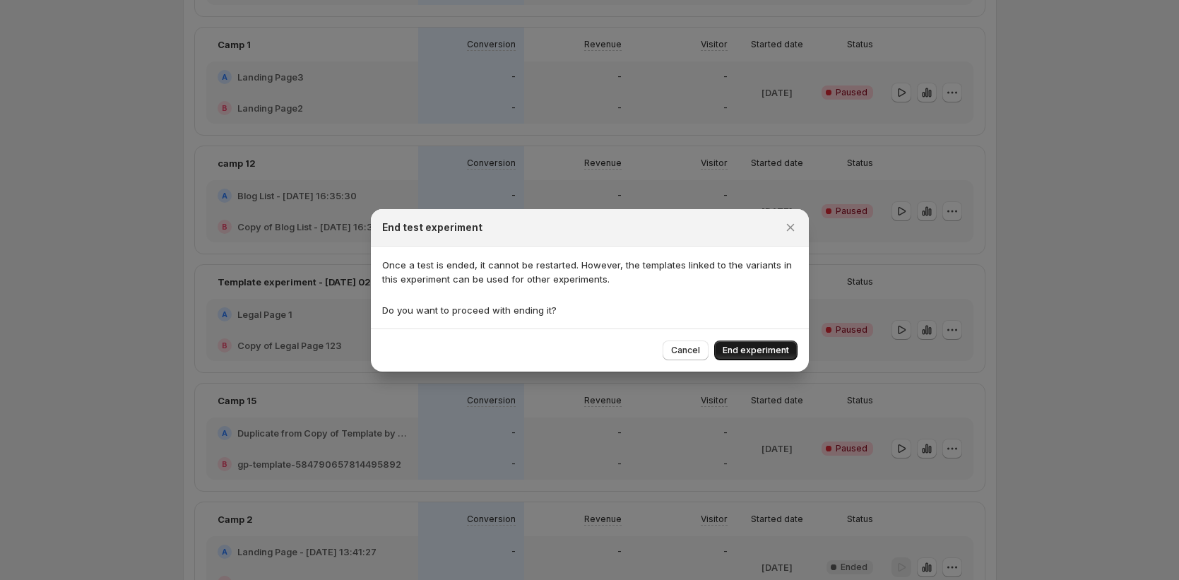
click at [783, 358] on button "End experiment" at bounding box center [755, 350] width 83 height 20
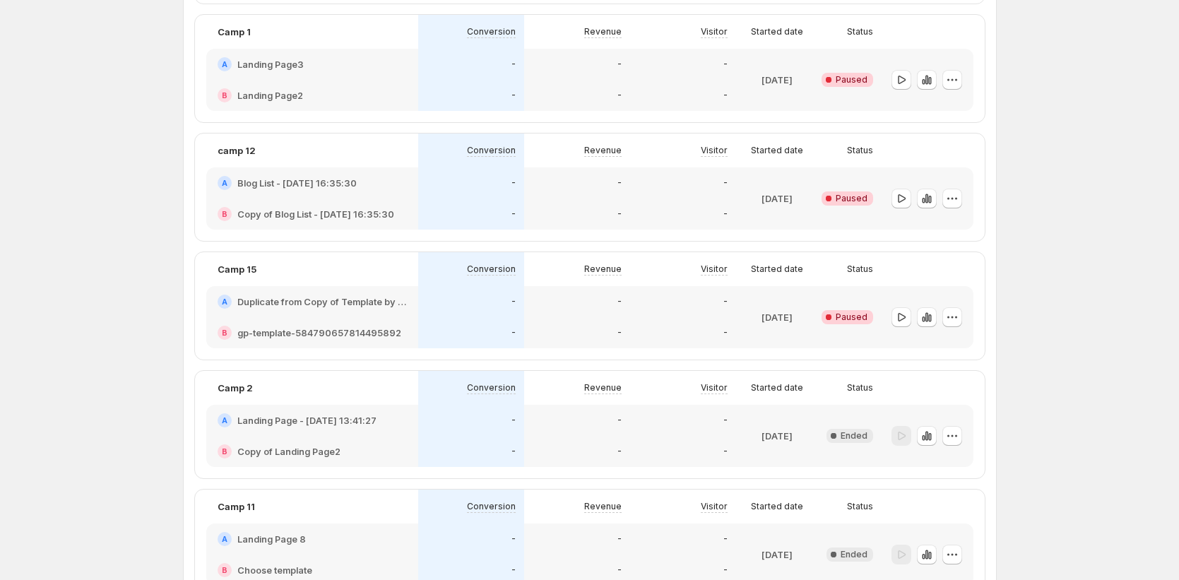
scroll to position [728, 0]
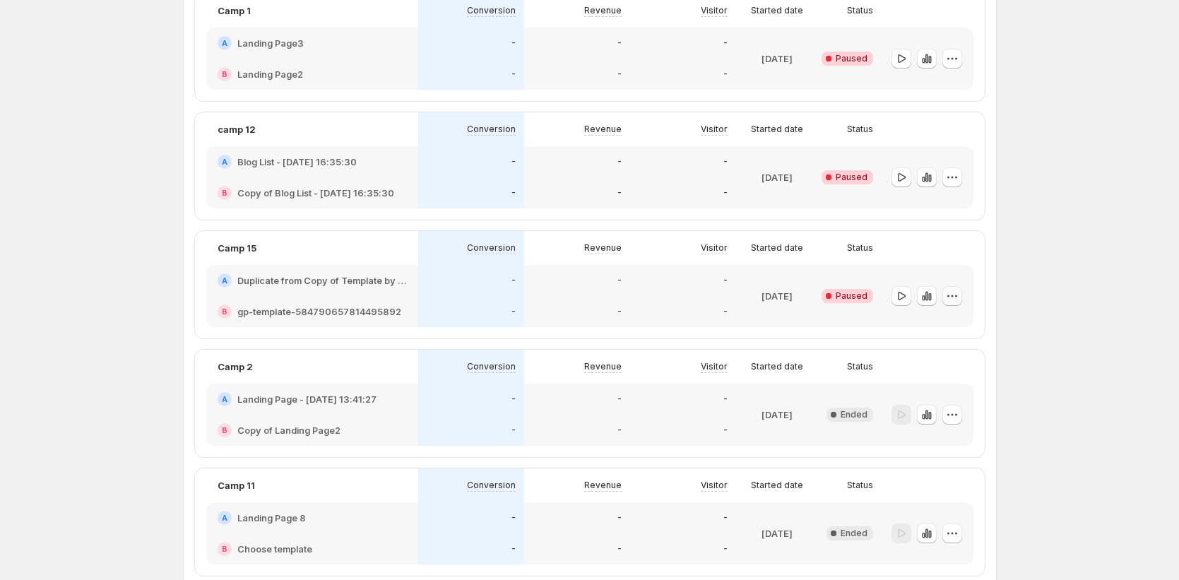
click at [959, 296] on icon "button" at bounding box center [952, 296] width 14 height 14
click at [928, 373] on div "End experiment" at bounding box center [956, 374] width 87 height 14
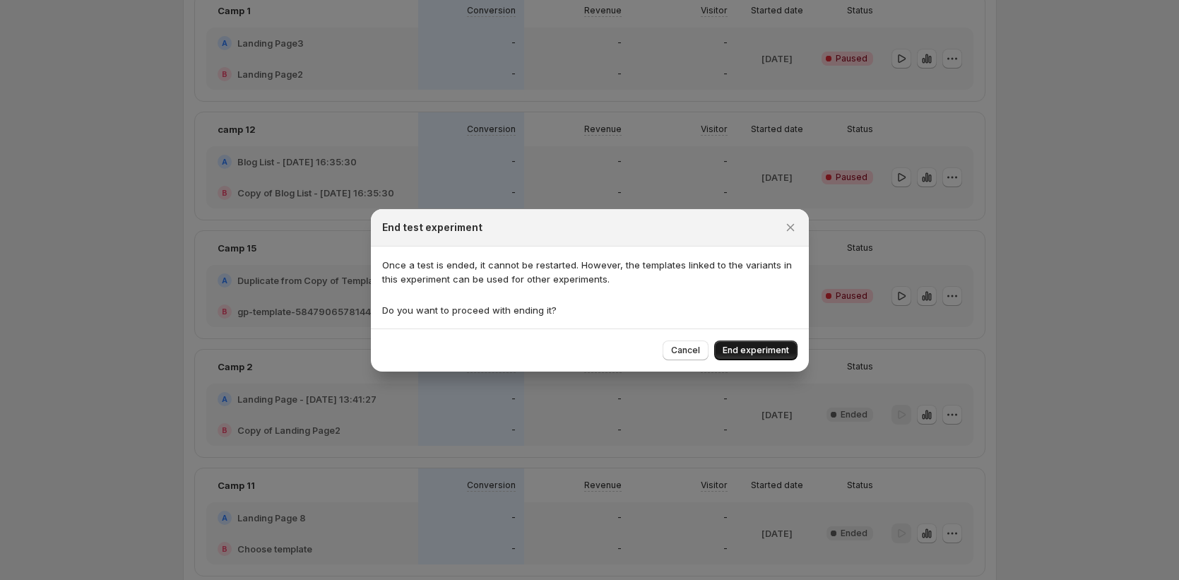
click at [749, 351] on span "End experiment" at bounding box center [756, 350] width 66 height 11
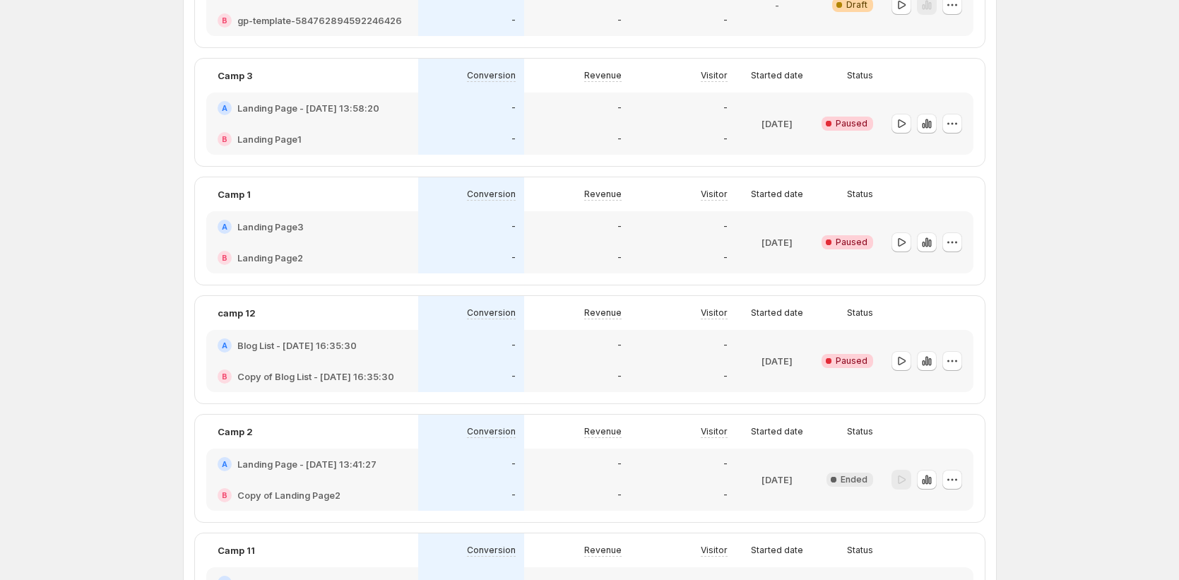
scroll to position [437, 0]
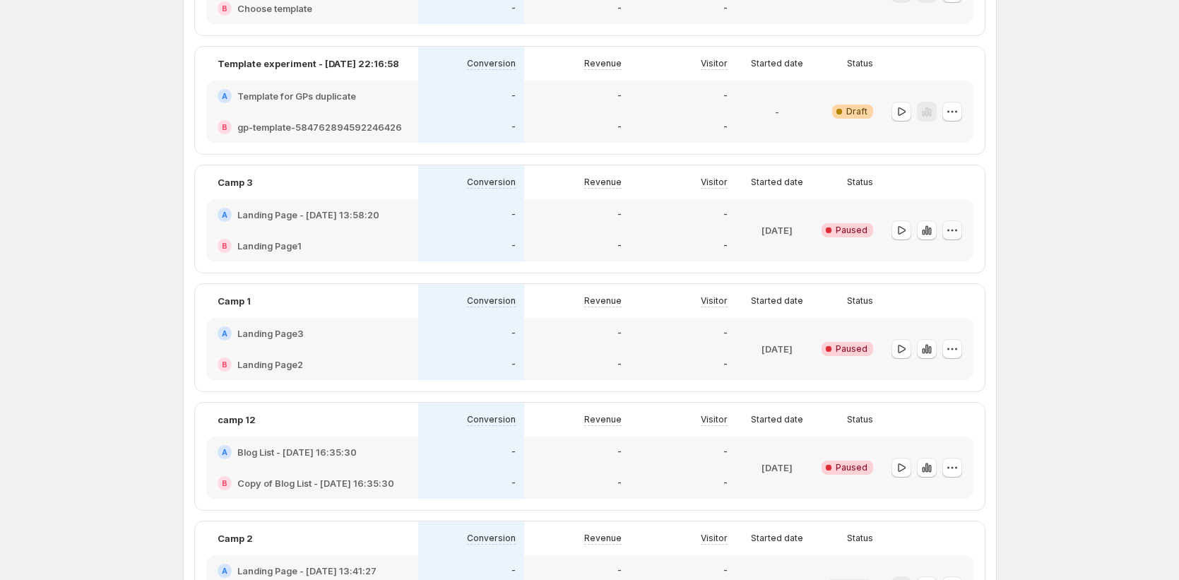
click at [959, 236] on icon "button" at bounding box center [952, 230] width 14 height 14
click at [947, 306] on span "End experiment" at bounding box center [965, 307] width 69 height 11
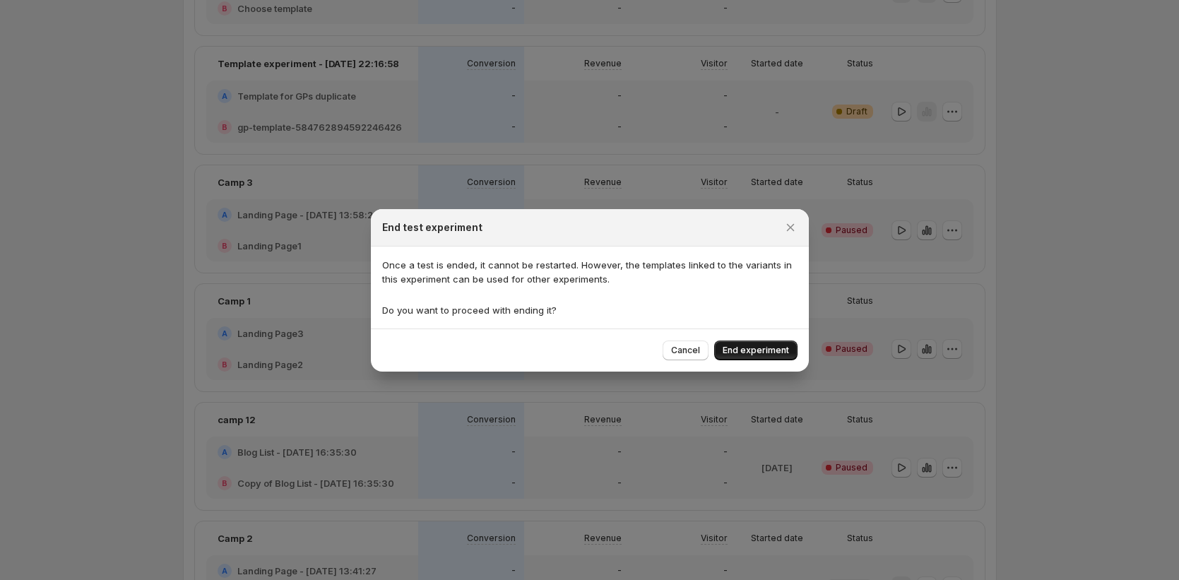
click at [765, 351] on span "End experiment" at bounding box center [756, 350] width 66 height 11
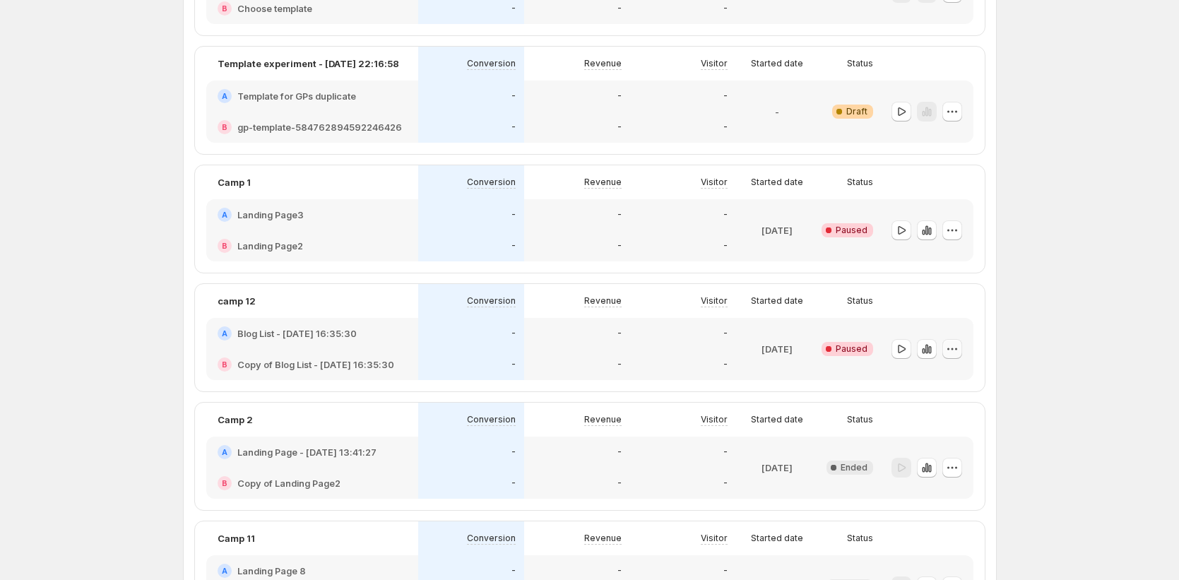
click at [962, 347] on button "button" at bounding box center [952, 349] width 20 height 20
click at [952, 425] on span "End experiment" at bounding box center [965, 426] width 69 height 11
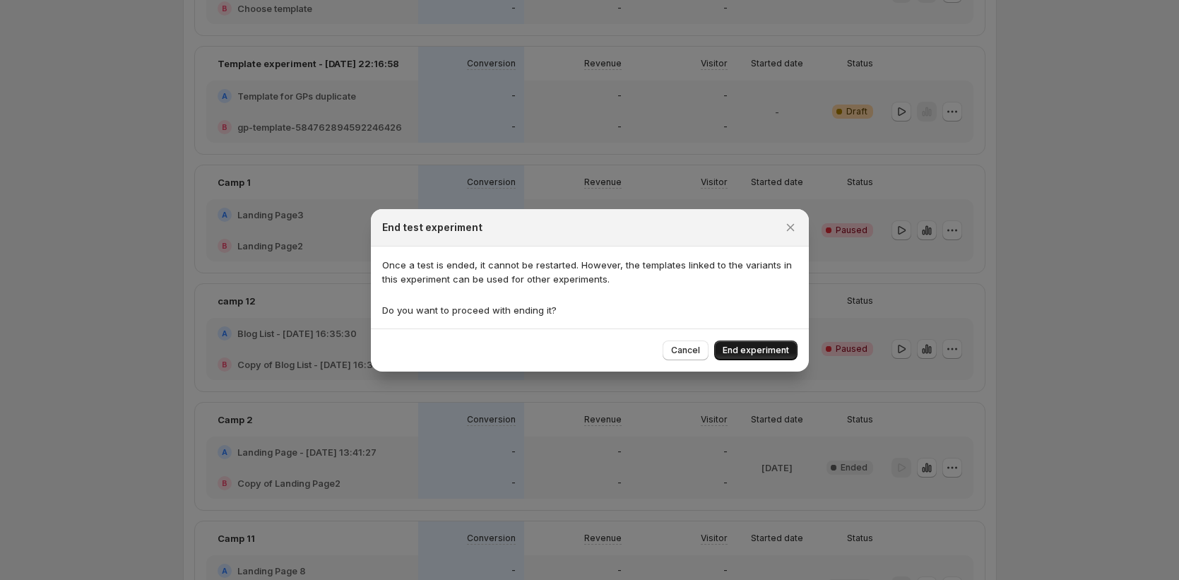
click at [754, 353] on span "End experiment" at bounding box center [756, 350] width 66 height 11
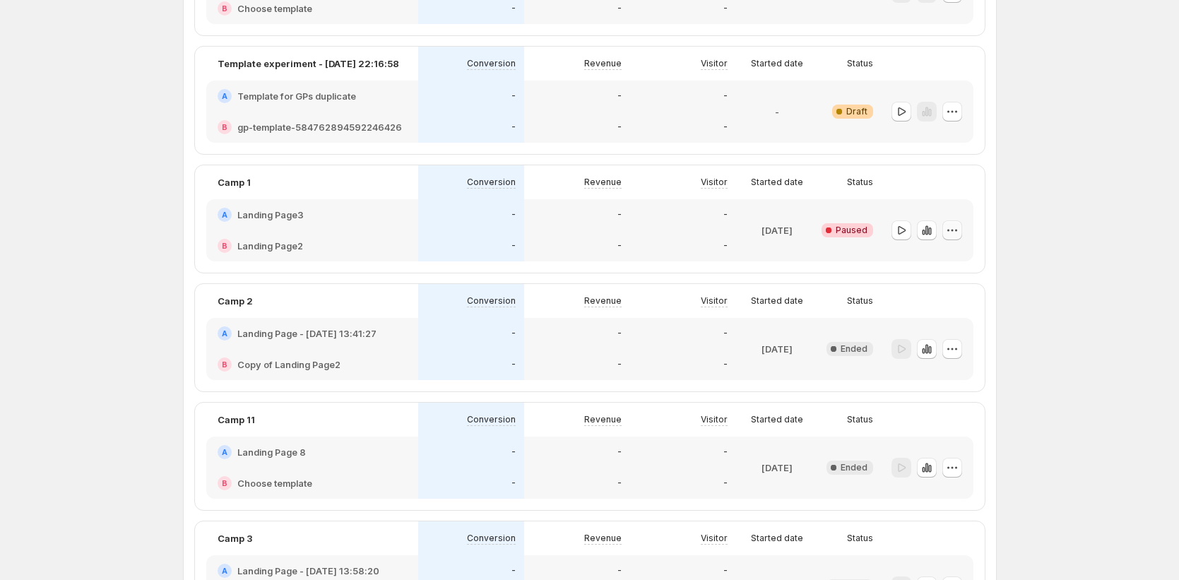
click at [950, 223] on icon "button" at bounding box center [952, 230] width 14 height 14
click at [924, 311] on icon "button" at bounding box center [920, 308] width 14 height 14
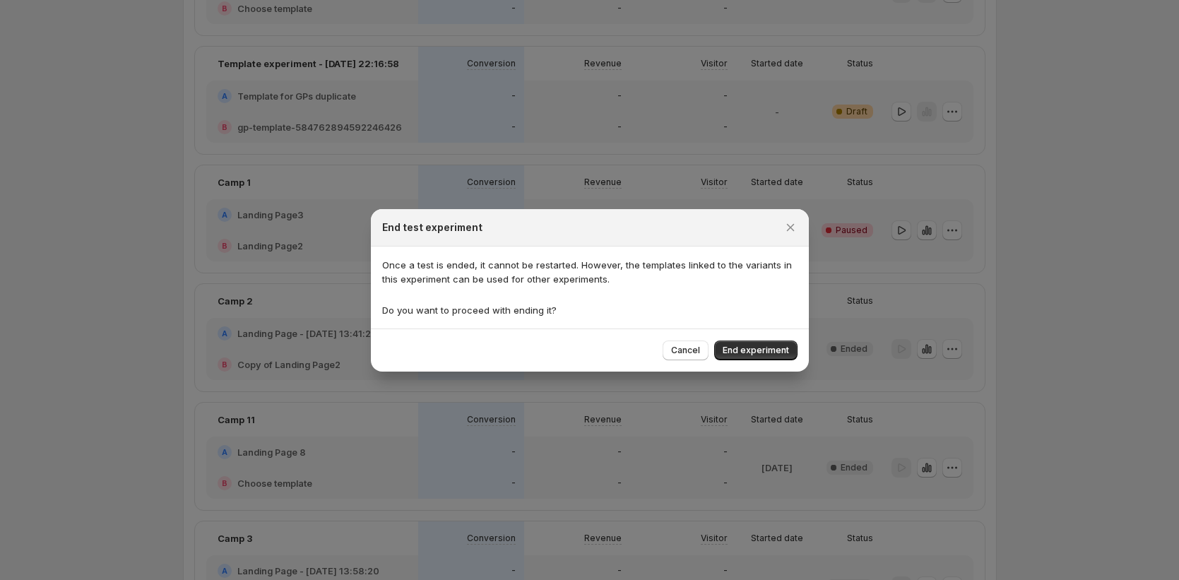
click at [740, 361] on div "Cancel End experiment" at bounding box center [590, 349] width 438 height 43
click at [744, 352] on span "End experiment" at bounding box center [756, 350] width 66 height 11
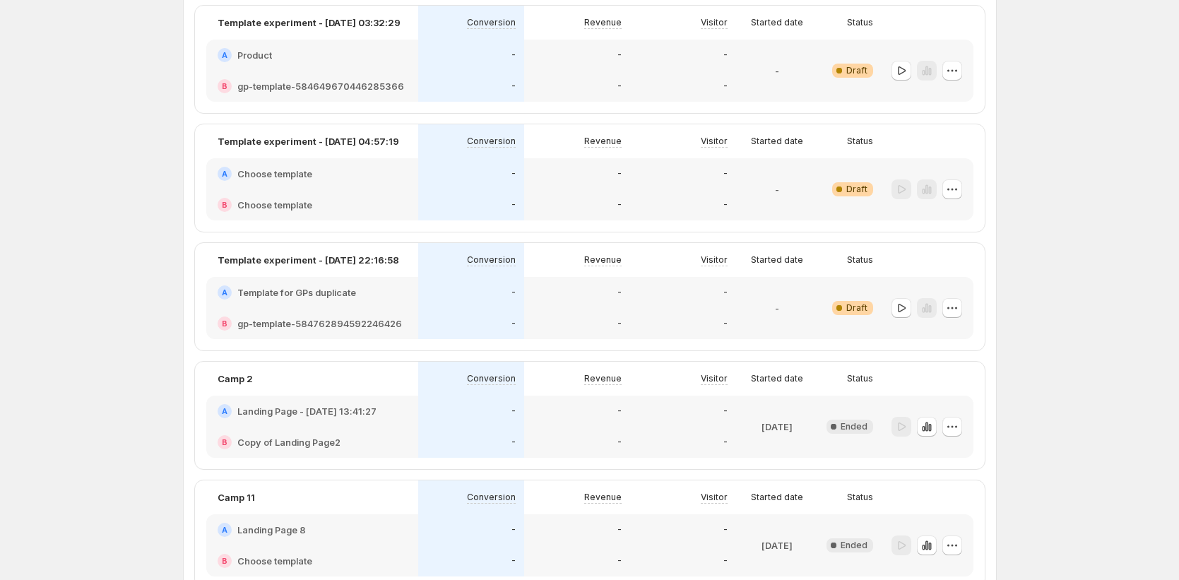
scroll to position [197, 0]
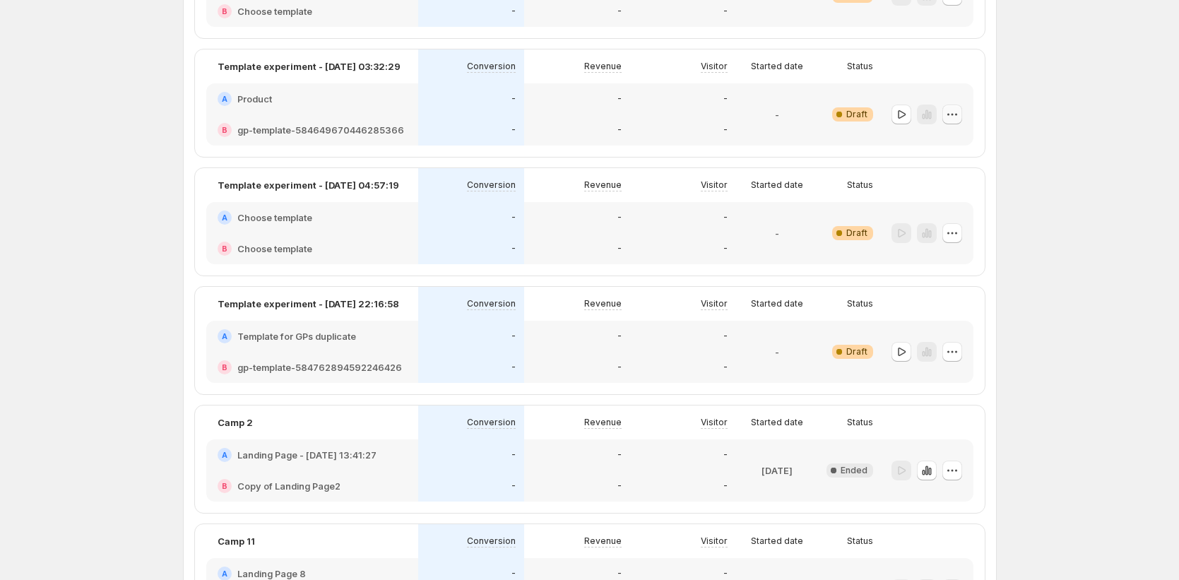
click at [956, 114] on icon "button" at bounding box center [952, 114] width 14 height 14
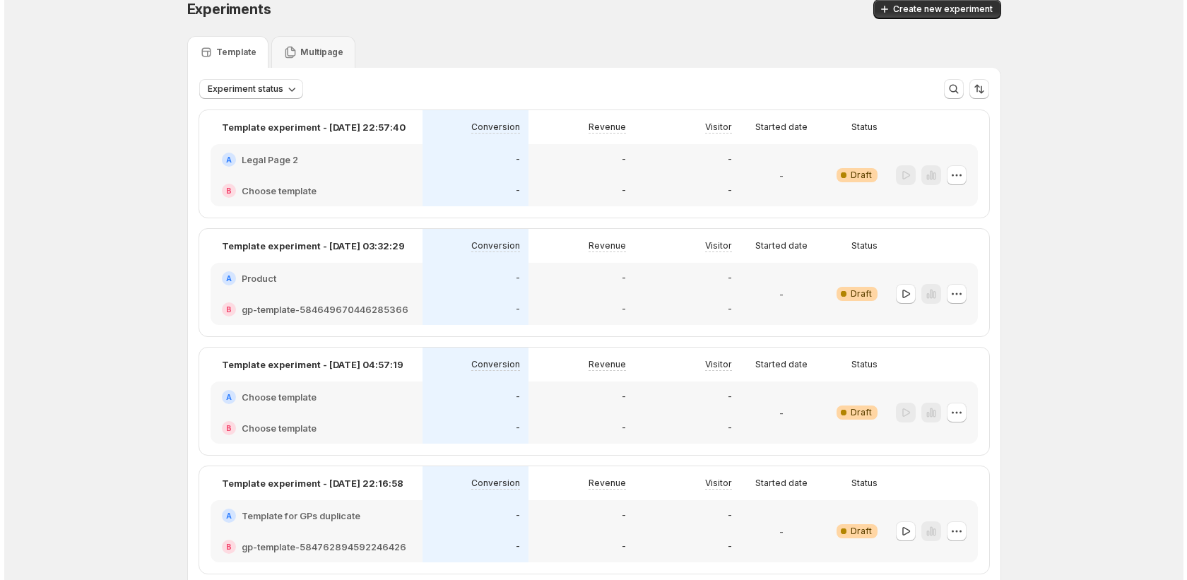
scroll to position [0, 0]
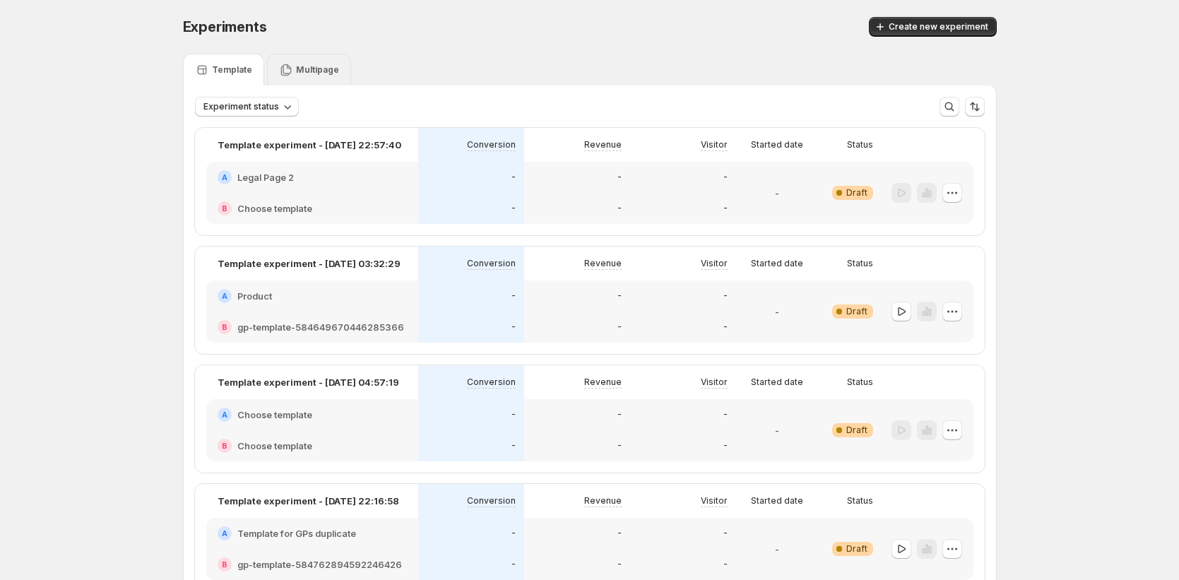
click at [314, 72] on p "Multipage" at bounding box center [317, 69] width 43 height 11
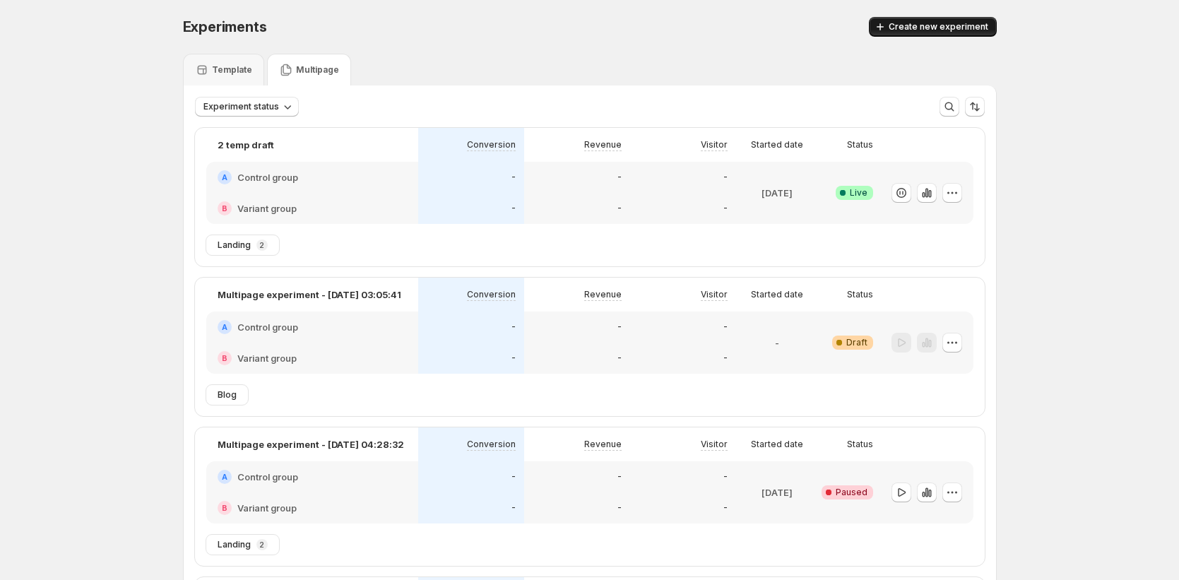
click at [933, 18] on button "Create new experiment" at bounding box center [933, 27] width 128 height 20
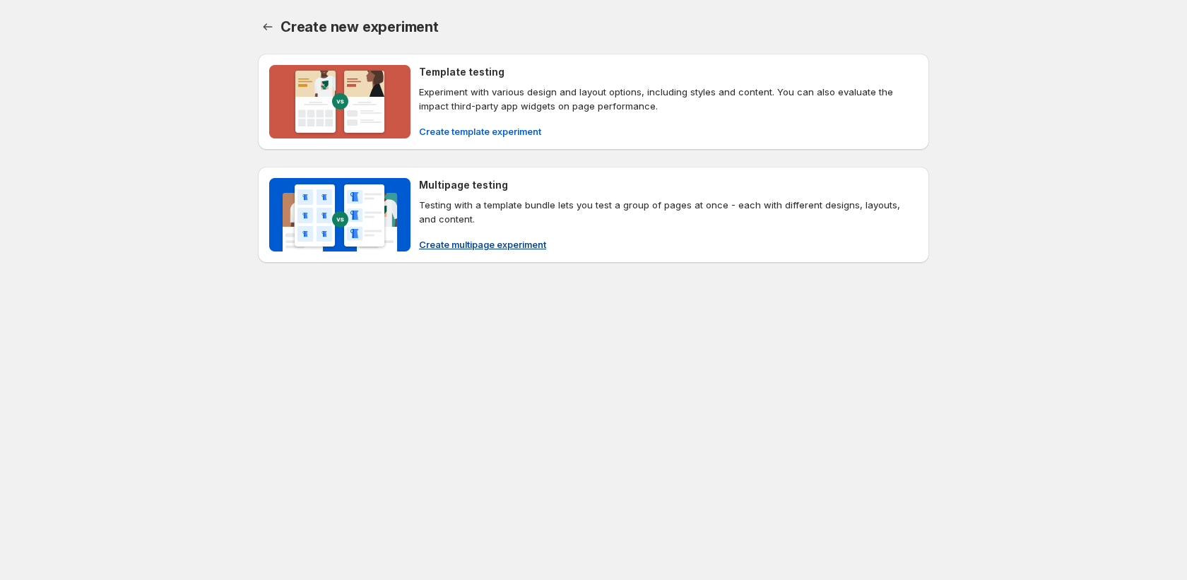
click at [456, 242] on span "Create multipage experiment" at bounding box center [482, 244] width 127 height 14
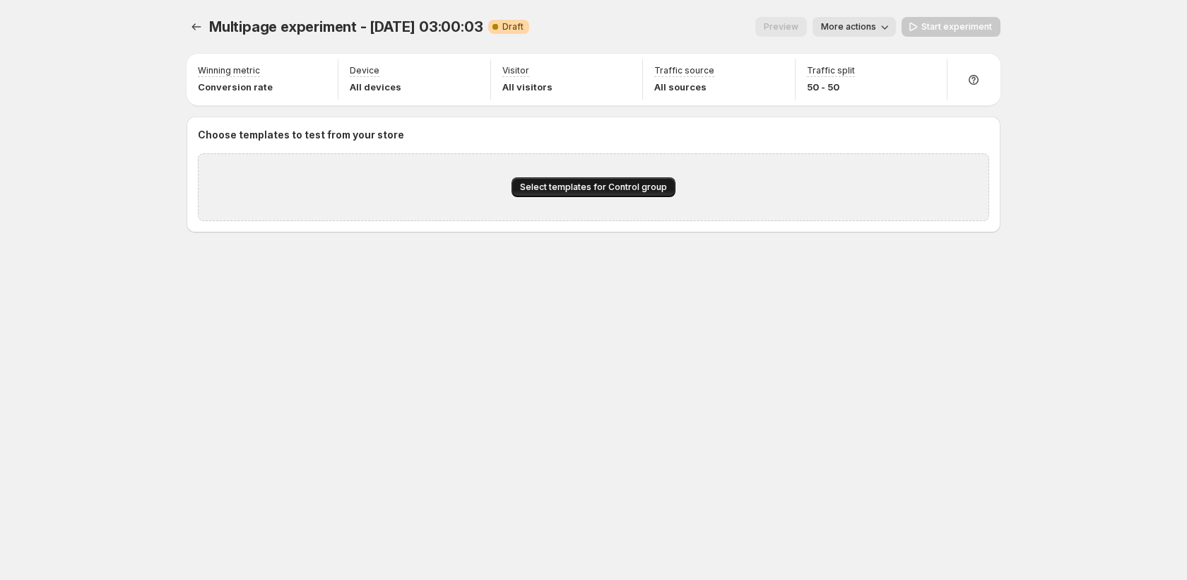
click at [609, 189] on span "Select templates for Control group" at bounding box center [593, 187] width 147 height 11
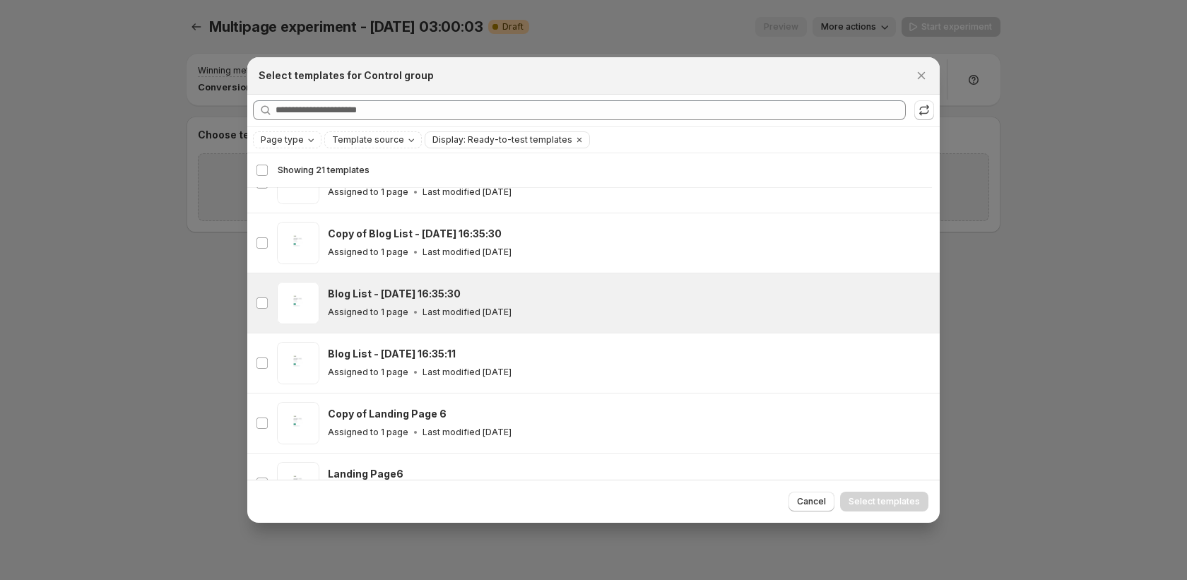
scroll to position [727, 0]
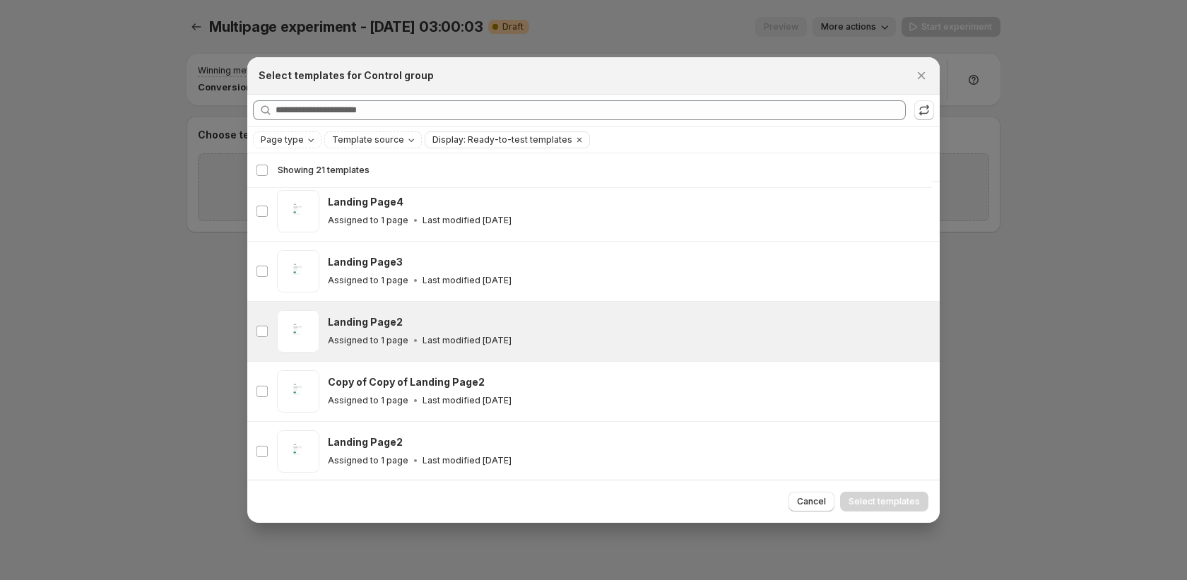
click at [535, 345] on div "Assigned to 1 page Last modified 6 days ago" at bounding box center [627, 340] width 599 height 14
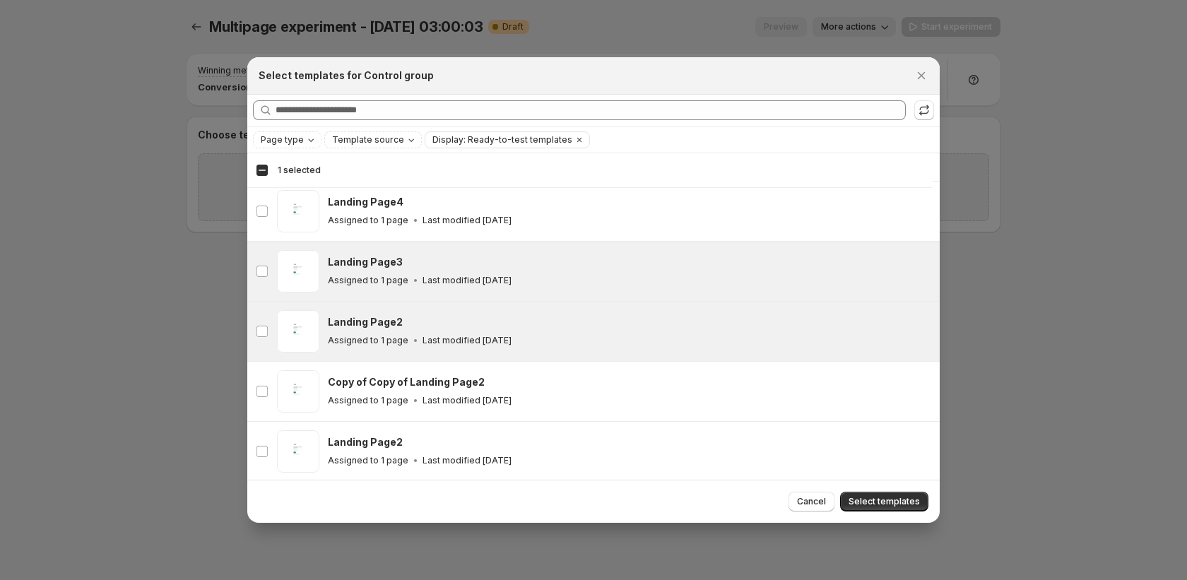
click at [526, 268] on div "Landing Page3 Assigned to 1 page Last modified 6 days ago" at bounding box center [627, 271] width 599 height 32
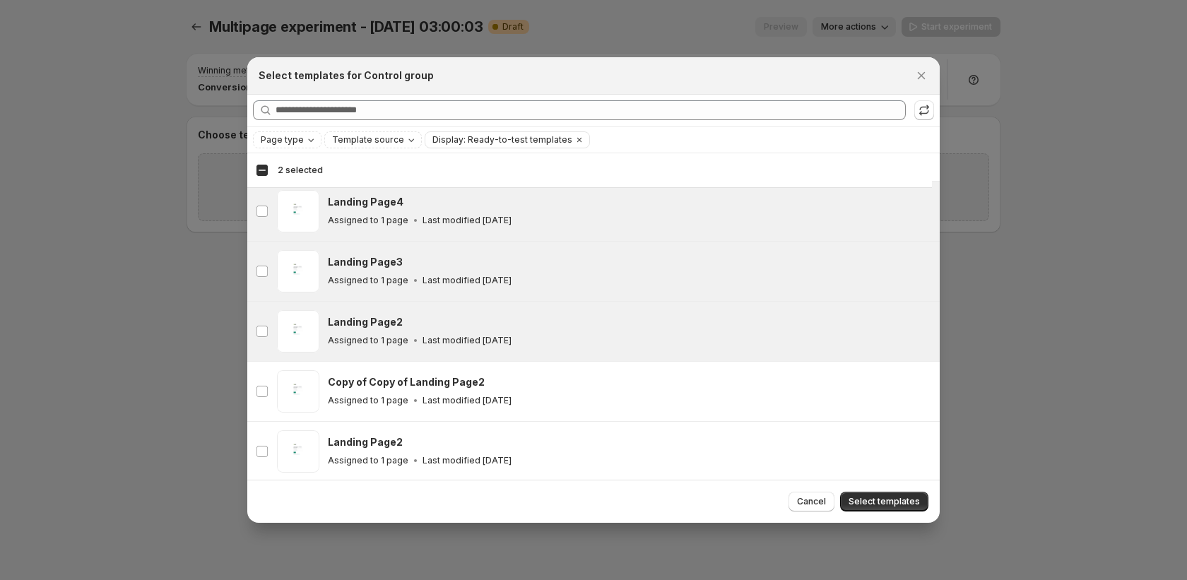
click at [529, 224] on div "Assigned to 1 page Last modified 6 days ago" at bounding box center [627, 220] width 599 height 14
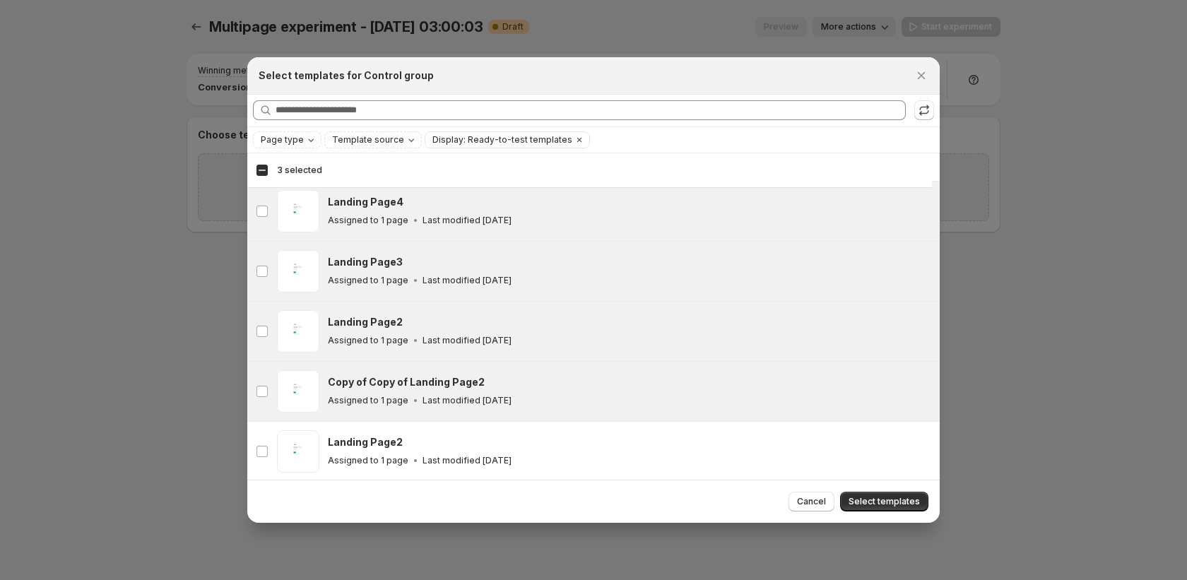
click at [519, 393] on div "Assigned to 1 page Last modified 6 days ago" at bounding box center [627, 400] width 599 height 14
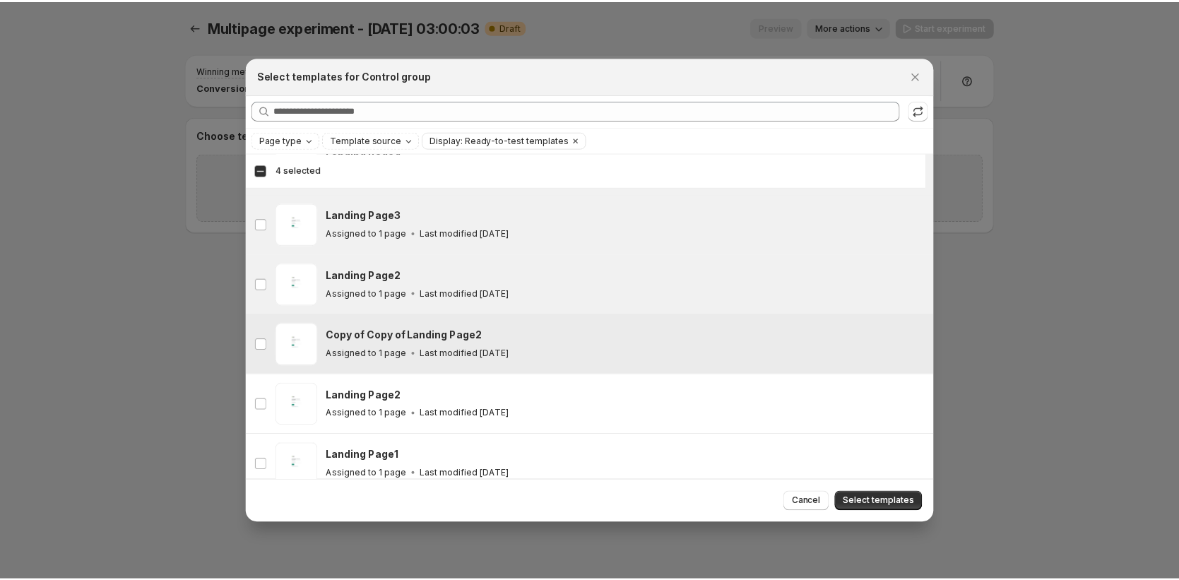
scroll to position [775, 0]
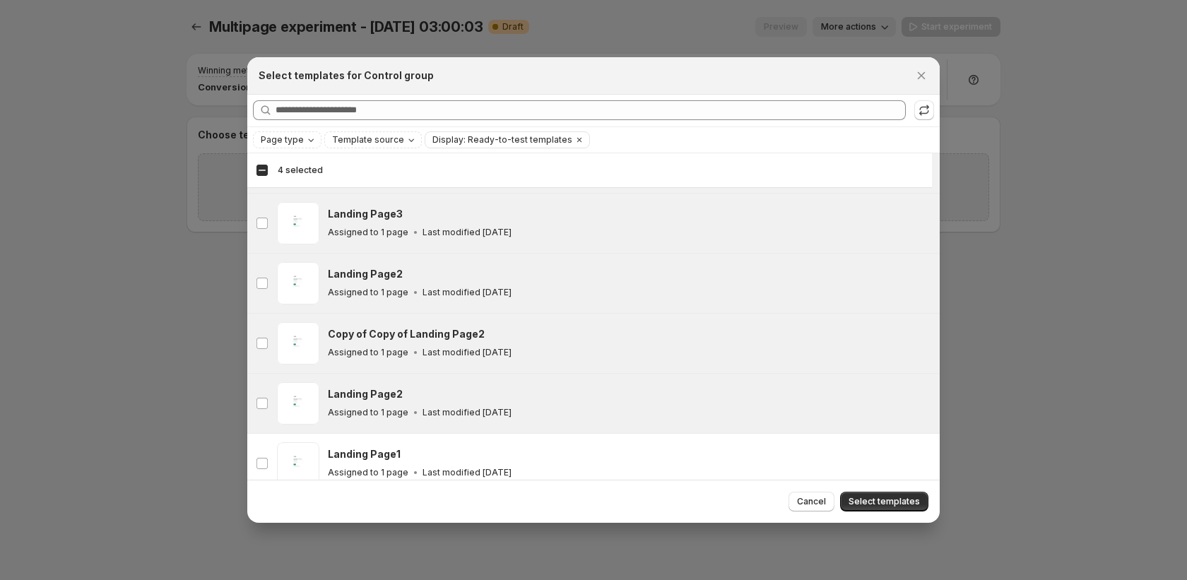
drag, startPoint x: 536, startPoint y: 385, endPoint x: 599, endPoint y: 405, distance: 65.9
click at [536, 385] on div "Landing Page2 Assigned to 1 page Last modified 6 days ago" at bounding box center [629, 403] width 603 height 42
click at [876, 503] on span "Select templates" at bounding box center [883, 501] width 71 height 11
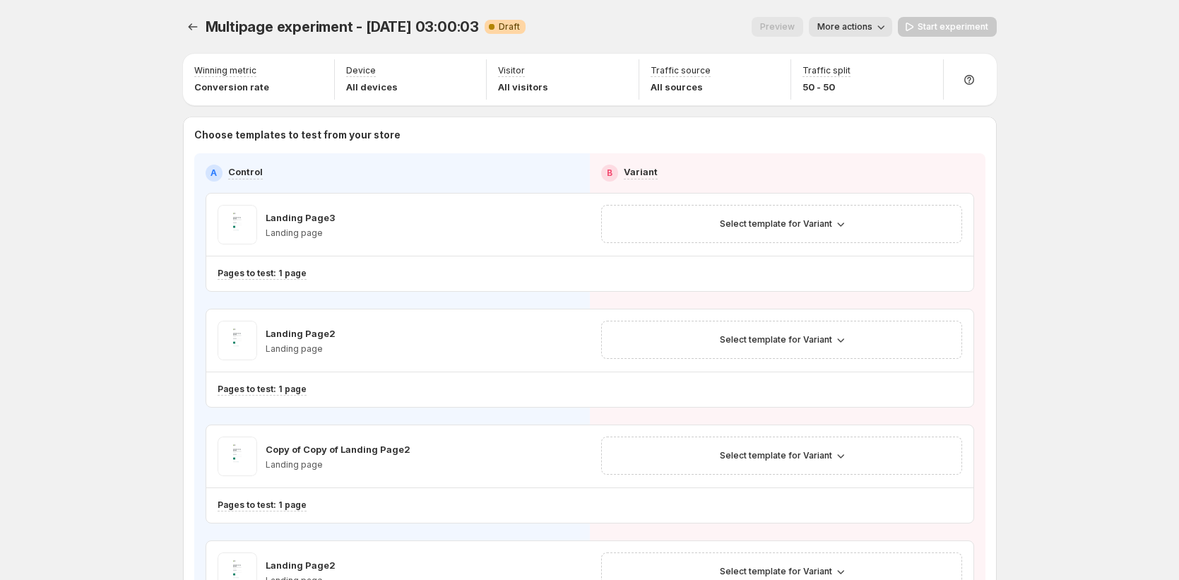
scroll to position [475, 0]
click at [809, 228] on span "Select template for Variant" at bounding box center [776, 223] width 112 height 11
click at [814, 285] on button "Create Variant based on Control" at bounding box center [787, 277] width 153 height 23
click at [842, 341] on icon "button" at bounding box center [841, 340] width 14 height 14
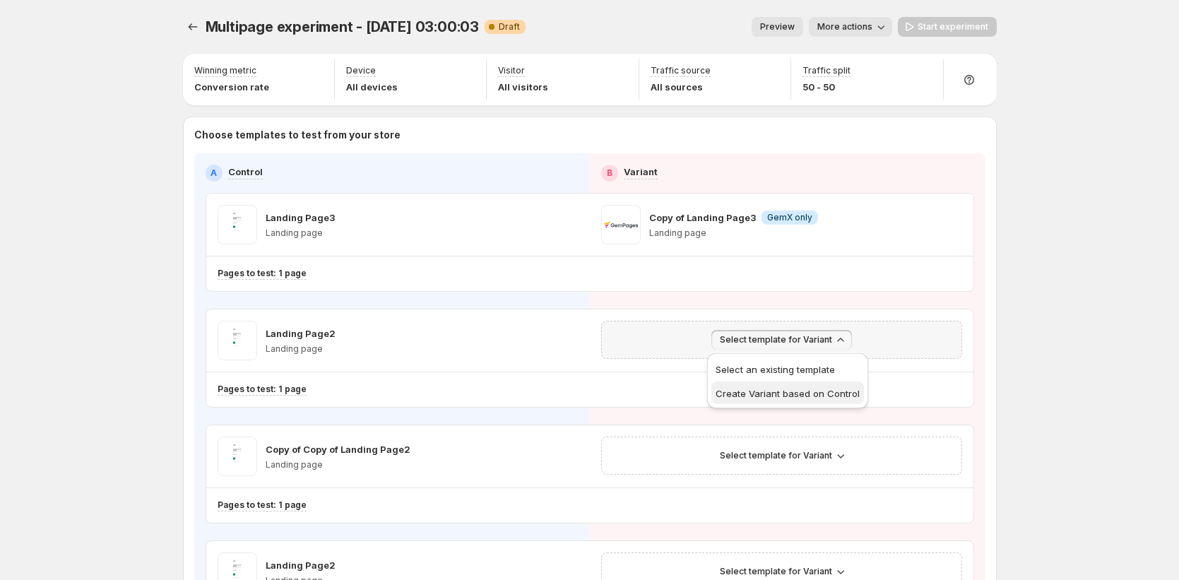
click at [814, 397] on span "Create Variant based on Control" at bounding box center [788, 393] width 144 height 11
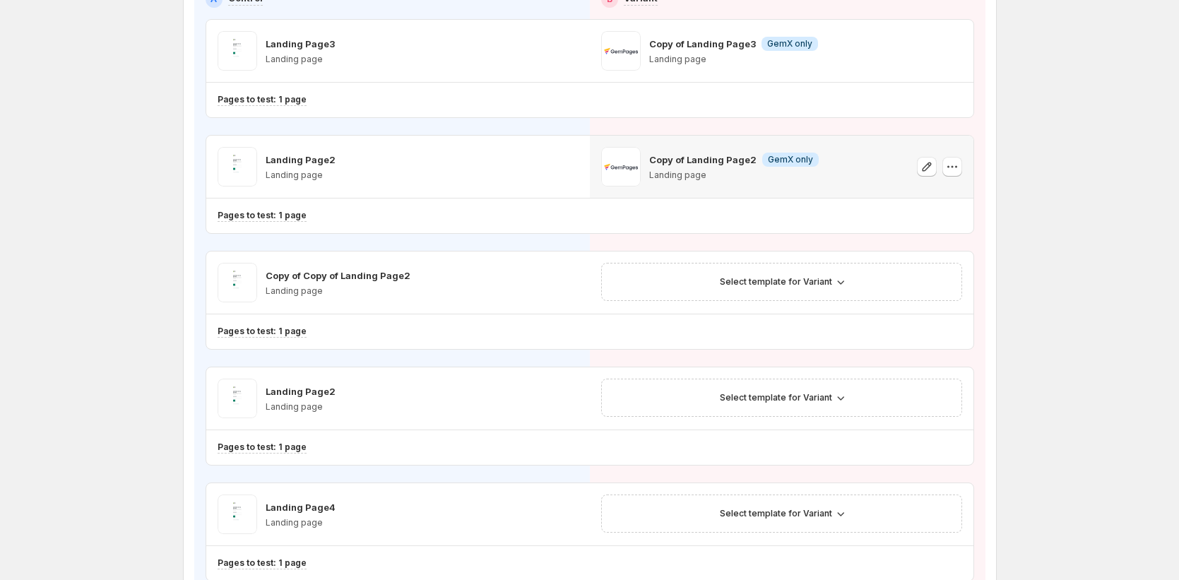
scroll to position [179, 0]
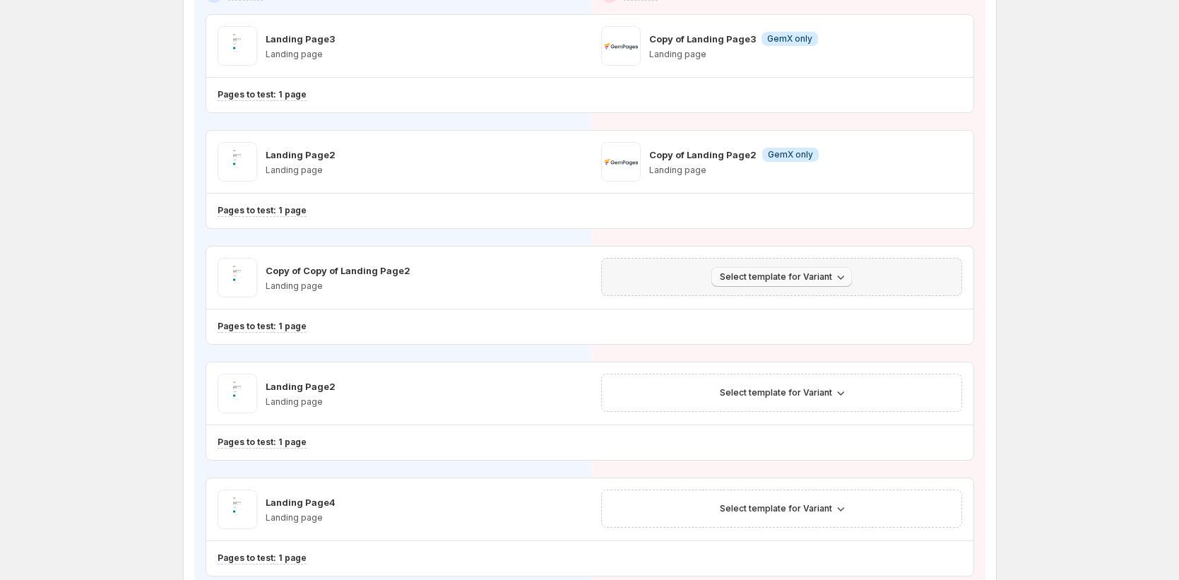
click at [842, 274] on icon "button" at bounding box center [841, 277] width 14 height 14
click at [813, 329] on span "Create Variant based on Control" at bounding box center [788, 330] width 144 height 11
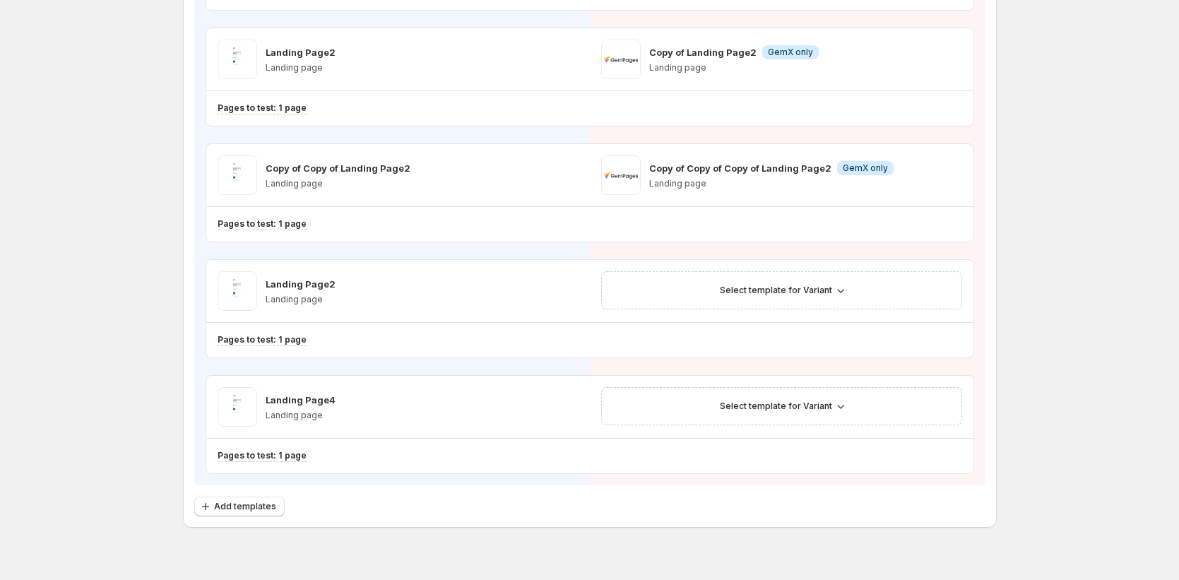
scroll to position [305, 0]
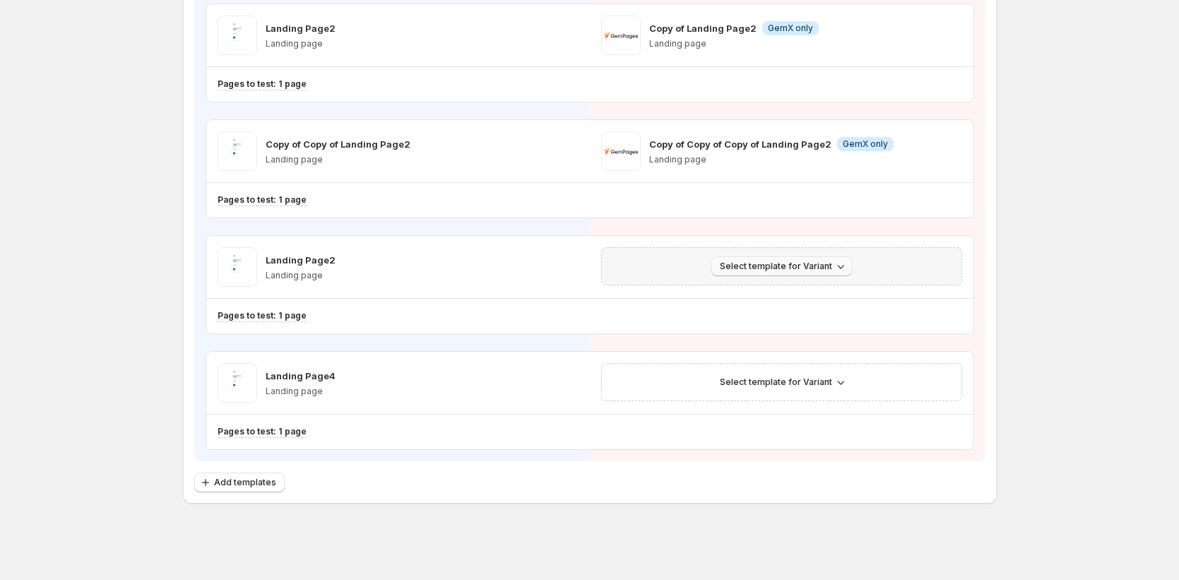
click at [837, 268] on icon "button" at bounding box center [841, 266] width 14 height 14
click at [834, 323] on span "Create Variant based on Control" at bounding box center [788, 319] width 144 height 11
click at [844, 386] on icon "button" at bounding box center [841, 382] width 14 height 14
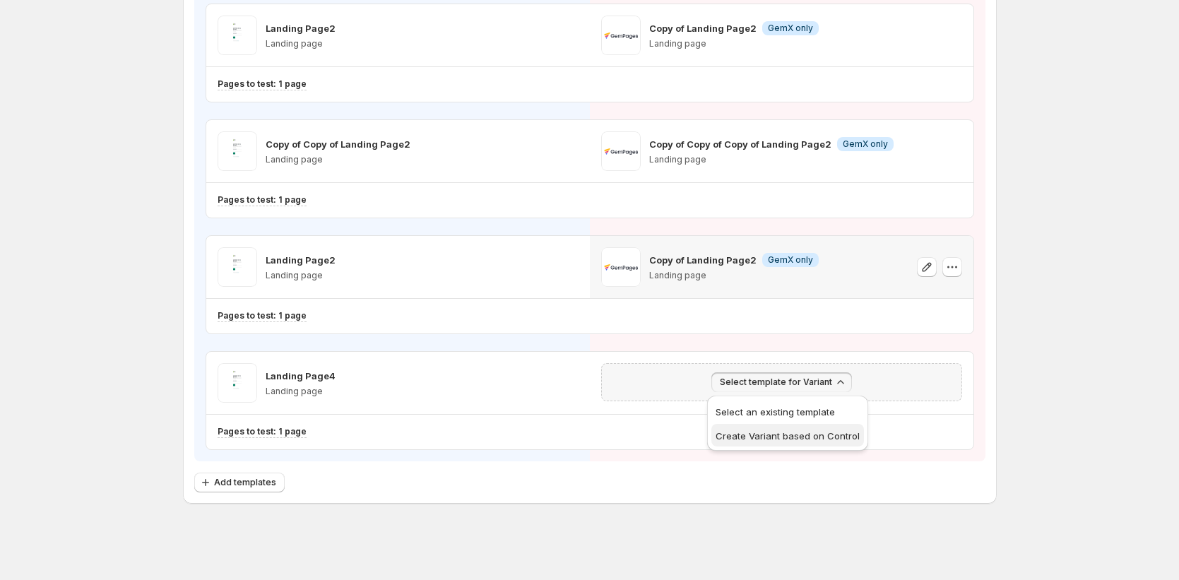
click at [823, 427] on button "Create Variant based on Control" at bounding box center [787, 435] width 153 height 23
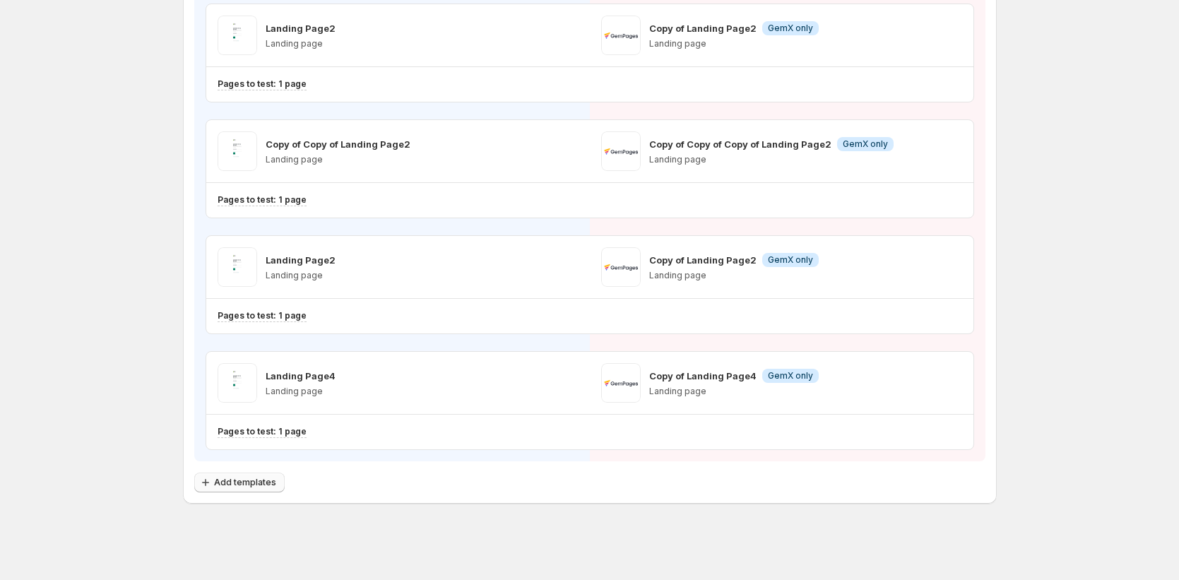
click at [263, 474] on button "Add templates" at bounding box center [239, 483] width 90 height 20
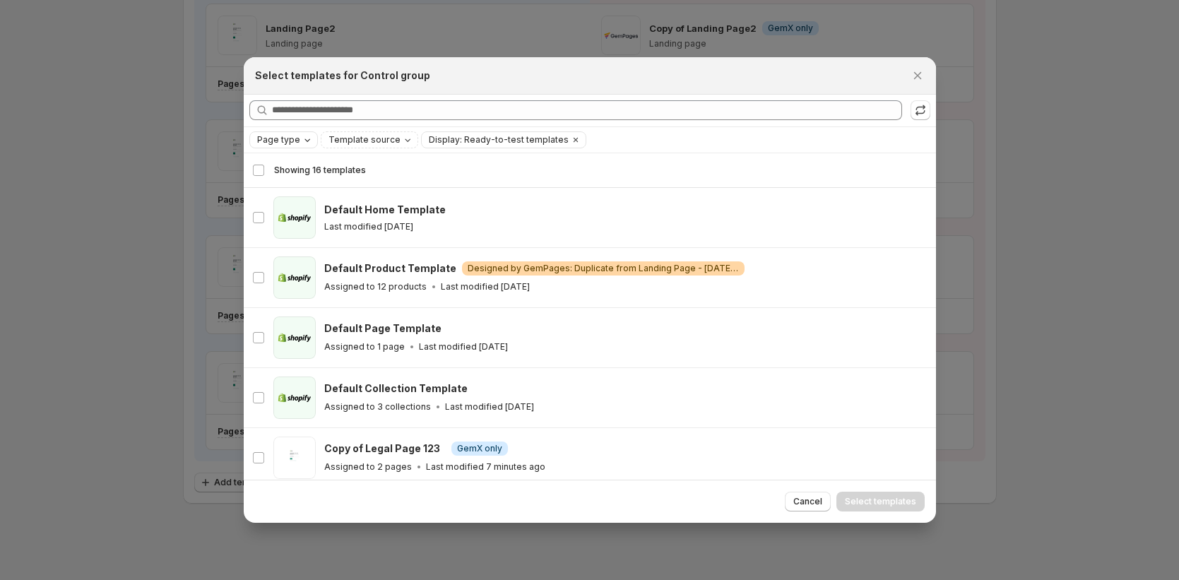
click at [279, 138] on span "Page type" at bounding box center [278, 139] width 43 height 11
click at [285, 187] on span "Home page" at bounding box center [301, 183] width 51 height 11
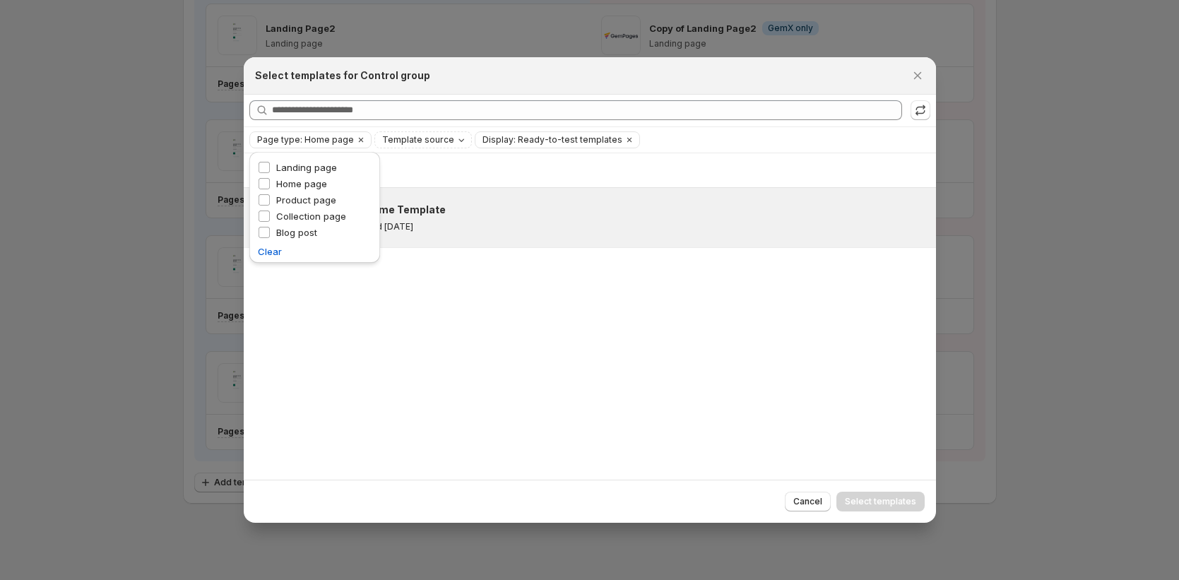
click at [528, 218] on div "Default Home Template Last modified 6 days ago" at bounding box center [623, 218] width 599 height 30
click at [923, 503] on button "Select templates" at bounding box center [880, 502] width 88 height 20
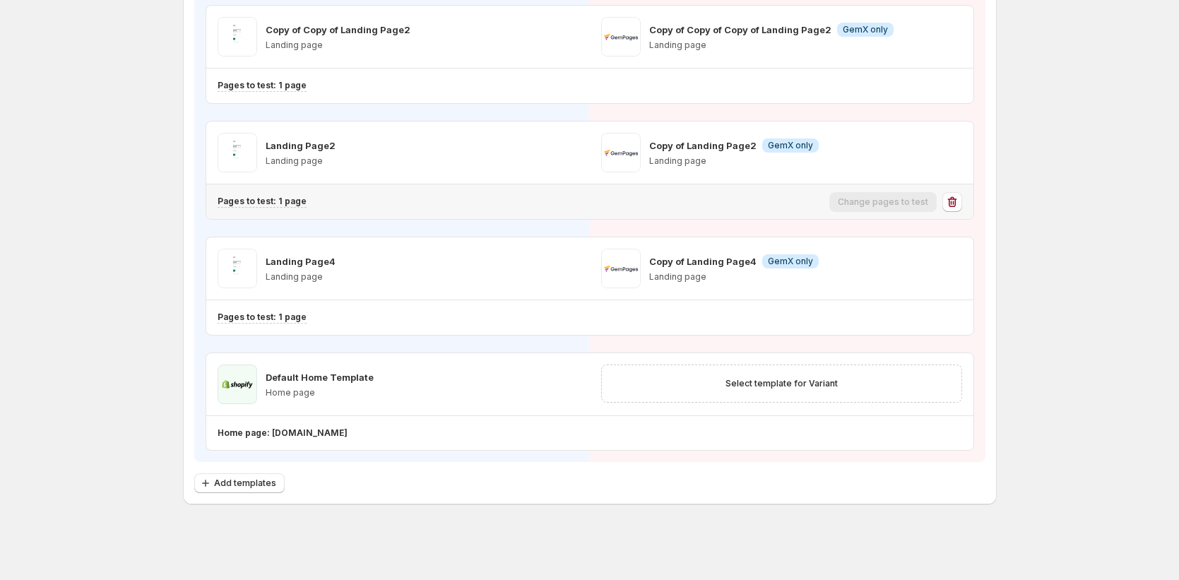
scroll to position [420, 0]
click at [828, 384] on span "Select template for Variant" at bounding box center [781, 382] width 112 height 11
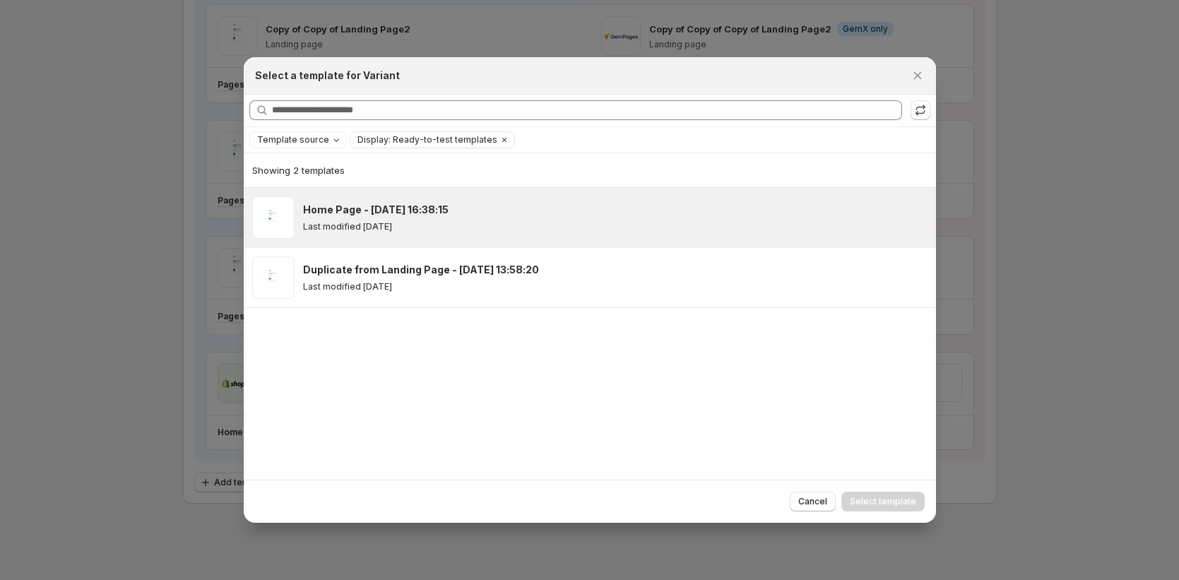
click at [676, 221] on div "Last modified 5 days ago" at bounding box center [613, 226] width 620 height 11
click at [899, 502] on span "Select template" at bounding box center [883, 501] width 66 height 11
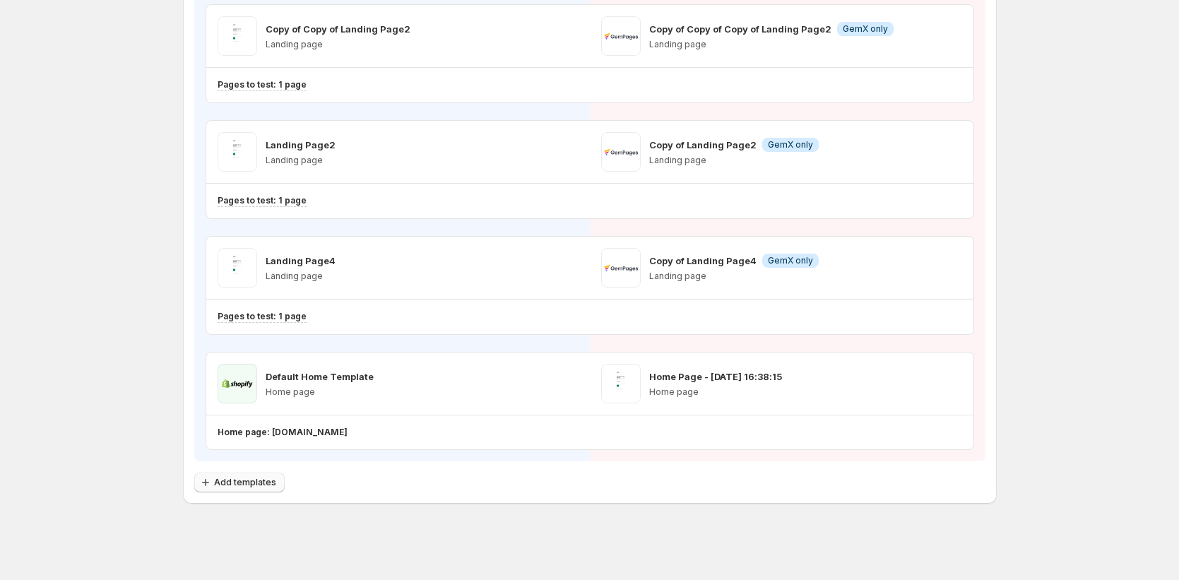
click at [252, 484] on span "Add templates" at bounding box center [245, 482] width 62 height 11
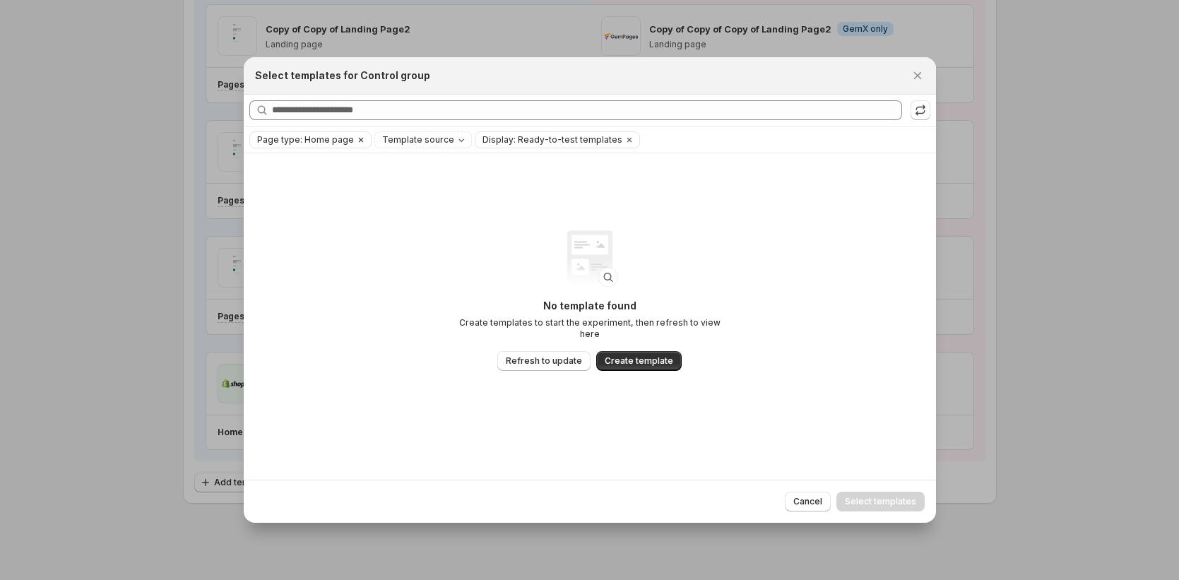
click at [346, 141] on span "Page type: Home page" at bounding box center [305, 139] width 97 height 11
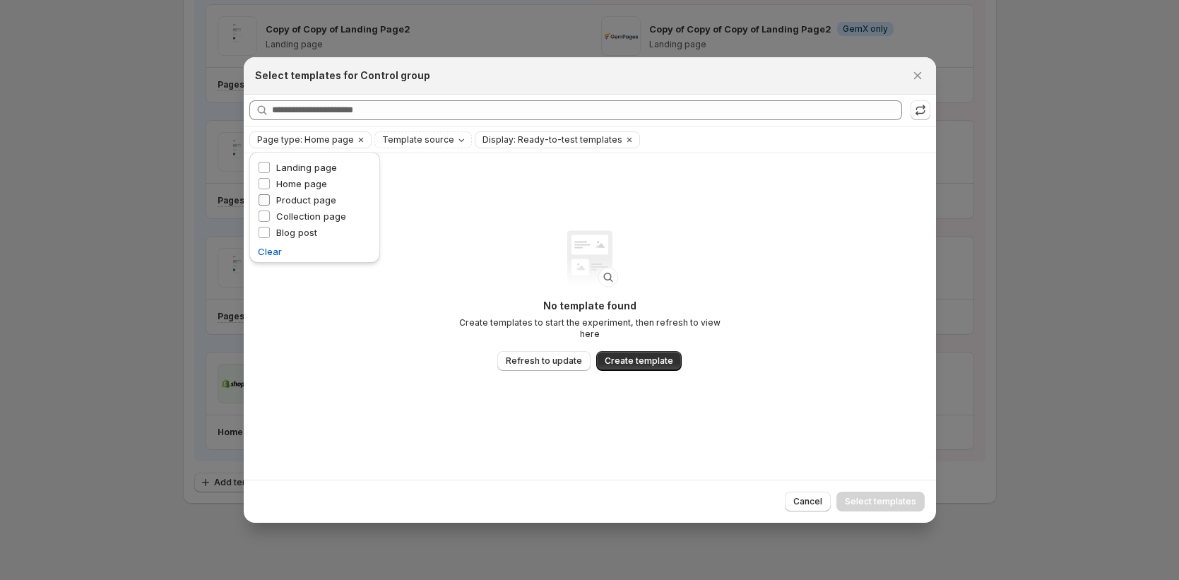
click at [315, 203] on span "Product page" at bounding box center [306, 199] width 60 height 11
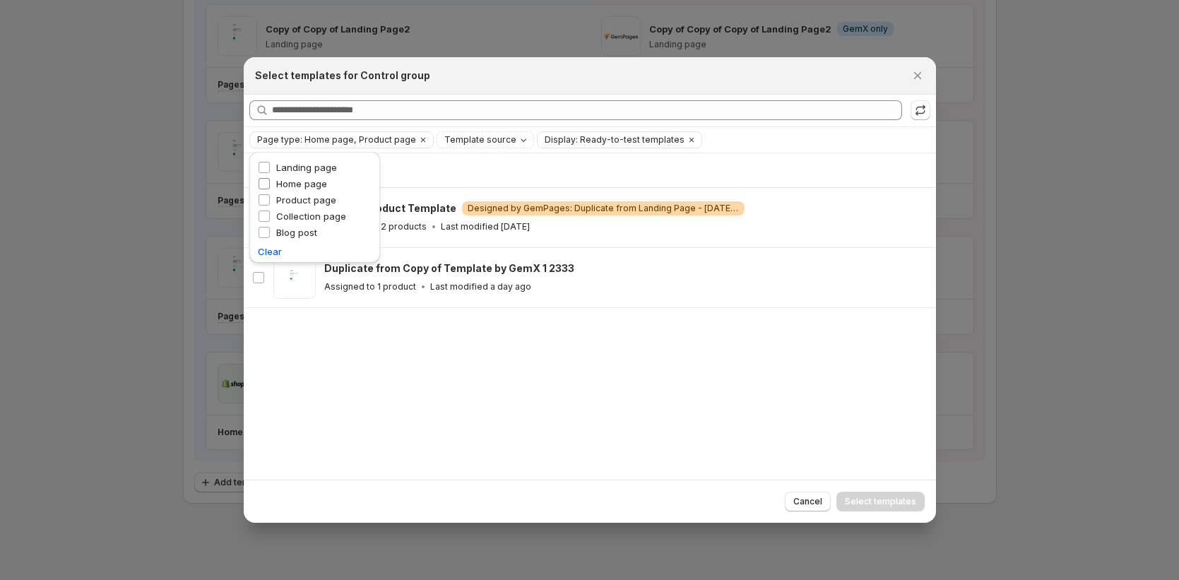
click at [309, 187] on span "Home page" at bounding box center [301, 183] width 51 height 11
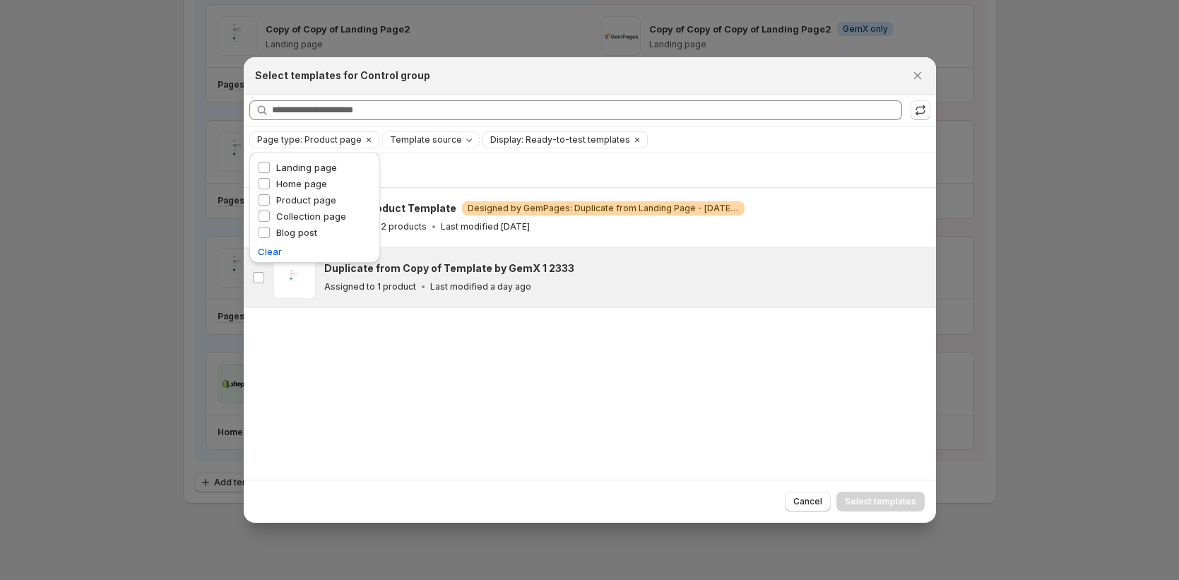
click at [644, 288] on div "Assigned to 1 product Last modified a day ago" at bounding box center [623, 287] width 599 height 14
click at [882, 504] on span "Select templates" at bounding box center [880, 501] width 71 height 11
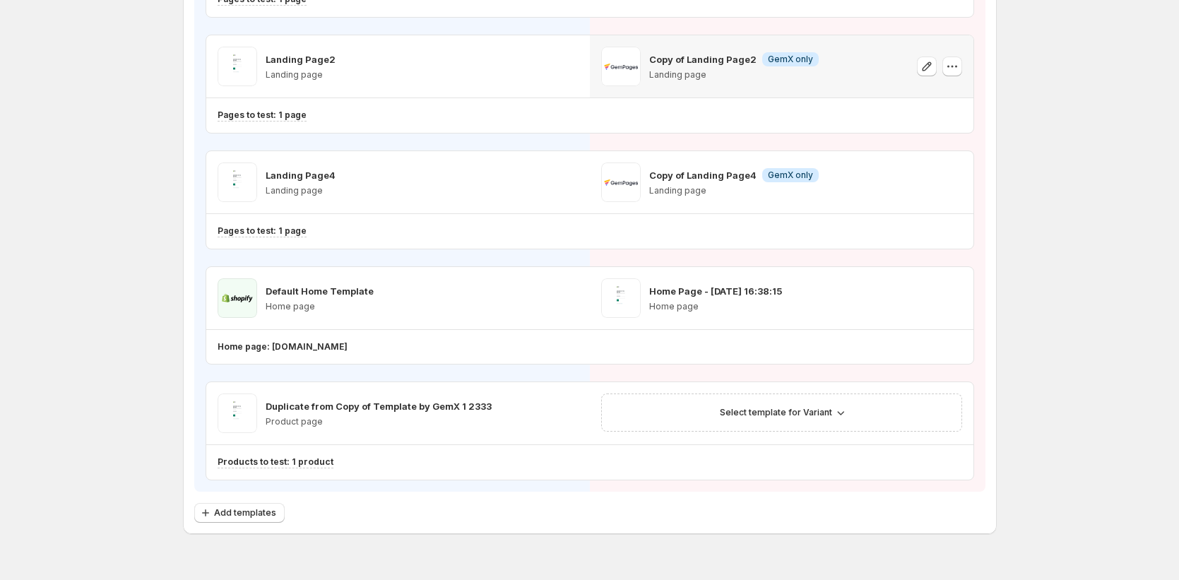
scroll to position [536, 0]
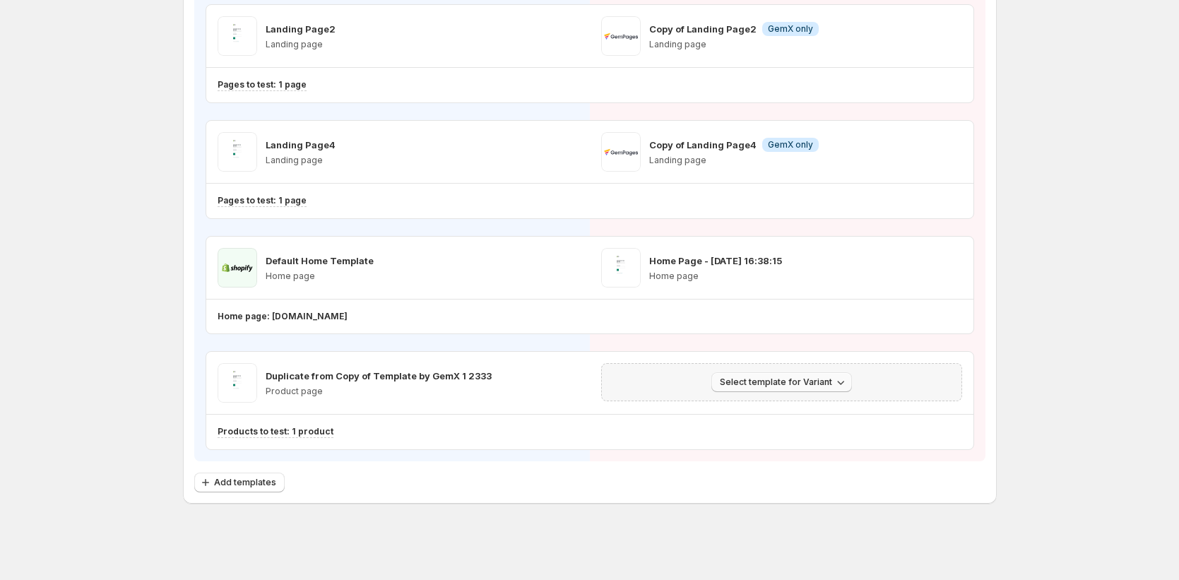
click at [798, 381] on span "Select template for Variant" at bounding box center [776, 382] width 112 height 11
click at [806, 430] on span "Create Variant based on Control" at bounding box center [788, 435] width 144 height 11
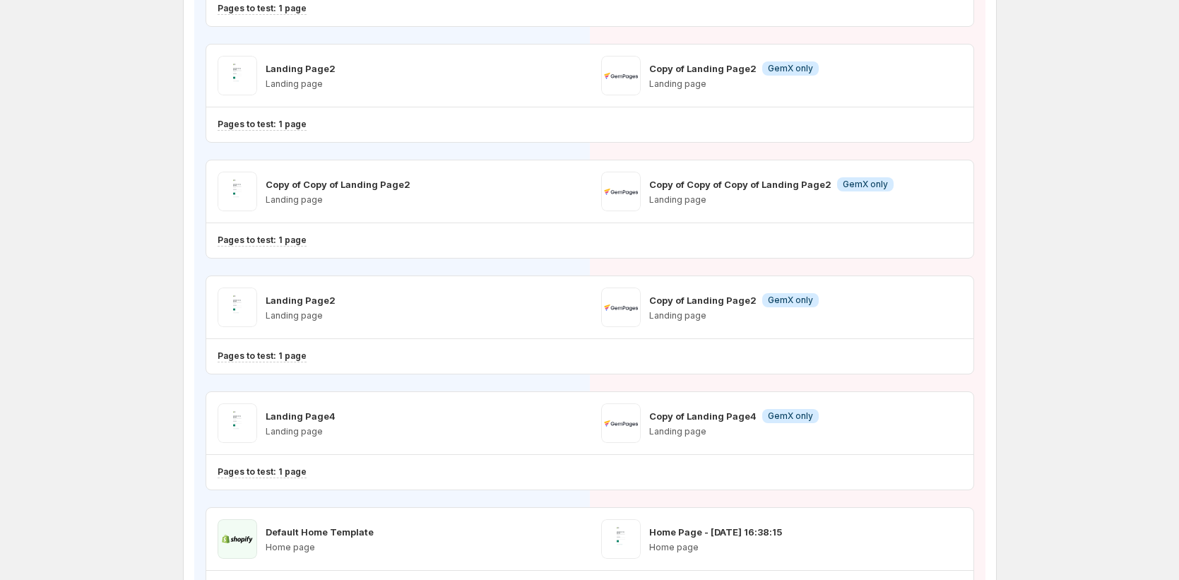
scroll to position [0, 0]
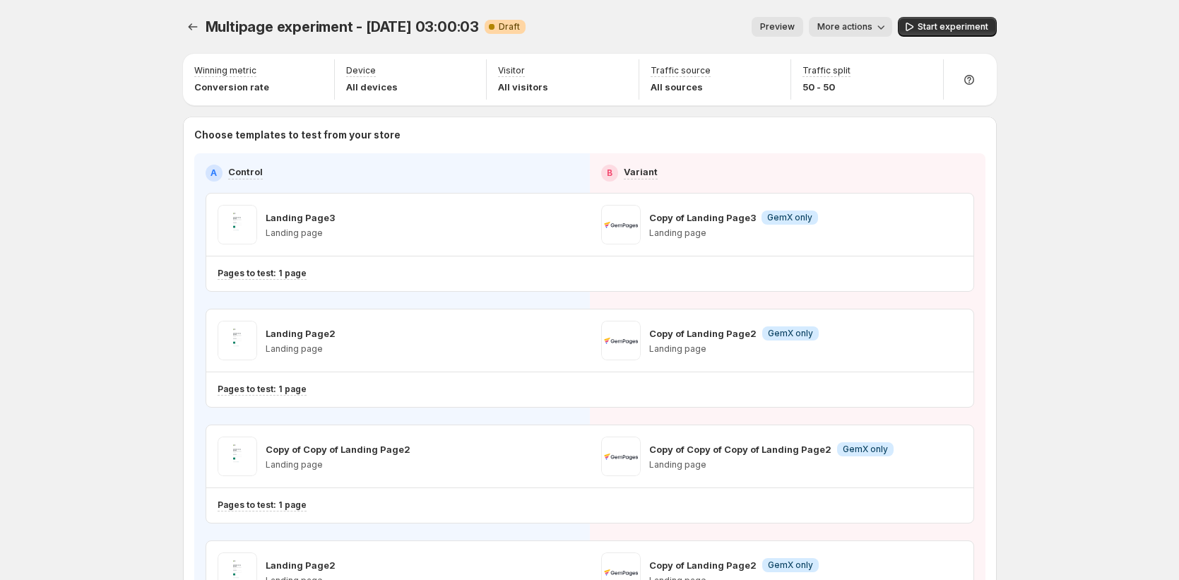
click at [853, 30] on span "More actions" at bounding box center [844, 26] width 55 height 11
click at [853, 73] on span "Rename" at bounding box center [886, 80] width 84 height 14
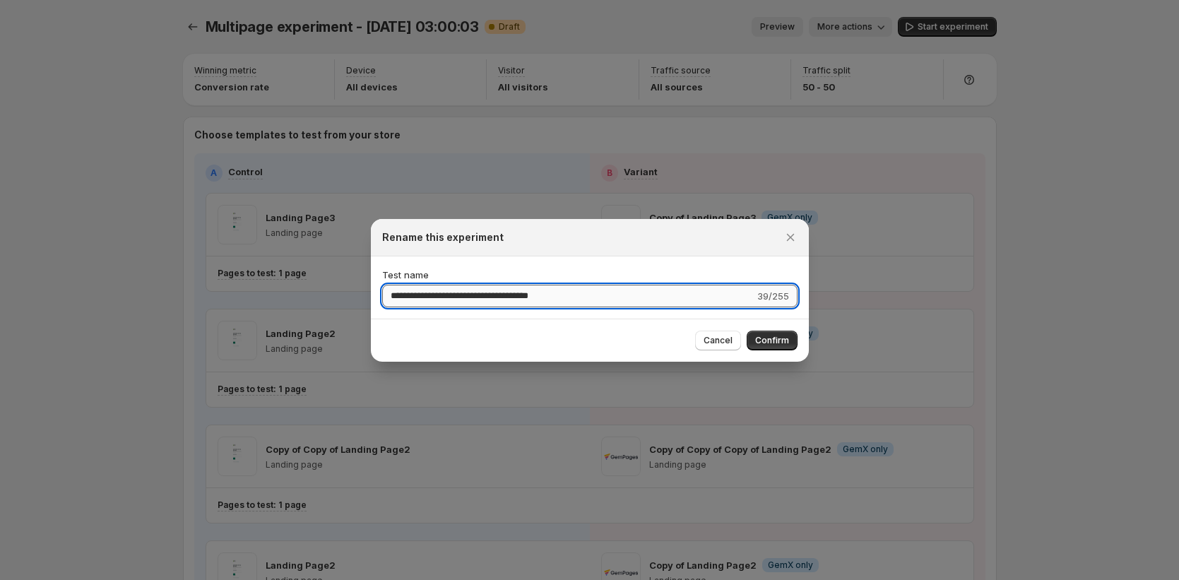
drag, startPoint x: 437, startPoint y: 298, endPoint x: 722, endPoint y: 300, distance: 284.7
click at [719, 299] on input "**********" at bounding box center [568, 296] width 372 height 23
type input "**********"
click at [753, 340] on button "Confirm" at bounding box center [772, 341] width 51 height 20
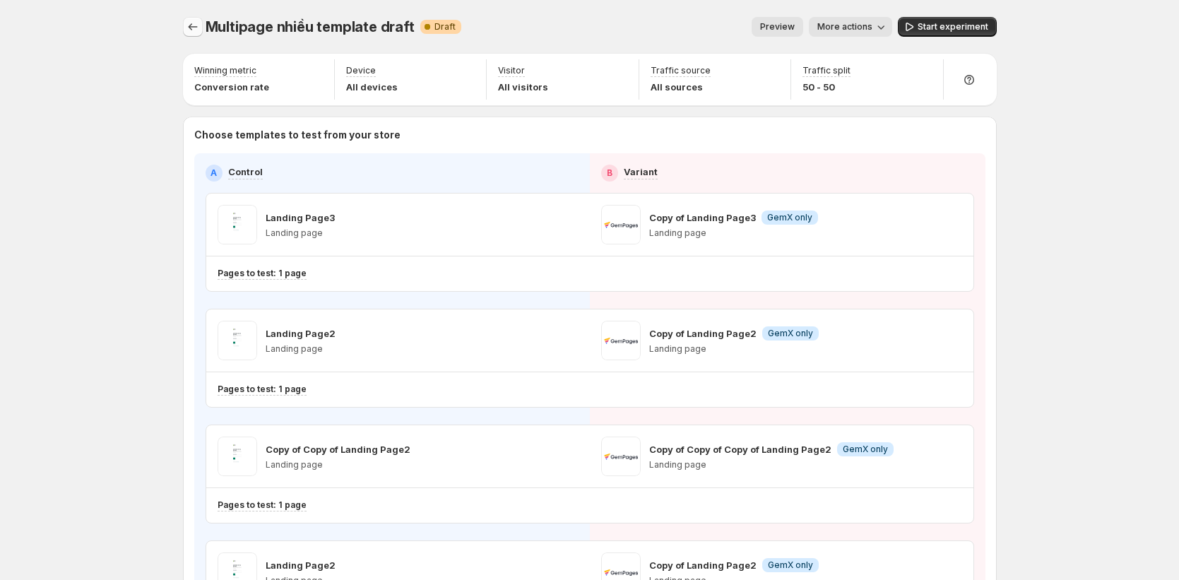
click at [200, 30] on icon "Experiments" at bounding box center [193, 27] width 14 height 14
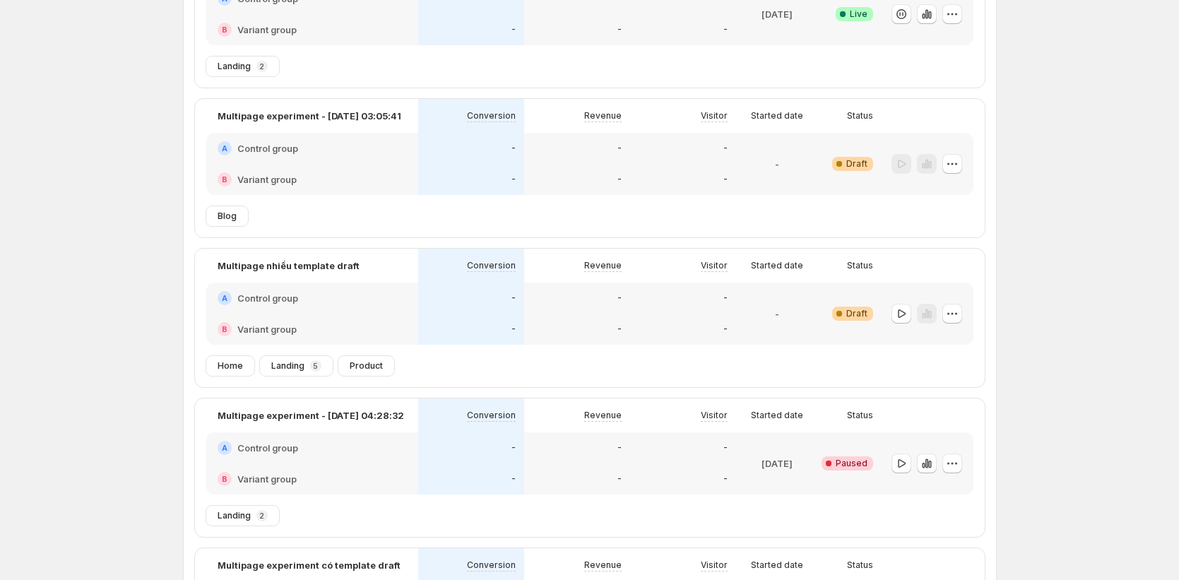
scroll to position [208, 0]
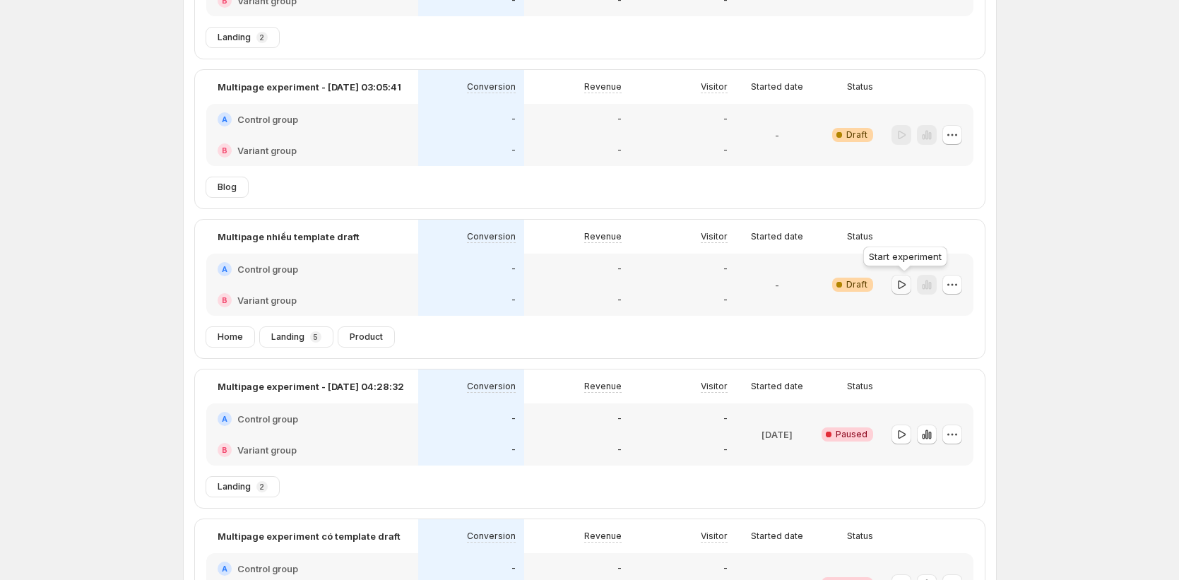
click at [907, 285] on icon "button" at bounding box center [901, 285] width 14 height 14
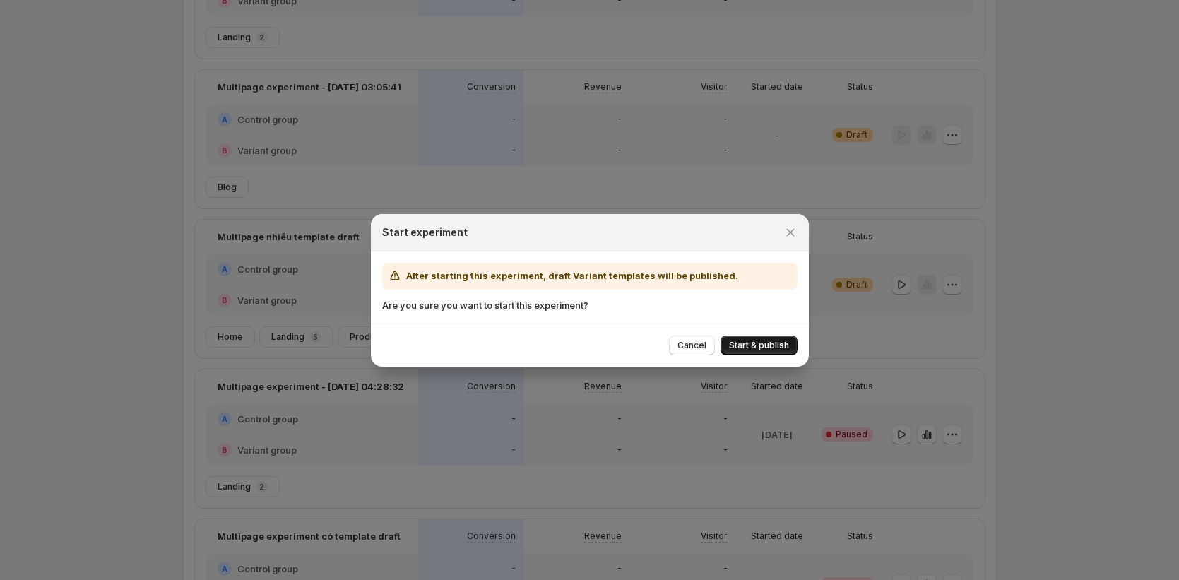
click at [745, 346] on span "Start & publish" at bounding box center [759, 345] width 60 height 11
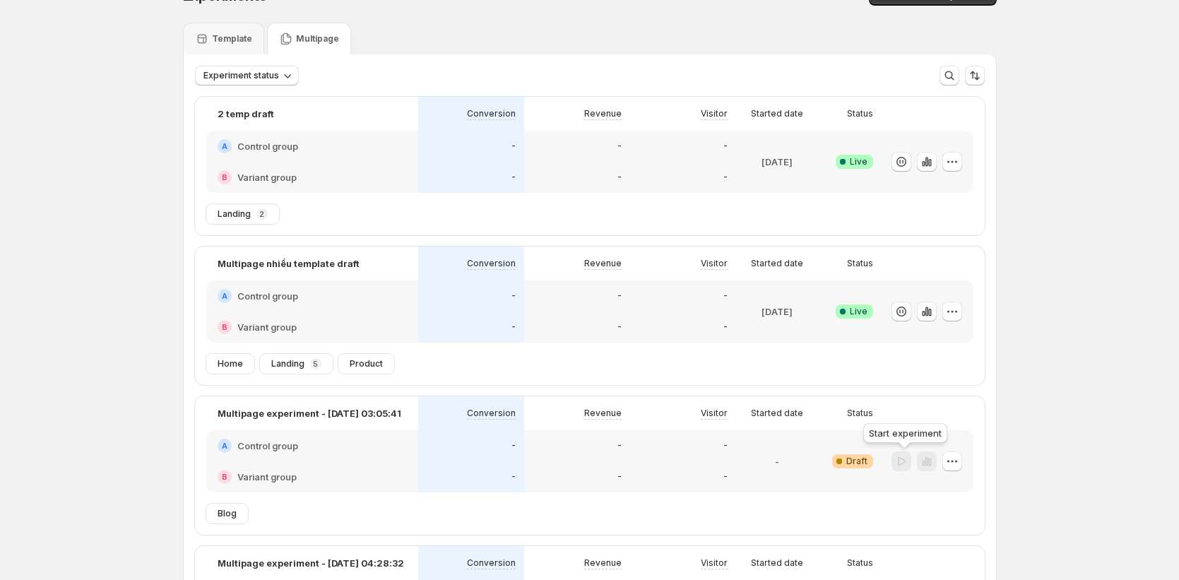
scroll to position [0, 0]
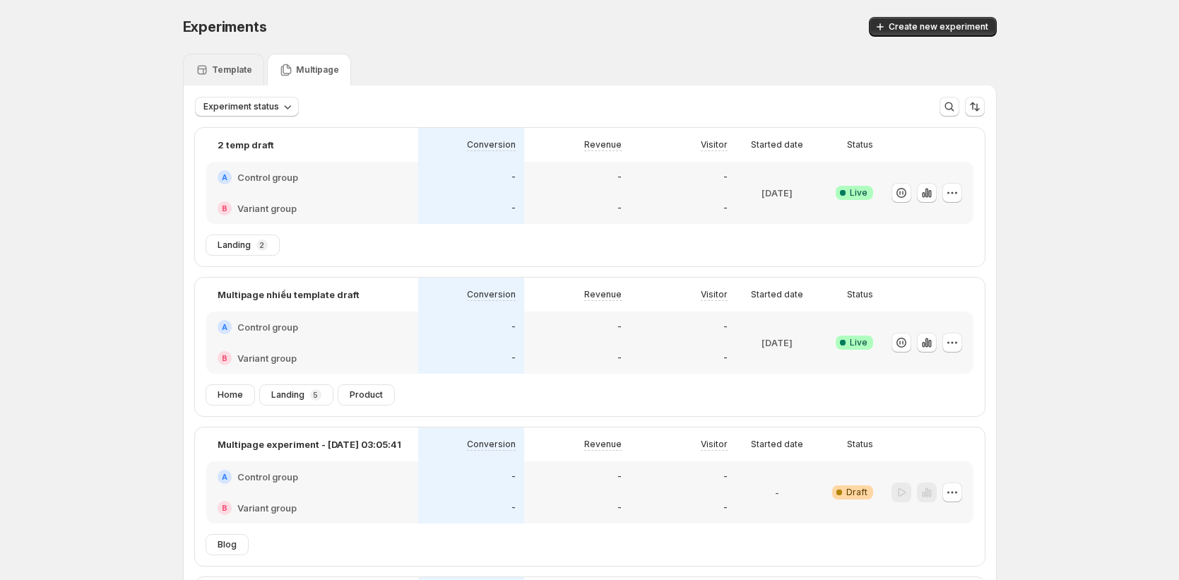
click at [226, 73] on p "Template" at bounding box center [232, 69] width 40 height 11
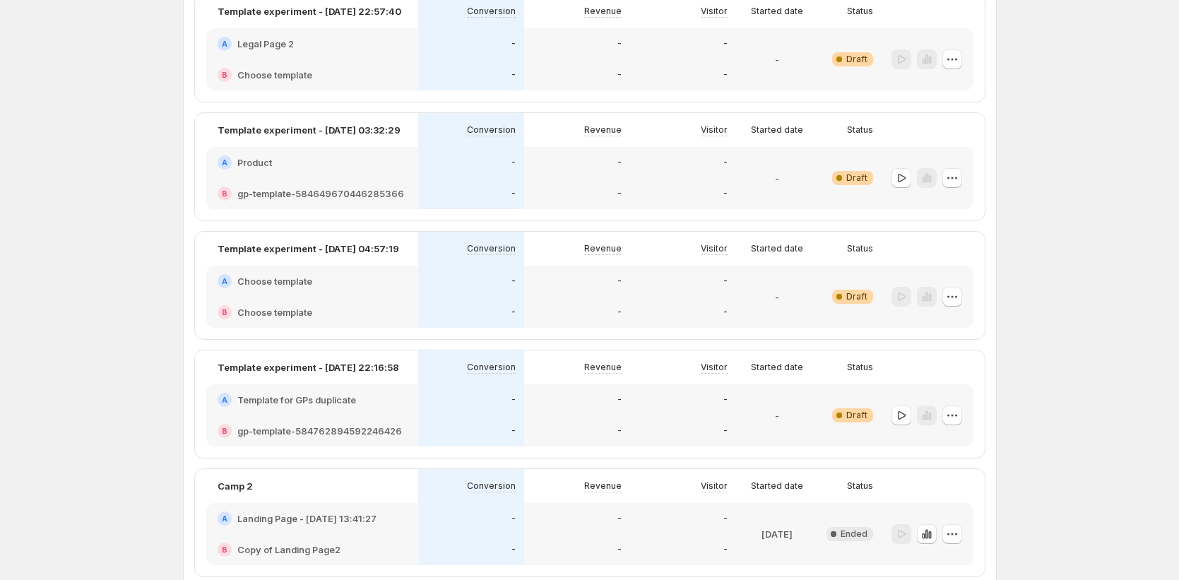
scroll to position [134, 0]
click at [612, 303] on div "-" at bounding box center [577, 311] width 106 height 31
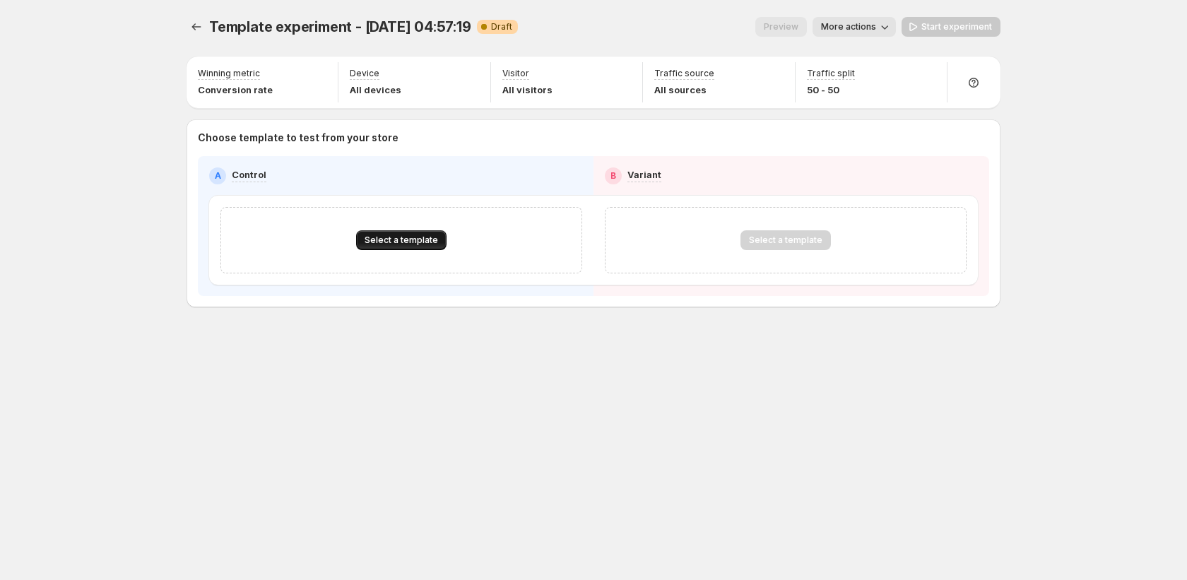
click at [397, 230] on button "Select a template" at bounding box center [401, 240] width 90 height 20
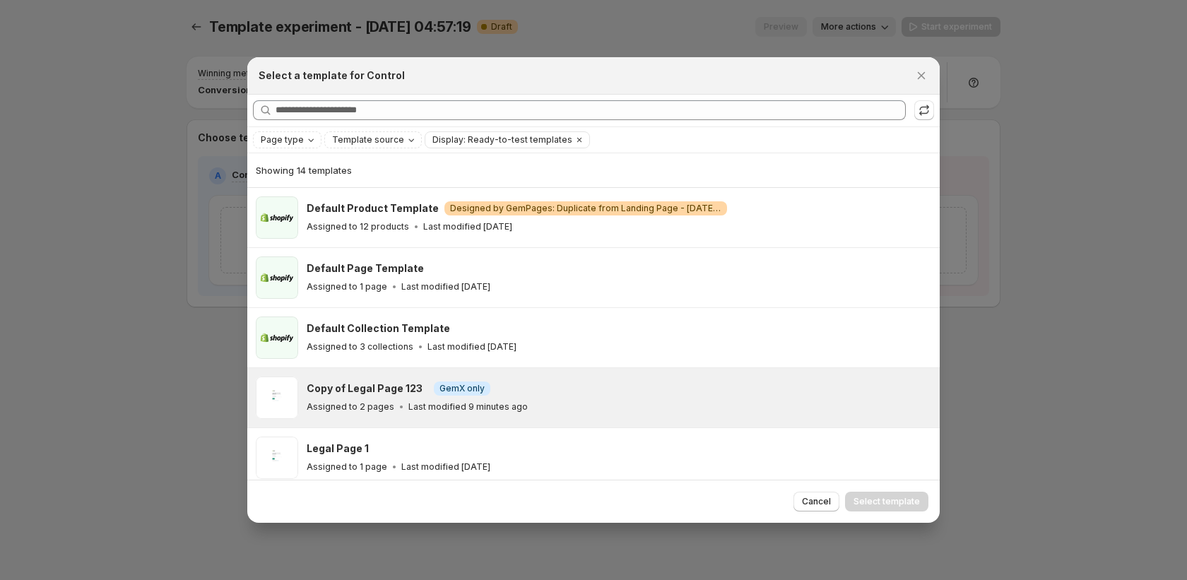
click at [370, 386] on h3 "Copy of Legal Page 123" at bounding box center [365, 388] width 116 height 14
click at [903, 502] on span "Select template" at bounding box center [886, 501] width 66 height 11
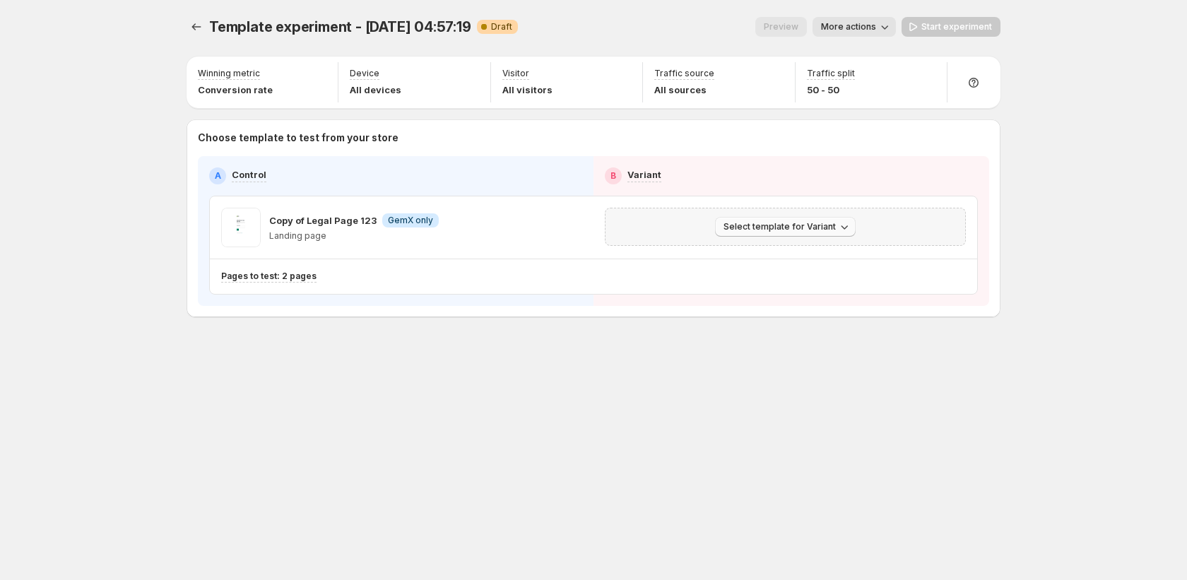
click at [829, 234] on button "Select template for Variant" at bounding box center [785, 227] width 141 height 20
click at [815, 278] on span "Create Variant based on Control" at bounding box center [788, 280] width 144 height 11
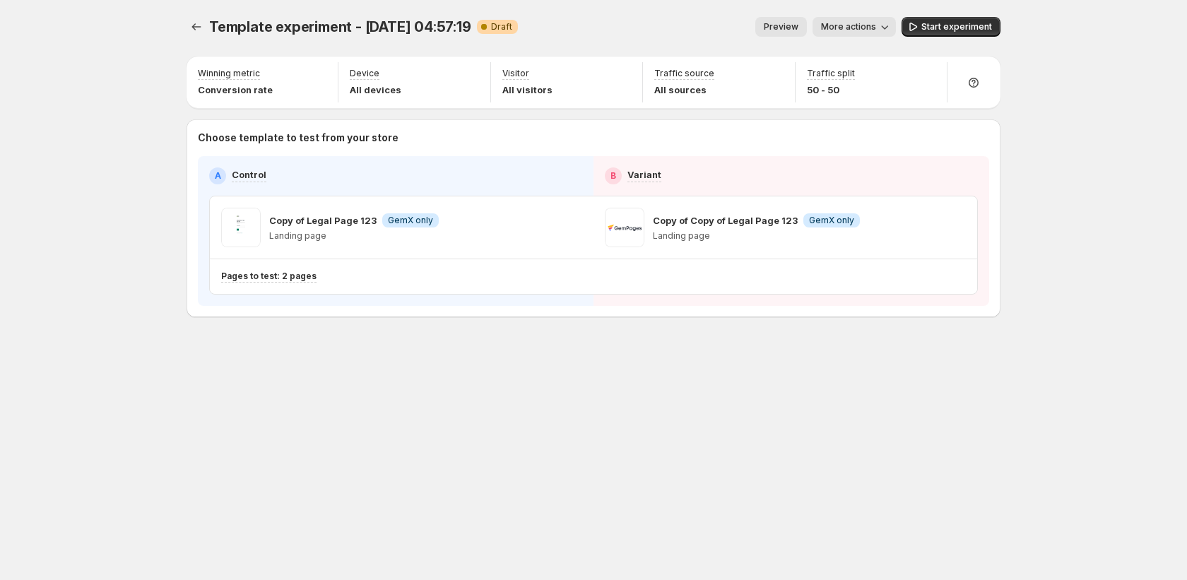
click at [843, 21] on span "More actions" at bounding box center [848, 26] width 55 height 11
click at [540, 5] on div "Template experiment - Sep 16, 04:57:19. This page is ready Template experiment …" at bounding box center [593, 27] width 814 height 54
drag, startPoint x: 218, startPoint y: 35, endPoint x: 206, endPoint y: 33, distance: 12.2
click at [218, 35] on div "Template experiment - Sep 16, 04:57:19 Warning Complete Draft" at bounding box center [363, 27] width 309 height 20
click at [206, 32] on div at bounding box center [197, 27] width 23 height 20
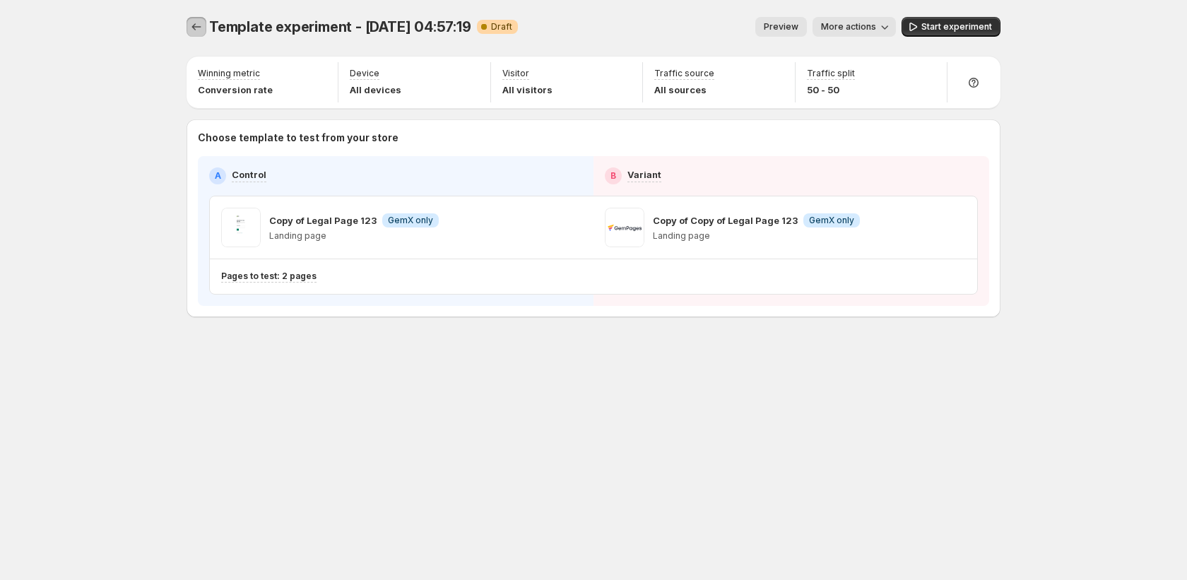
click at [189, 25] on icon "Experiments" at bounding box center [196, 27] width 14 height 14
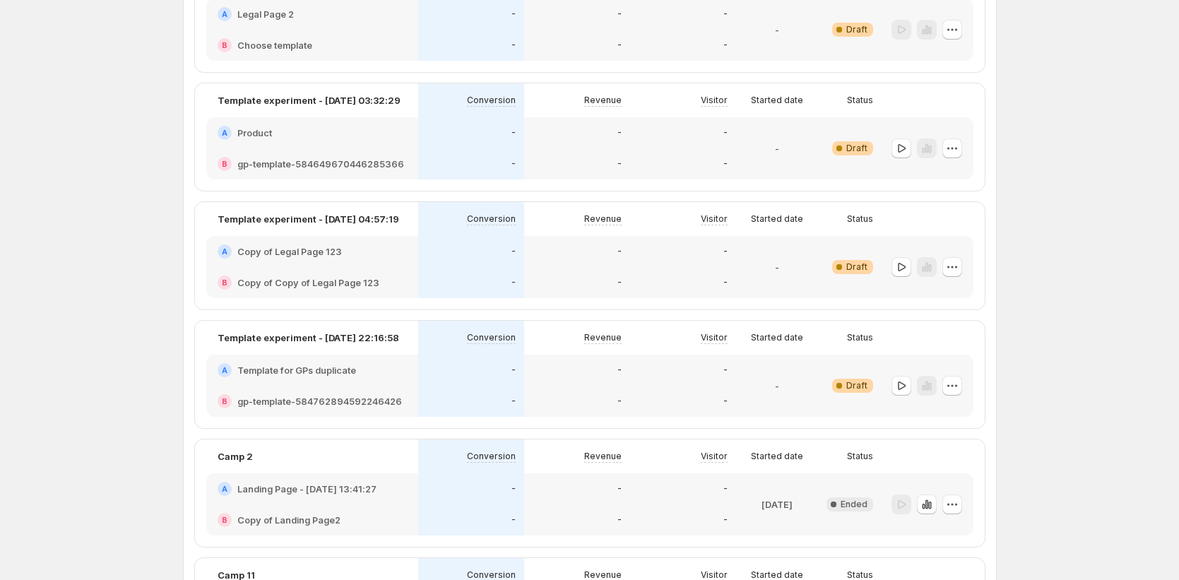
scroll to position [164, 0]
click at [405, 288] on div "B Copy of Copy of Legal Page 123" at bounding box center [312, 282] width 189 height 14
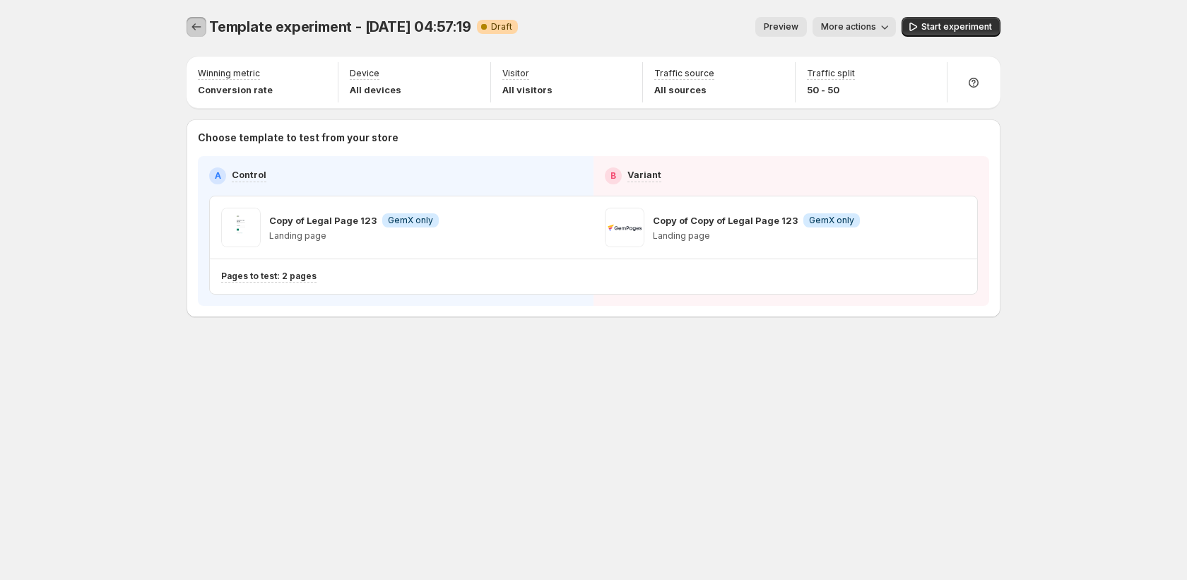
click at [201, 29] on icon "Experiments" at bounding box center [196, 27] width 14 height 14
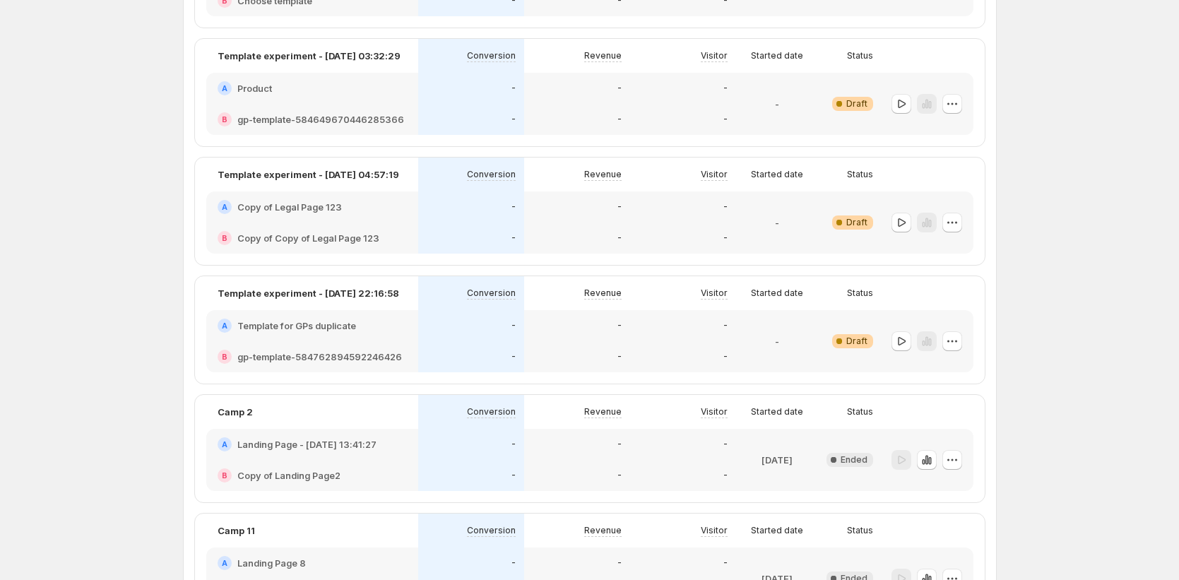
scroll to position [212, 0]
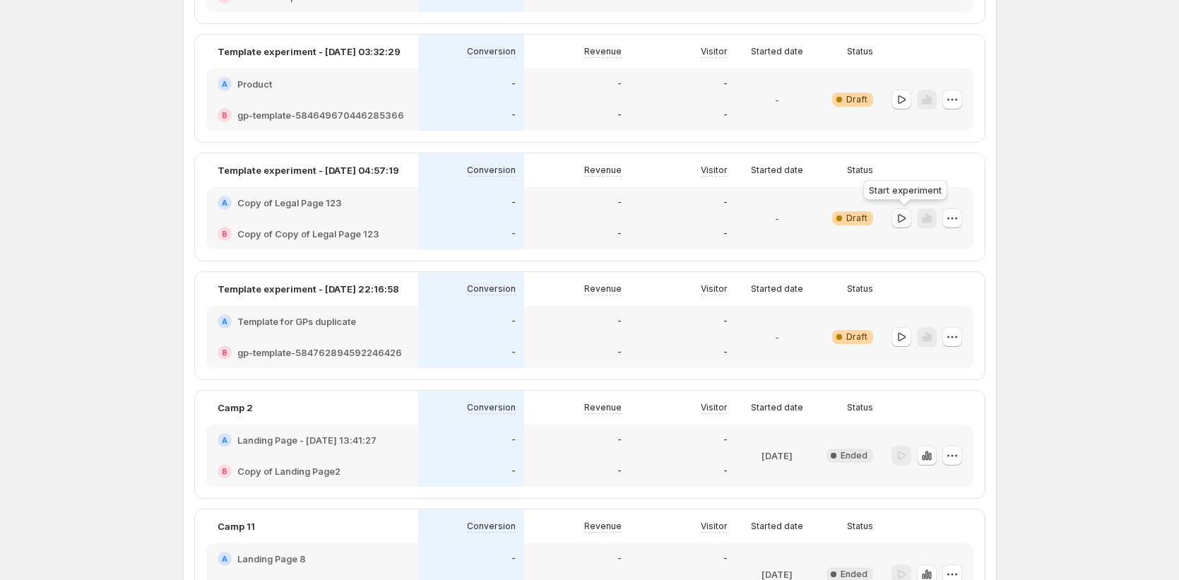
click at [897, 218] on icon "button" at bounding box center [901, 218] width 14 height 14
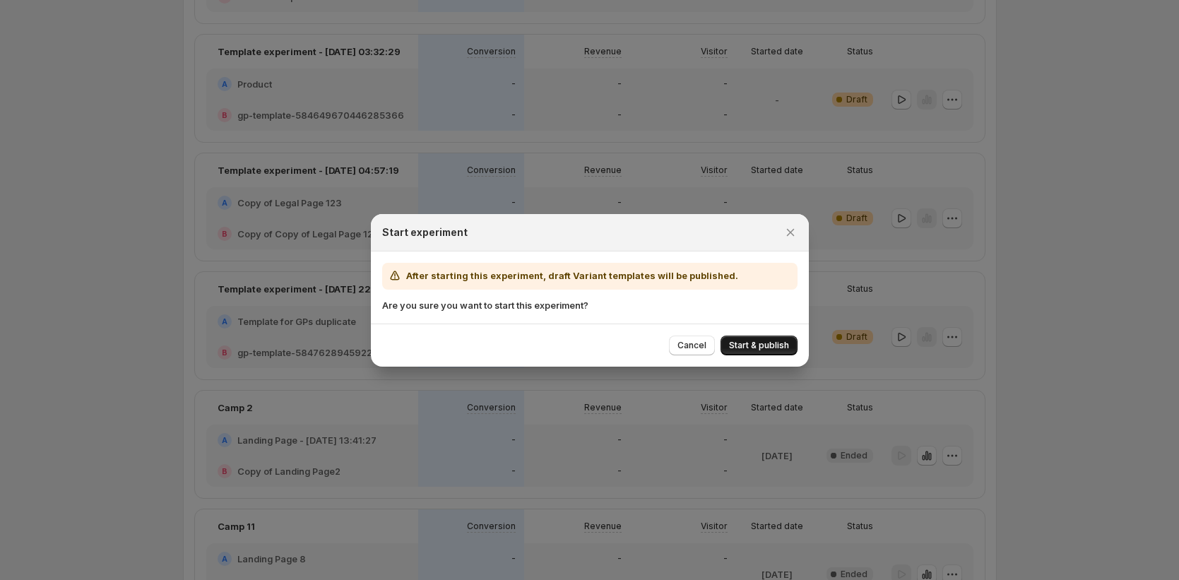
click at [739, 343] on span "Start & publish" at bounding box center [759, 345] width 60 height 11
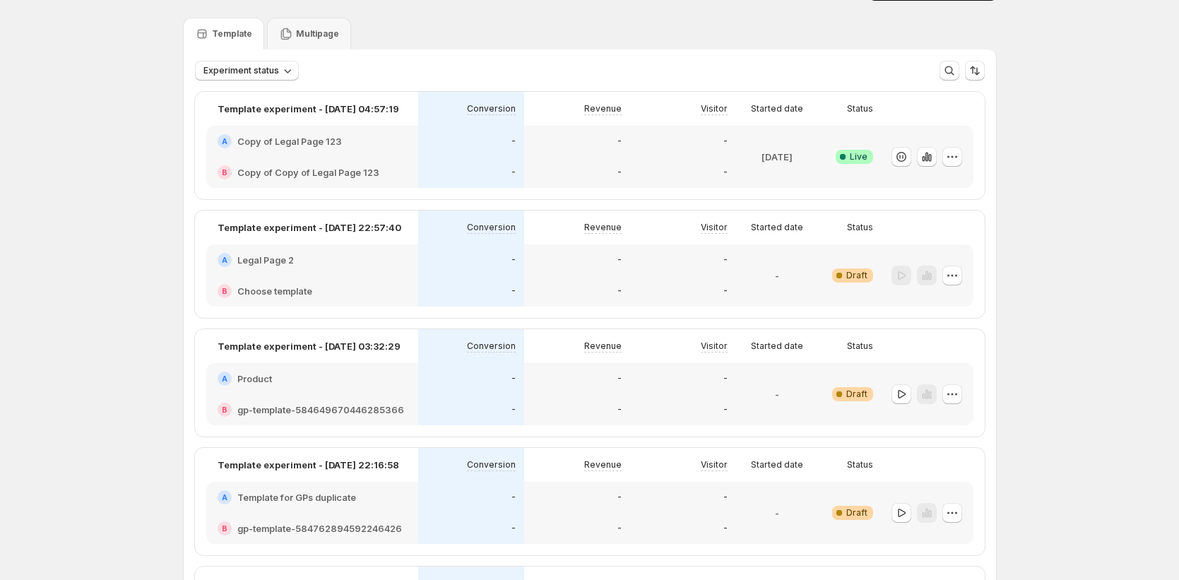
scroll to position [38, 0]
click at [427, 406] on div "-" at bounding box center [471, 407] width 106 height 31
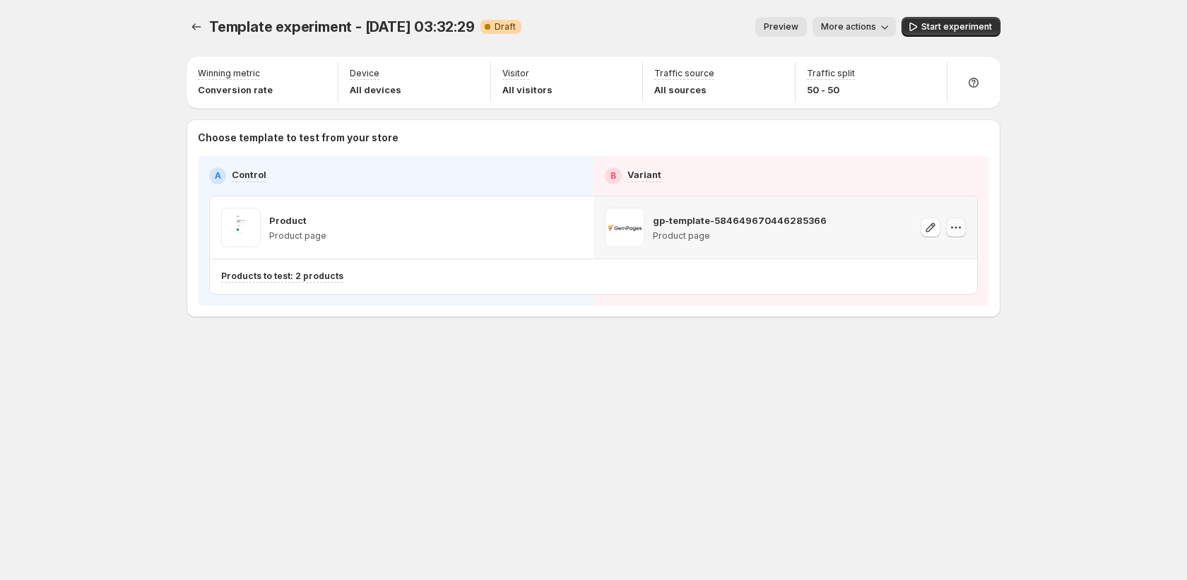
click at [949, 230] on icon "button" at bounding box center [956, 227] width 14 height 14
click at [935, 323] on span "Remove template" at bounding box center [956, 317] width 76 height 11
click at [798, 223] on span "Select template for Variant" at bounding box center [779, 226] width 112 height 11
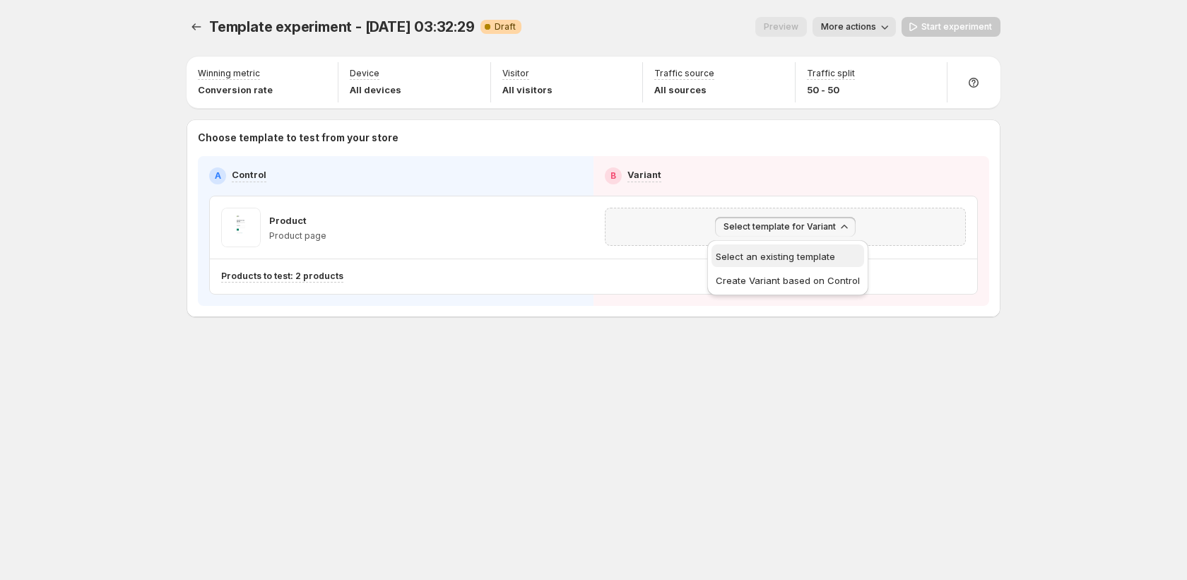
click at [784, 256] on span "Select an existing template" at bounding box center [775, 256] width 119 height 11
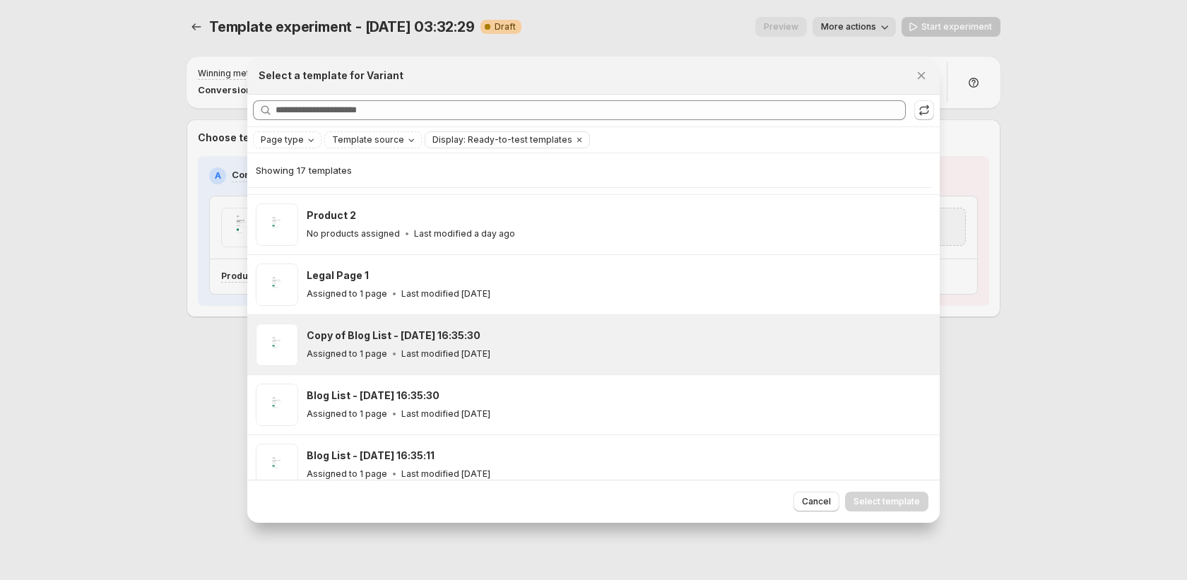
scroll to position [239, 0]
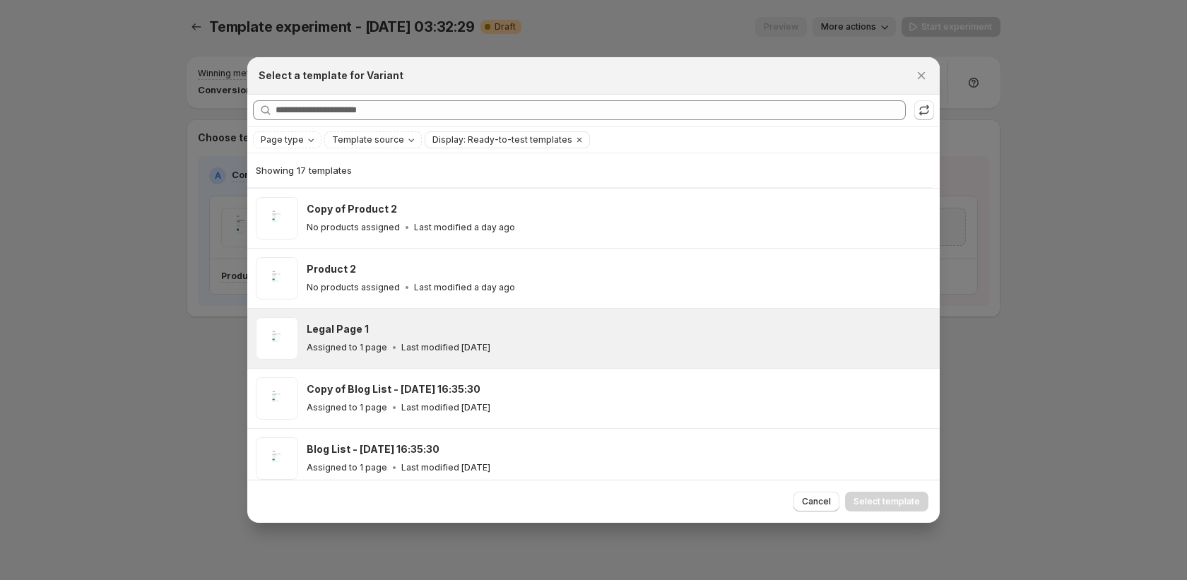
click at [682, 353] on div "Assigned to 1 page Last modified 2 days ago" at bounding box center [617, 347] width 620 height 14
click at [870, 490] on div "Cancel Select template" at bounding box center [593, 501] width 692 height 43
click at [865, 497] on span "Select template" at bounding box center [886, 501] width 66 height 11
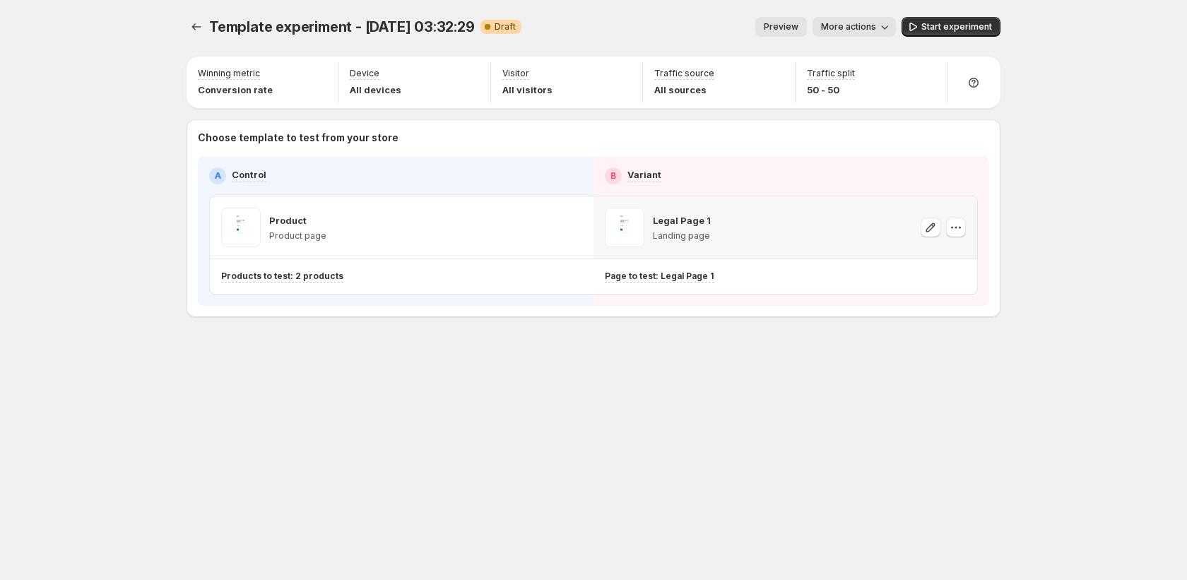
scroll to position [59, 0]
click at [983, 27] on span "Start experiment" at bounding box center [956, 26] width 71 height 11
drag, startPoint x: 707, startPoint y: 220, endPoint x: 647, endPoint y: 231, distance: 61.0
click at [645, 230] on div "Legal Page 1 Landing page" at bounding box center [785, 228] width 361 height 40
drag, startPoint x: 749, startPoint y: 373, endPoint x: 703, endPoint y: 271, distance: 111.6
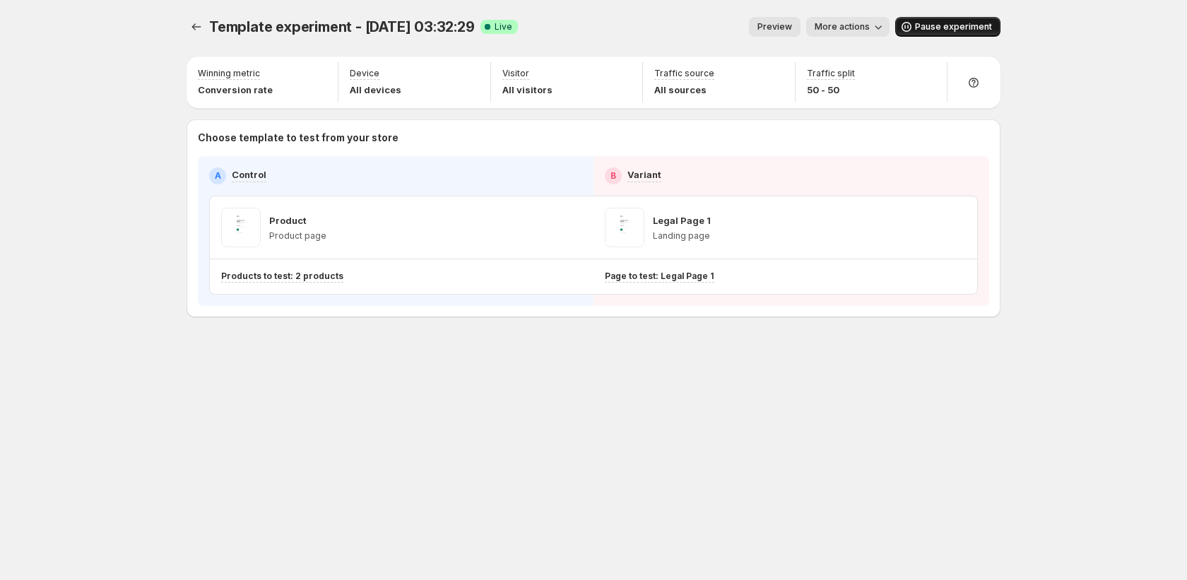
click at [749, 372] on div "Template experiment - Sep 16, 03:32:29. This page is ready Template experiment …" at bounding box center [594, 196] width 848 height 393
drag, startPoint x: 721, startPoint y: 220, endPoint x: 653, endPoint y: 218, distance: 67.1
click at [653, 218] on div "Legal Page 1 Landing page" at bounding box center [785, 228] width 361 height 40
copy p "Legal Page 1"
click at [937, 29] on span "Pause experiment" at bounding box center [953, 26] width 77 height 11
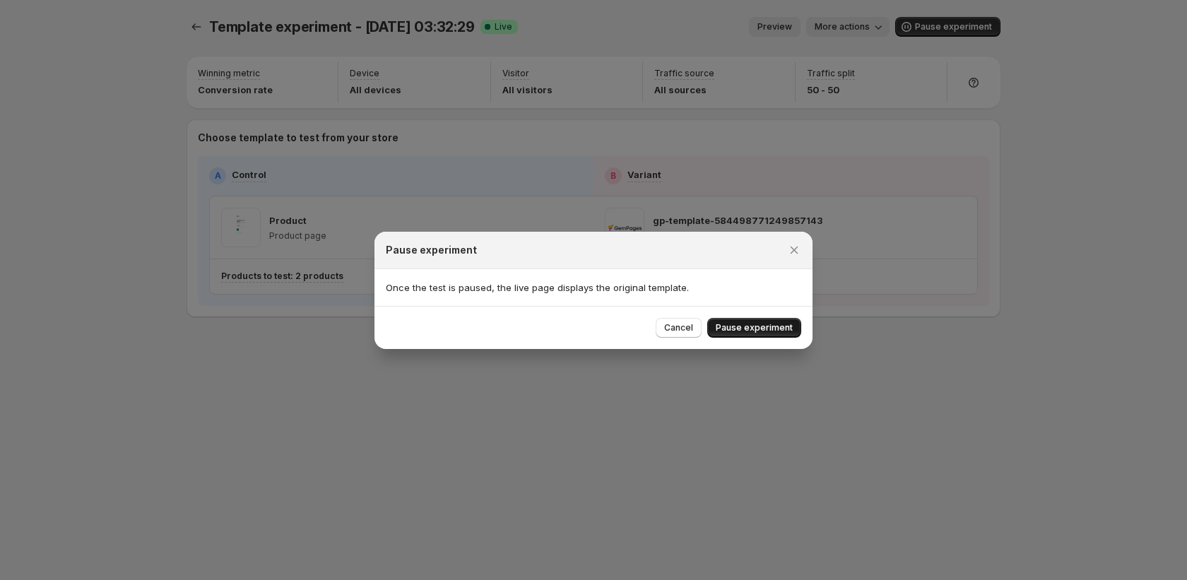
click at [773, 318] on button "Pause experiment" at bounding box center [754, 328] width 94 height 20
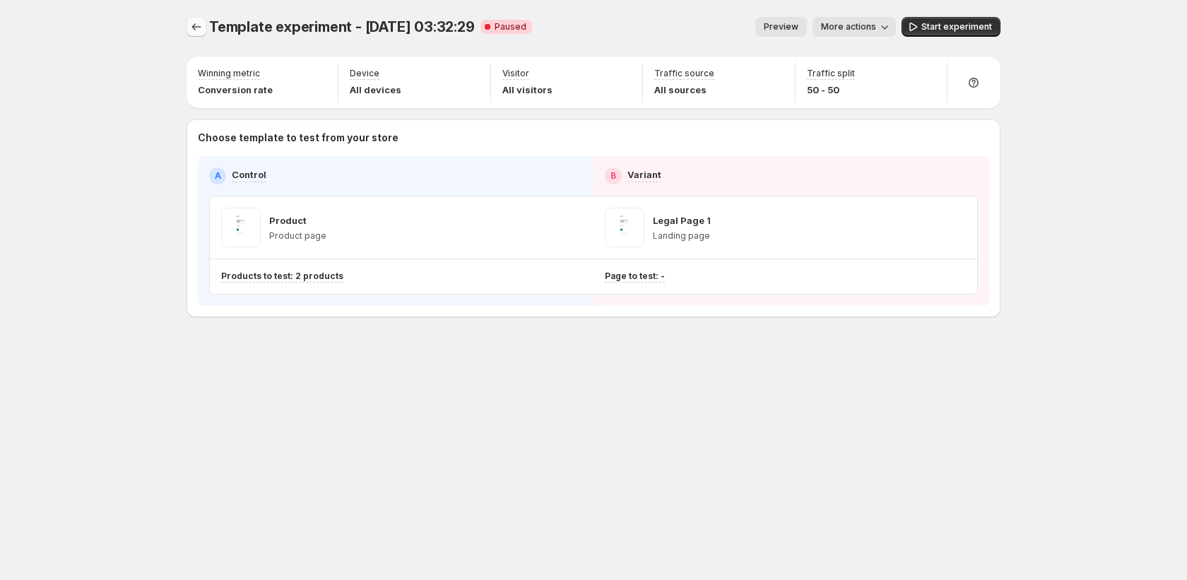
click at [194, 26] on icon "Experiments" at bounding box center [196, 27] width 14 height 14
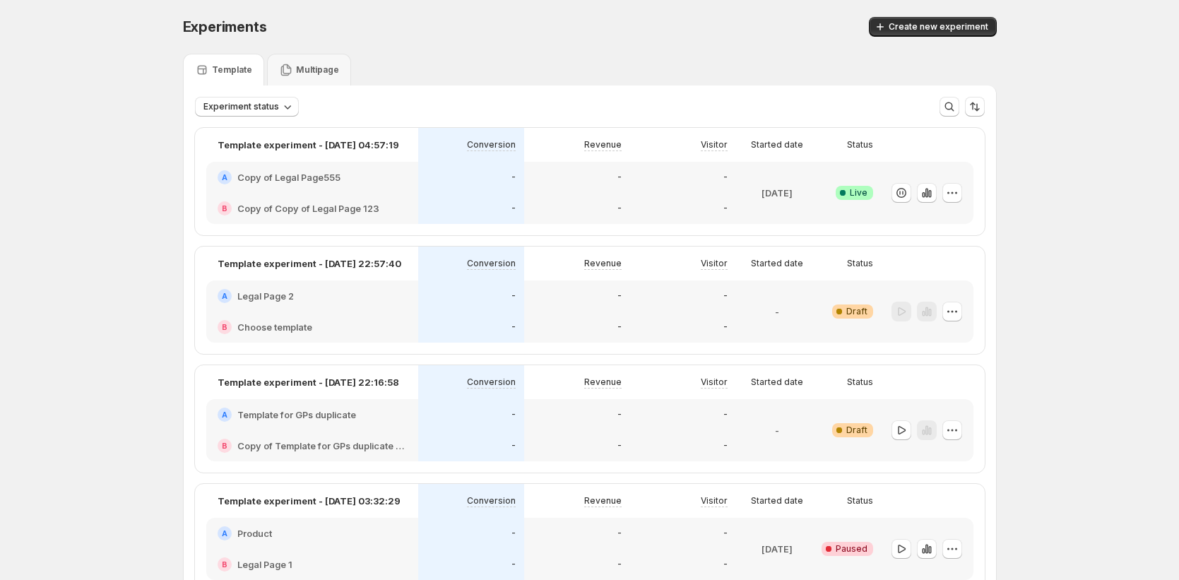
scroll to position [213, 0]
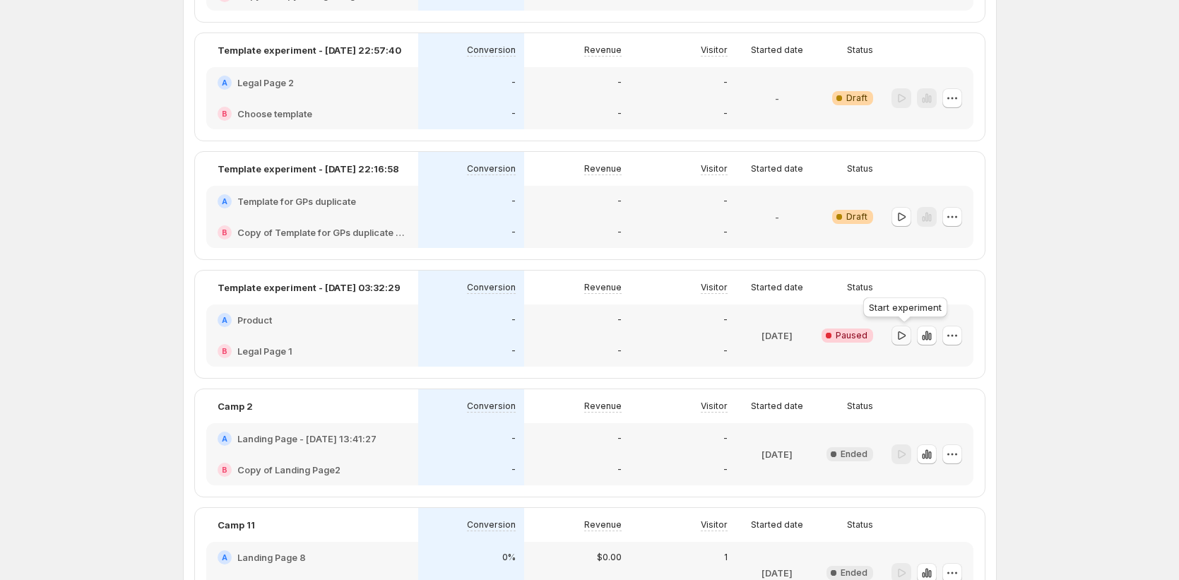
click at [900, 340] on icon "button" at bounding box center [901, 335] width 14 height 14
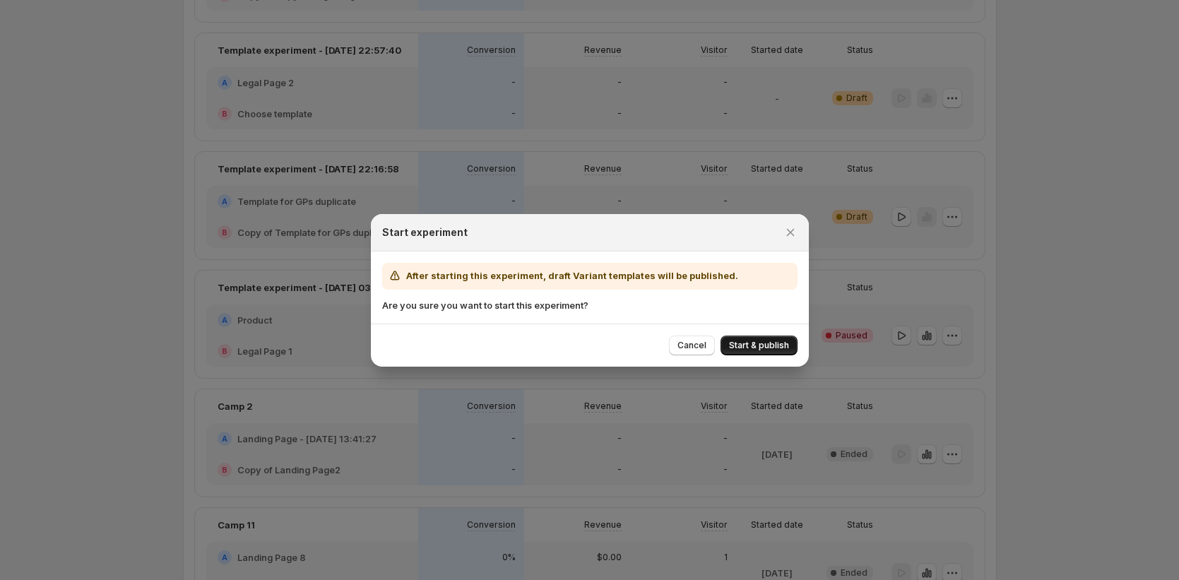
click at [776, 342] on span "Start & publish" at bounding box center [759, 345] width 60 height 11
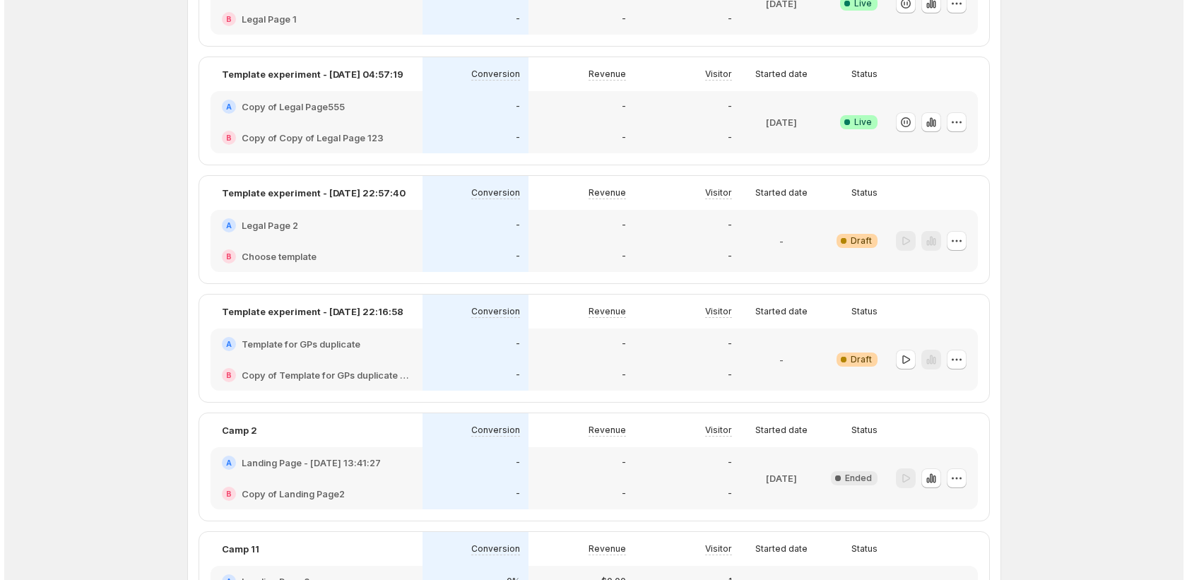
scroll to position [0, 0]
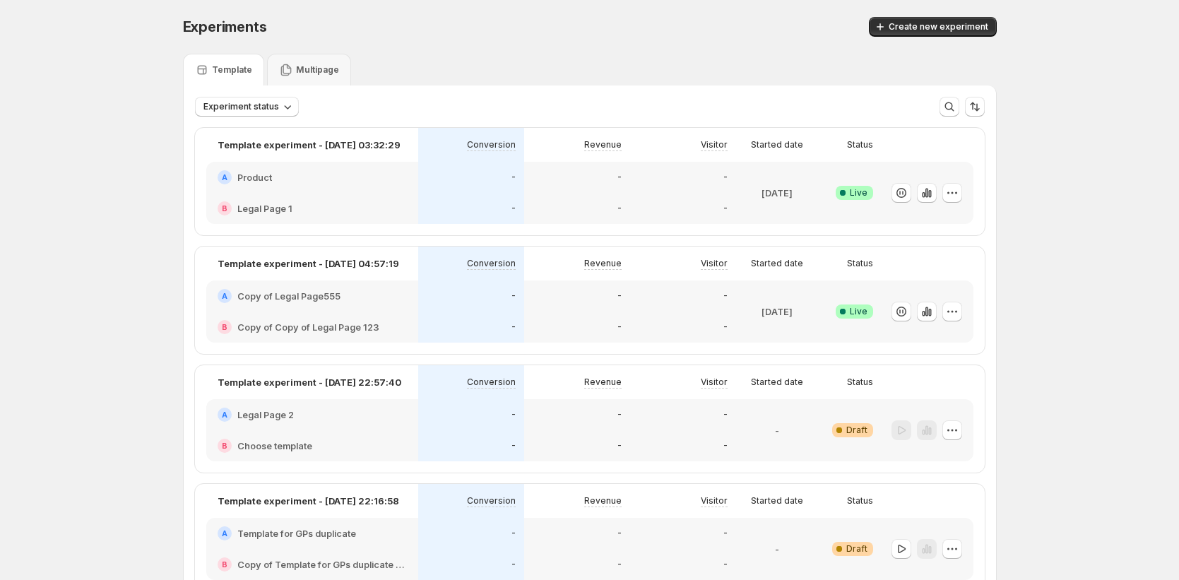
click at [354, 193] on div "B Legal Page 1" at bounding box center [312, 208] width 212 height 31
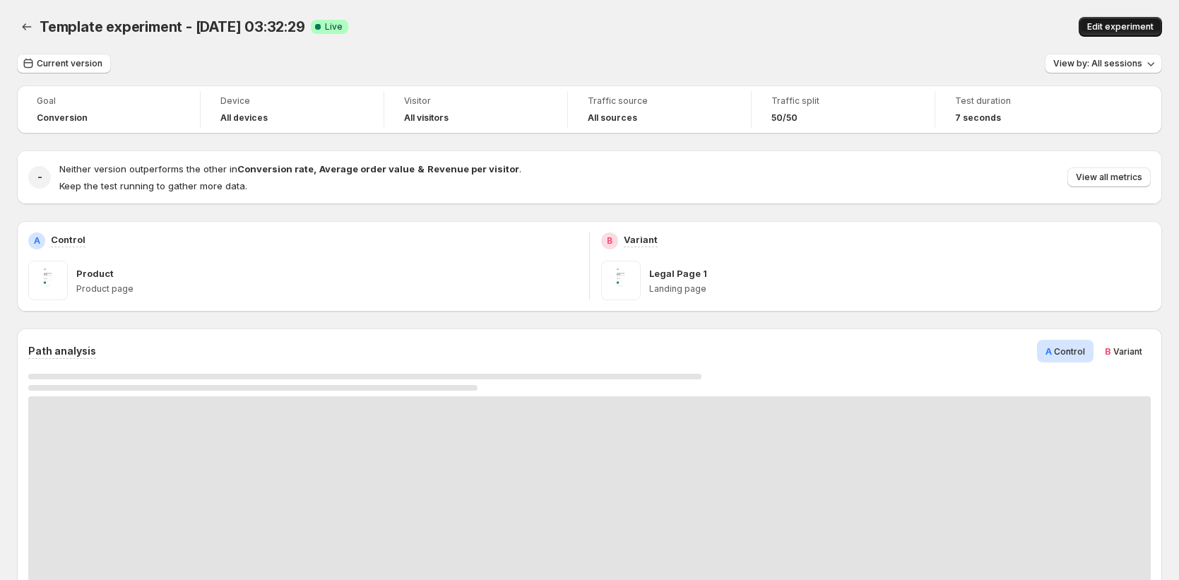
click at [1132, 25] on span "Edit experiment" at bounding box center [1120, 26] width 66 height 11
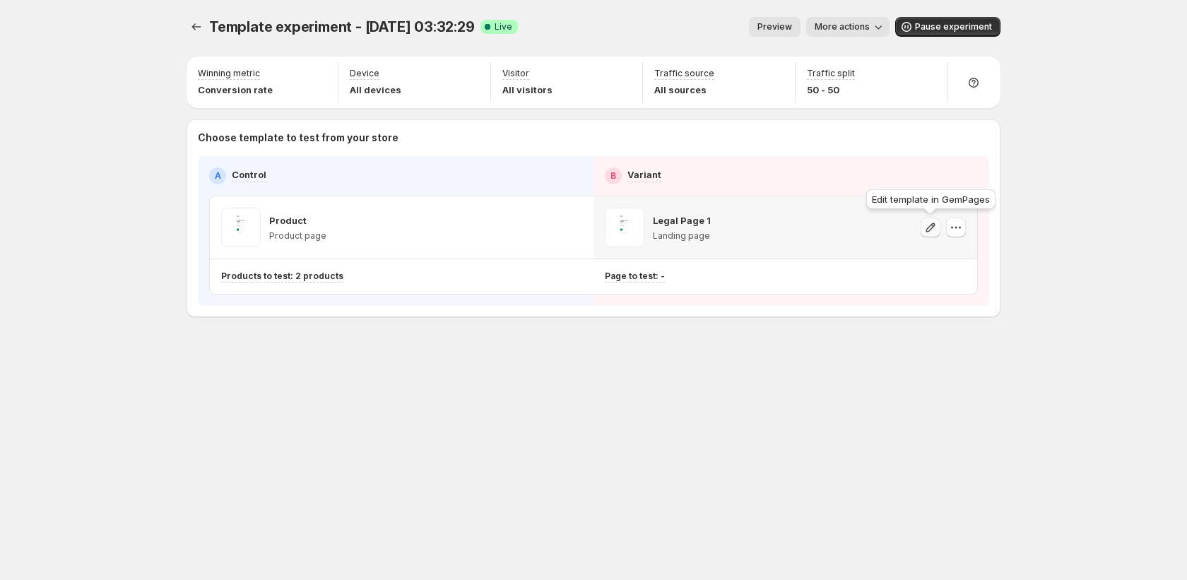
click at [928, 228] on icon "button" at bounding box center [930, 227] width 14 height 14
